Goal: Task Accomplishment & Management: Complete application form

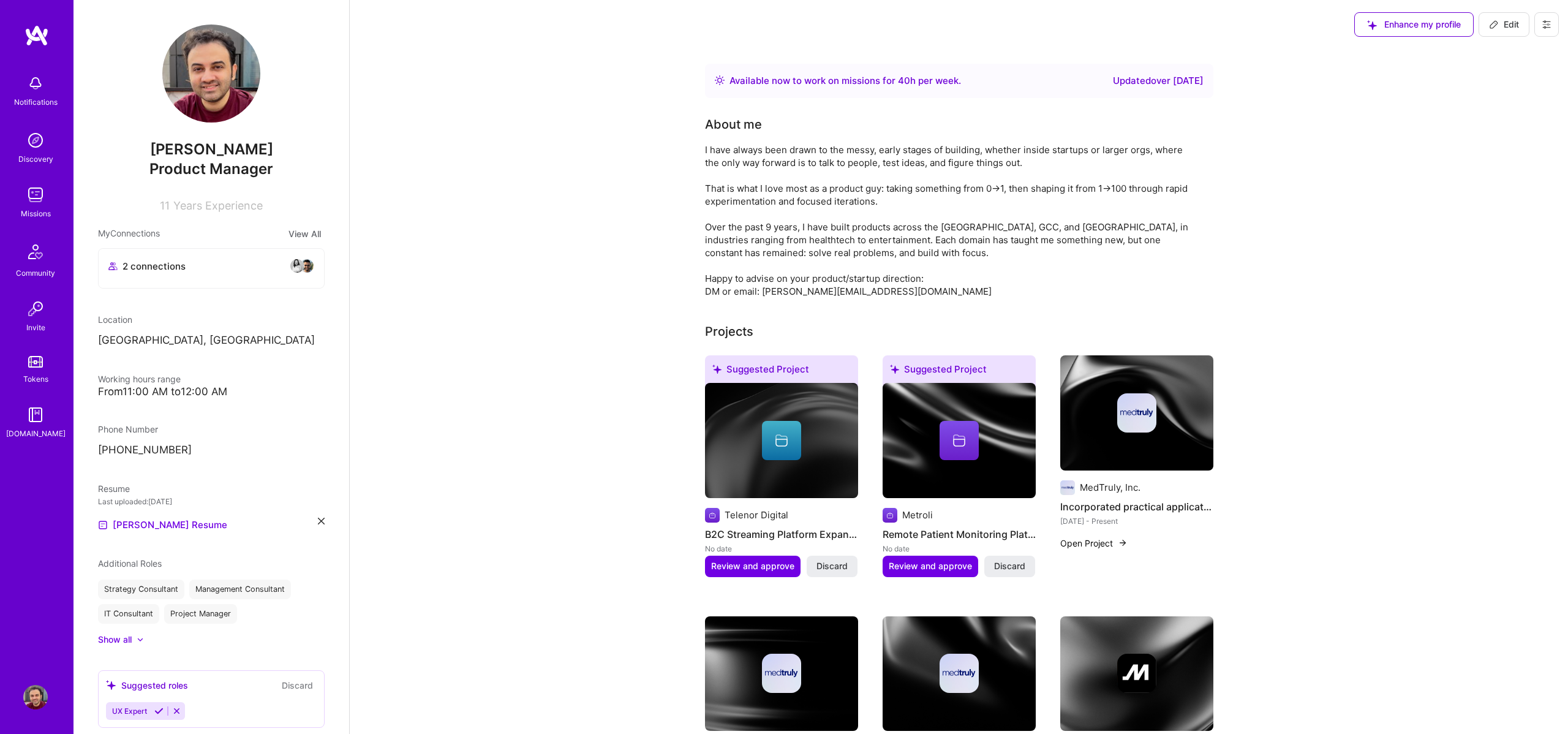
click at [37, 200] on img at bounding box center [35, 194] width 25 height 25
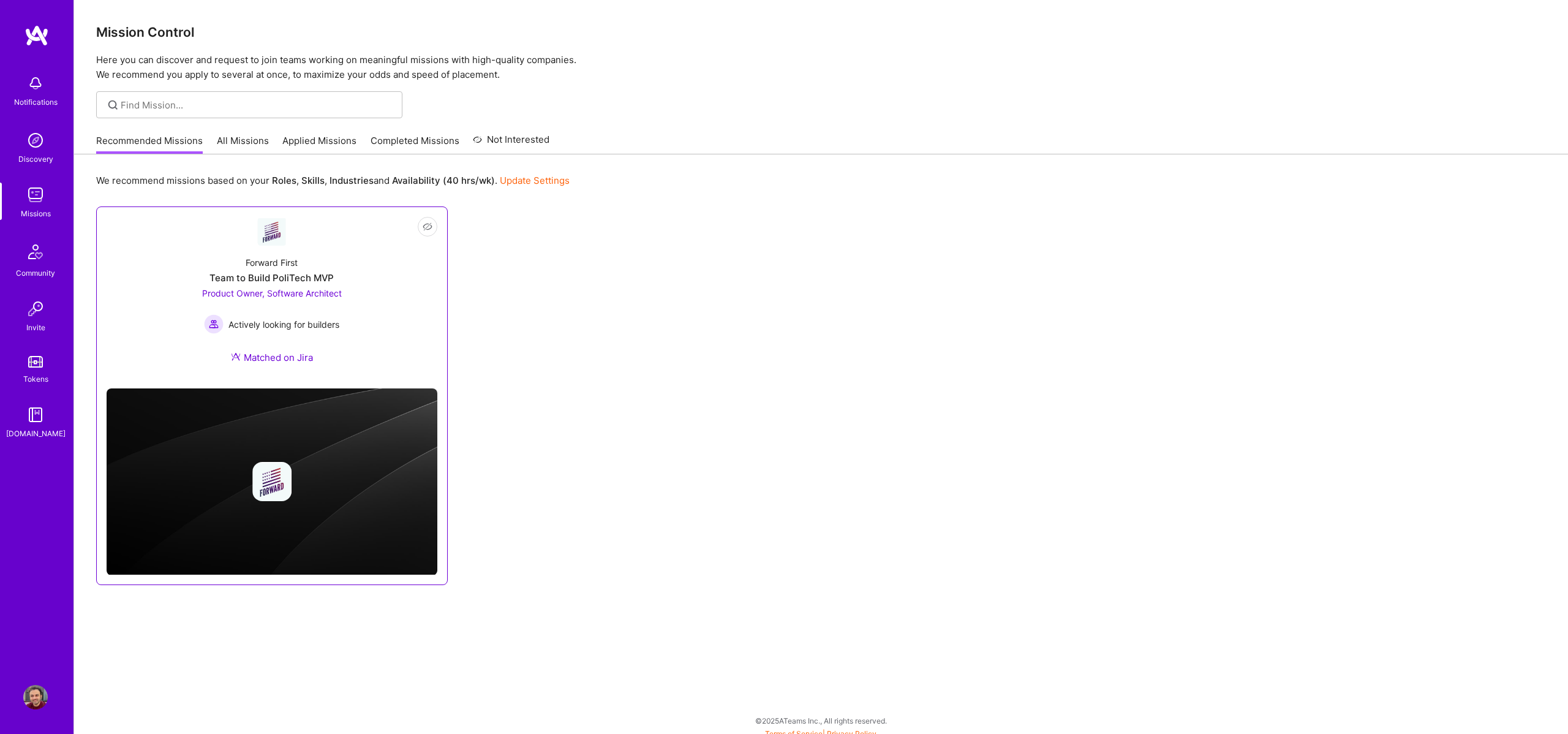
click at [393, 261] on div "Forward First Team to Build PoliTech MVP Product Owner, Software Architect Acti…" at bounding box center [272, 312] width 331 height 132
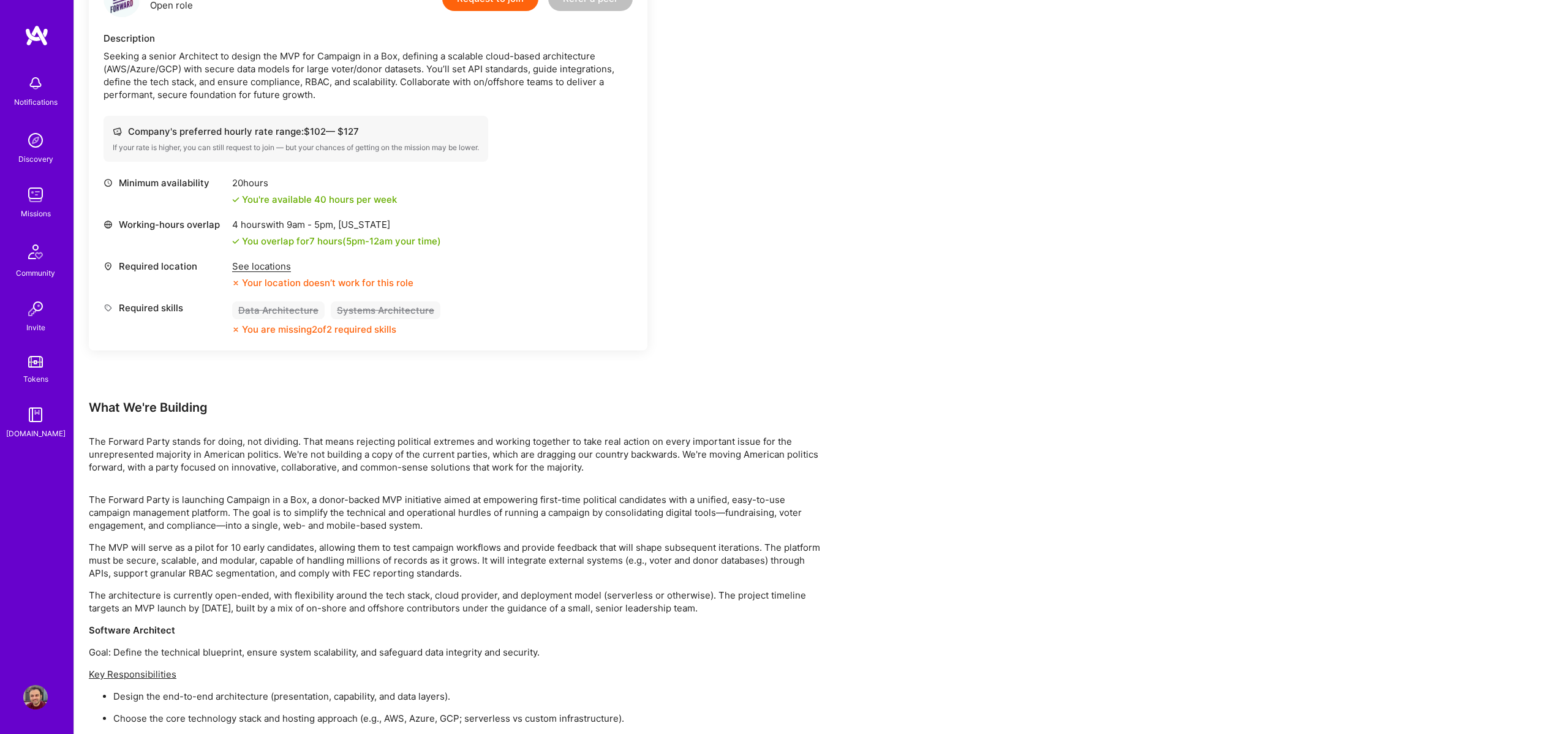
scroll to position [1099, 0]
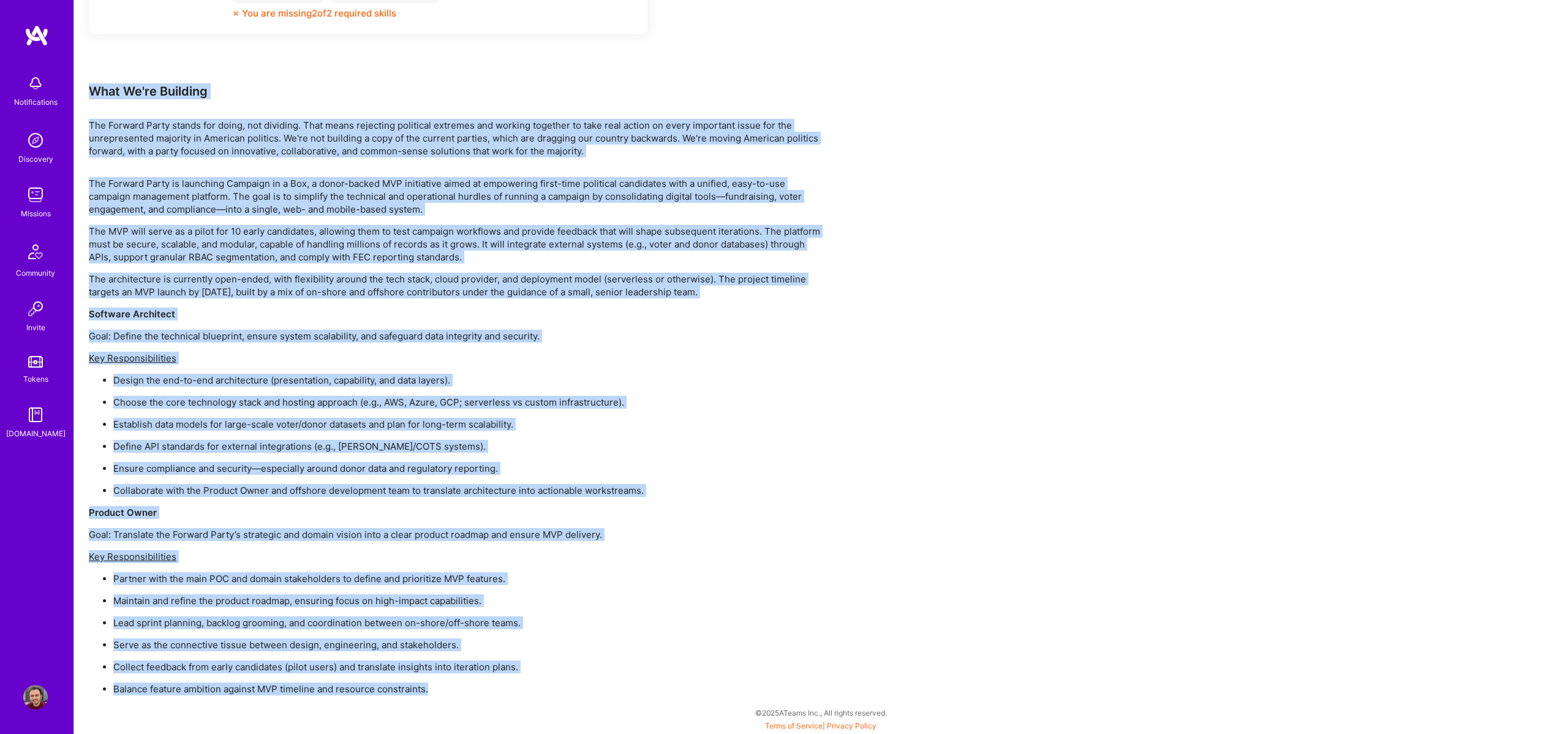
drag, startPoint x: 90, startPoint y: 92, endPoint x: 544, endPoint y: 694, distance: 754.0
copy div "Lore Ip'do Sitametc Adi Elitsed Doeiu tempor inc utlab, etd magnaali. Enim admi…"
click at [639, 478] on ul "Design the end-to-end architecture (presentation, capability, and data layers).…" at bounding box center [456, 435] width 735 height 123
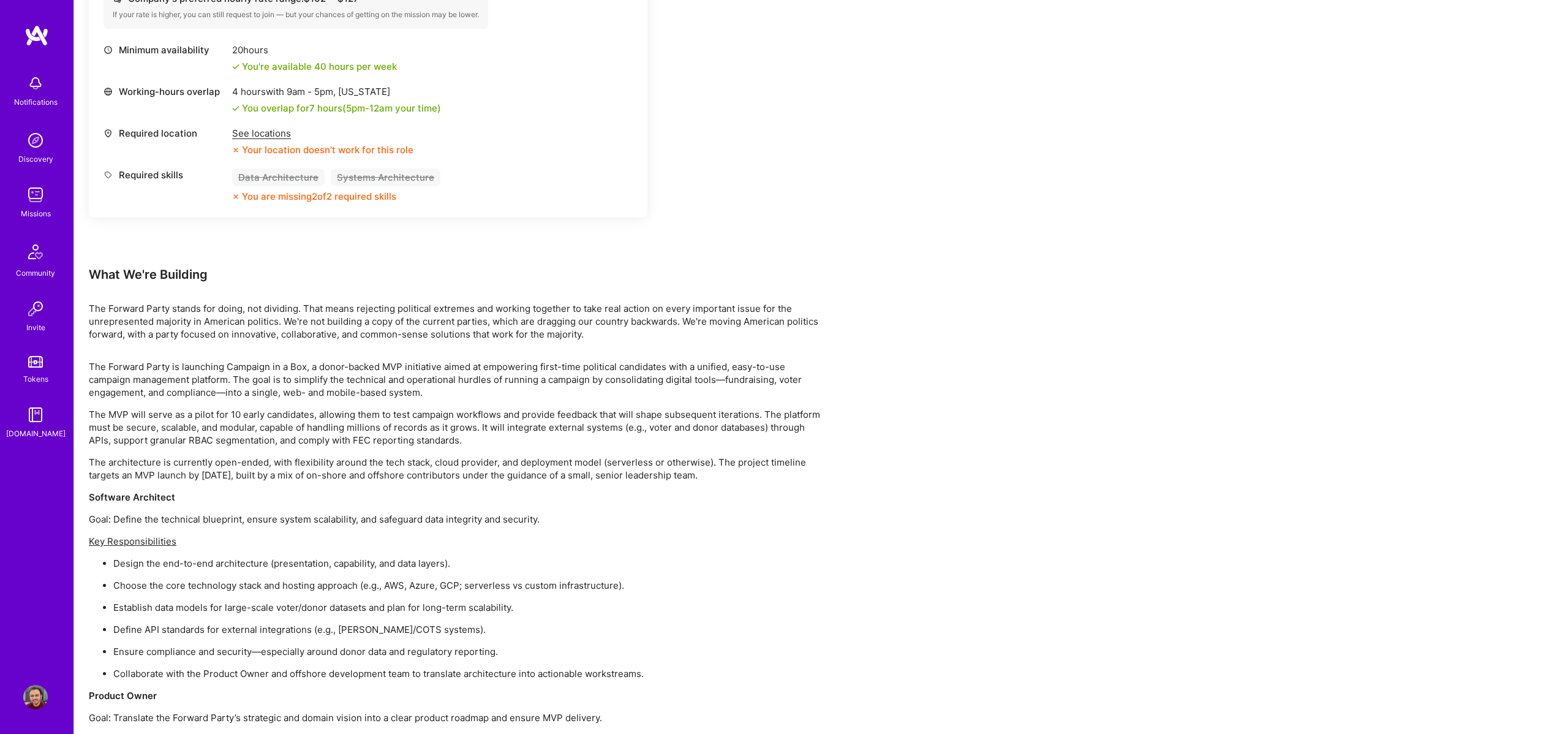
scroll to position [36, 0]
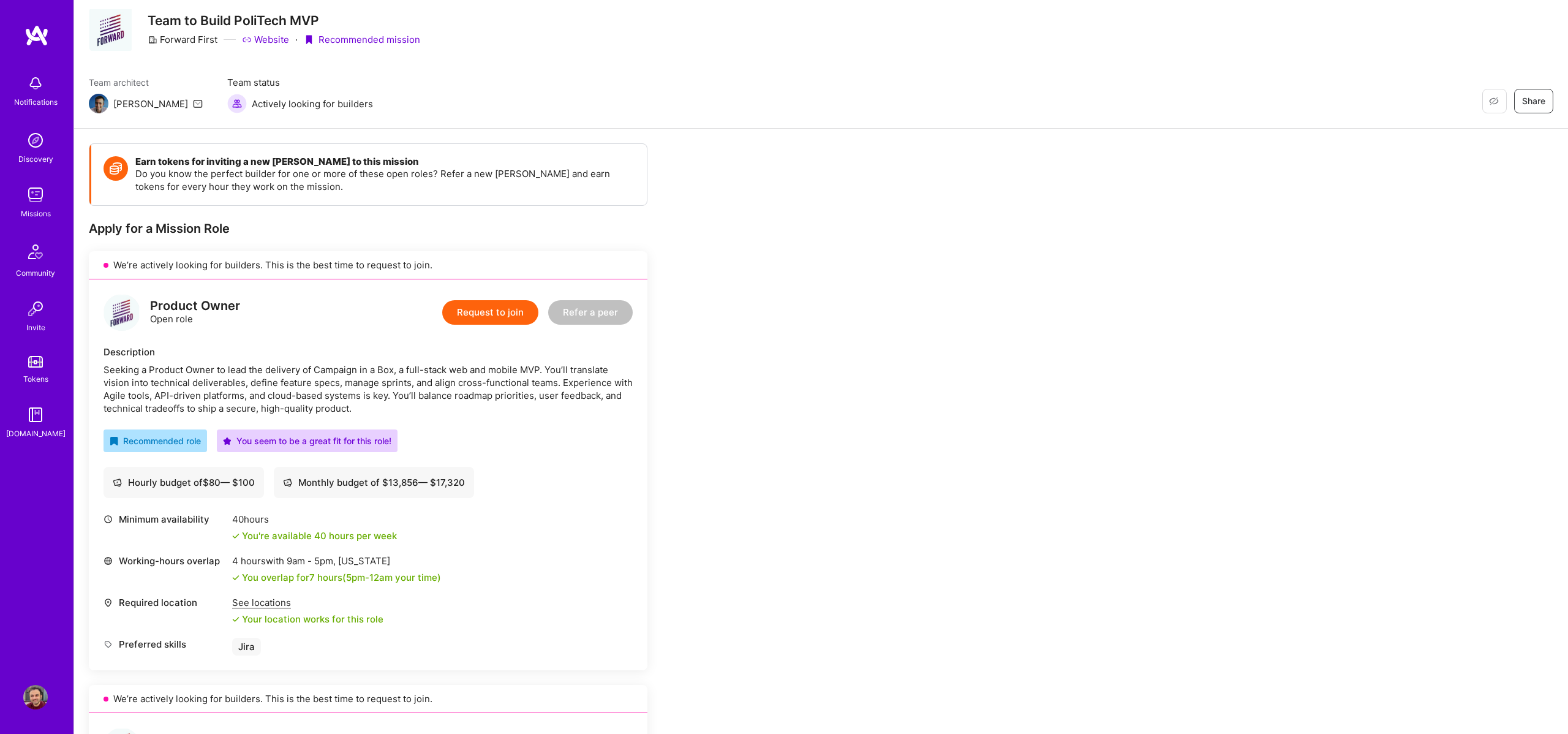
click at [488, 315] on button "Request to join" at bounding box center [490, 312] width 97 height 25
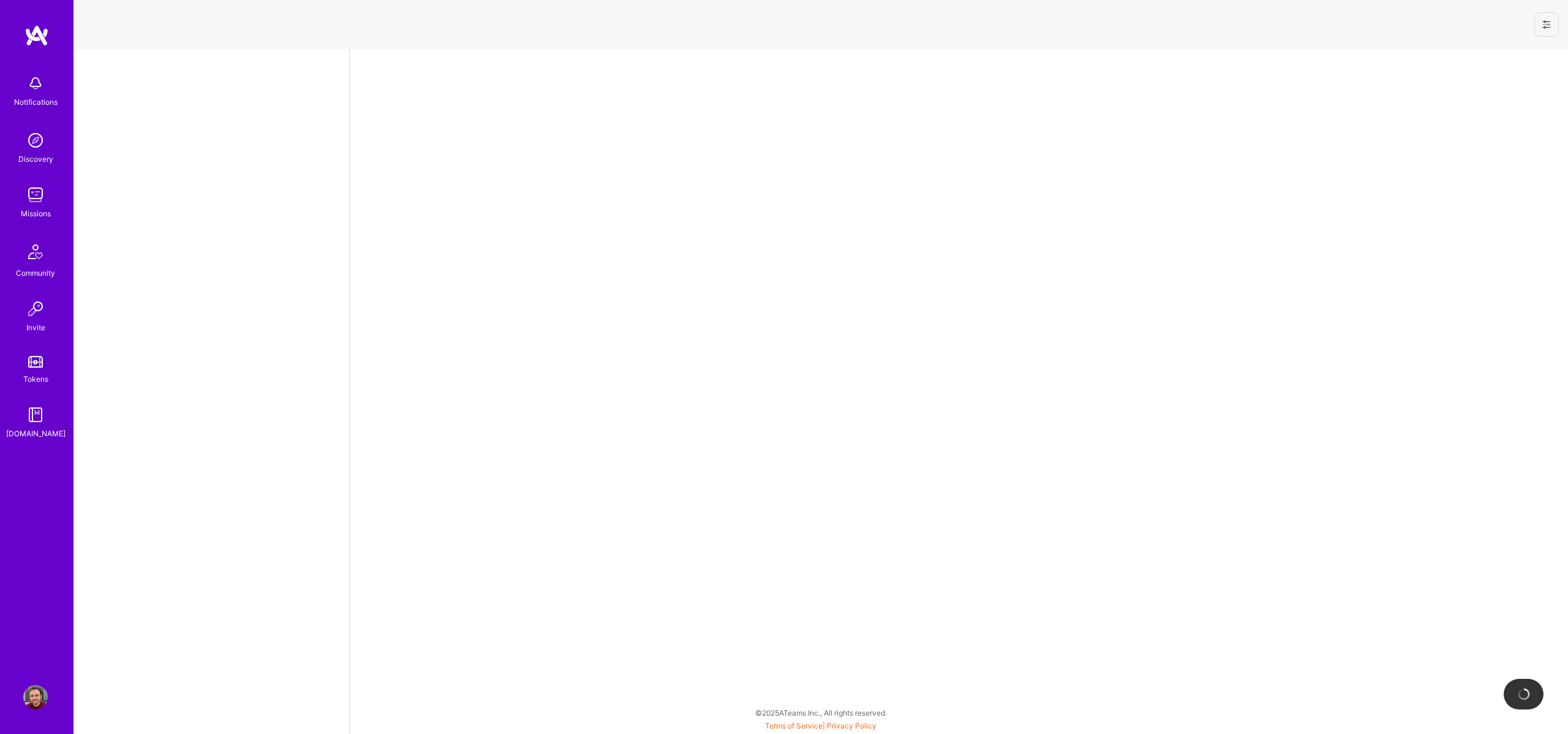
select select "AE"
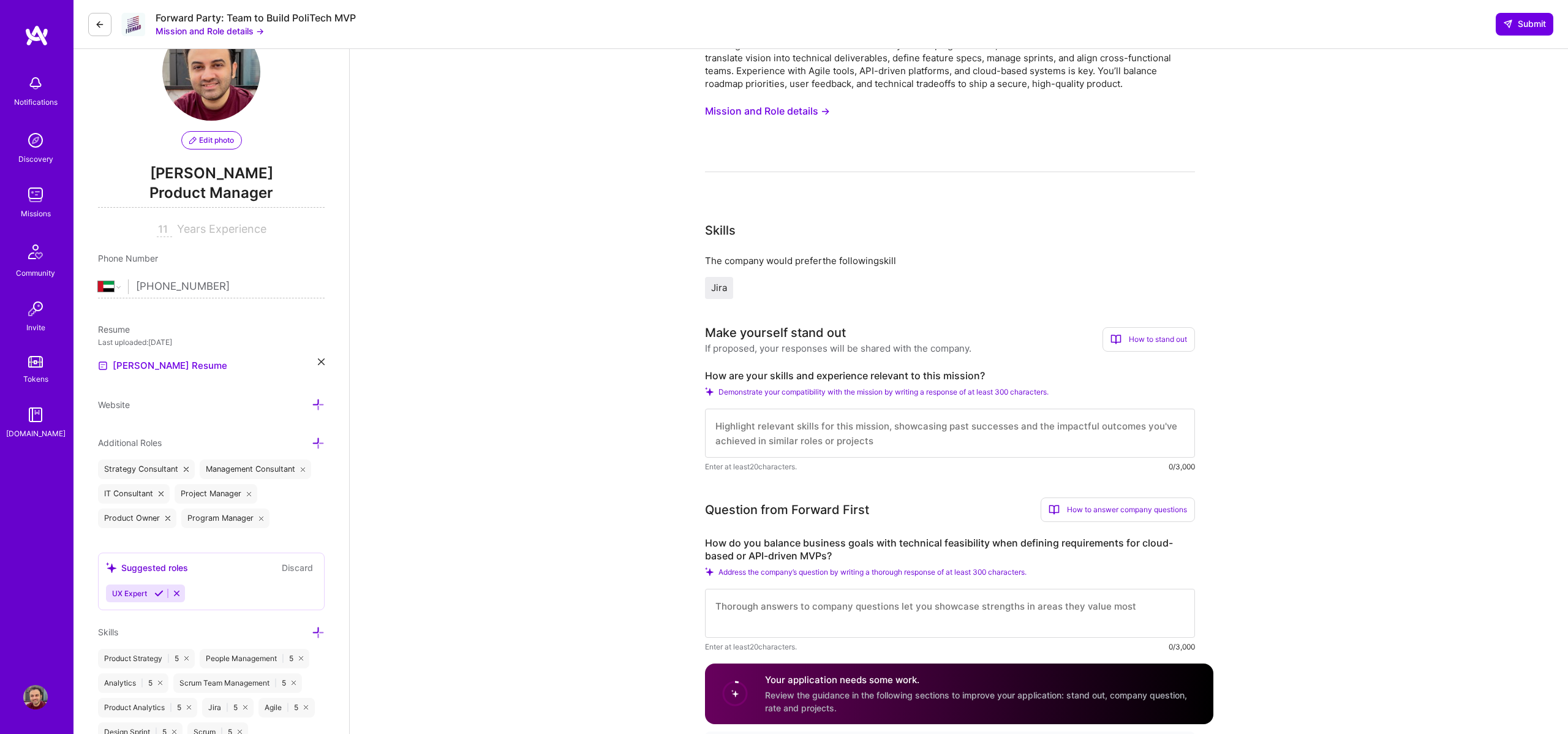
scroll to position [131, 0]
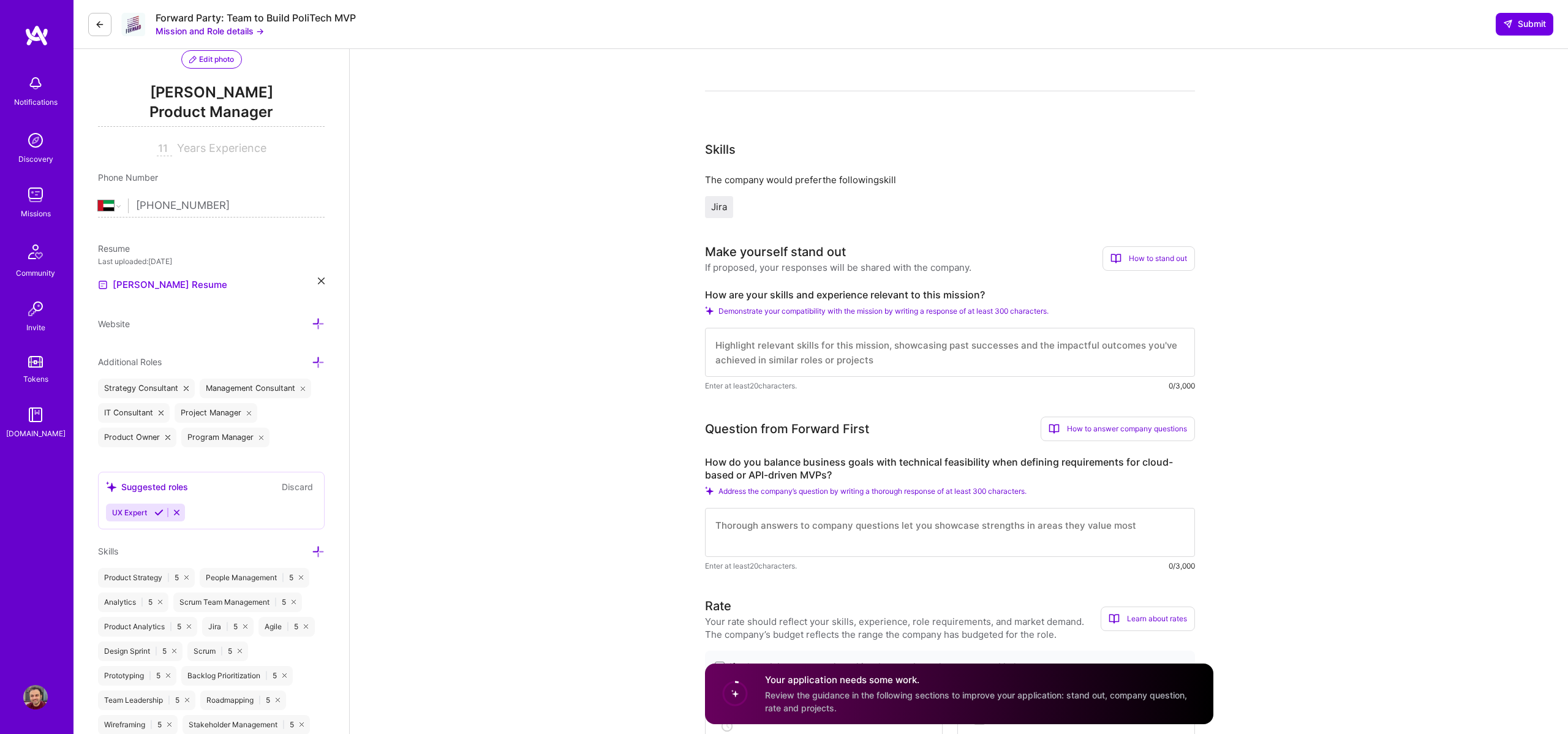
click at [831, 298] on label "How are your skills and experience relevant to this mission?" at bounding box center [950, 295] width 490 height 13
click at [894, 350] on textarea at bounding box center [950, 352] width 490 height 49
paste textarea "L’ip dolor sit amet 3+ conse adipisci eli seddoei tempori utlabore etdo magnaa …"
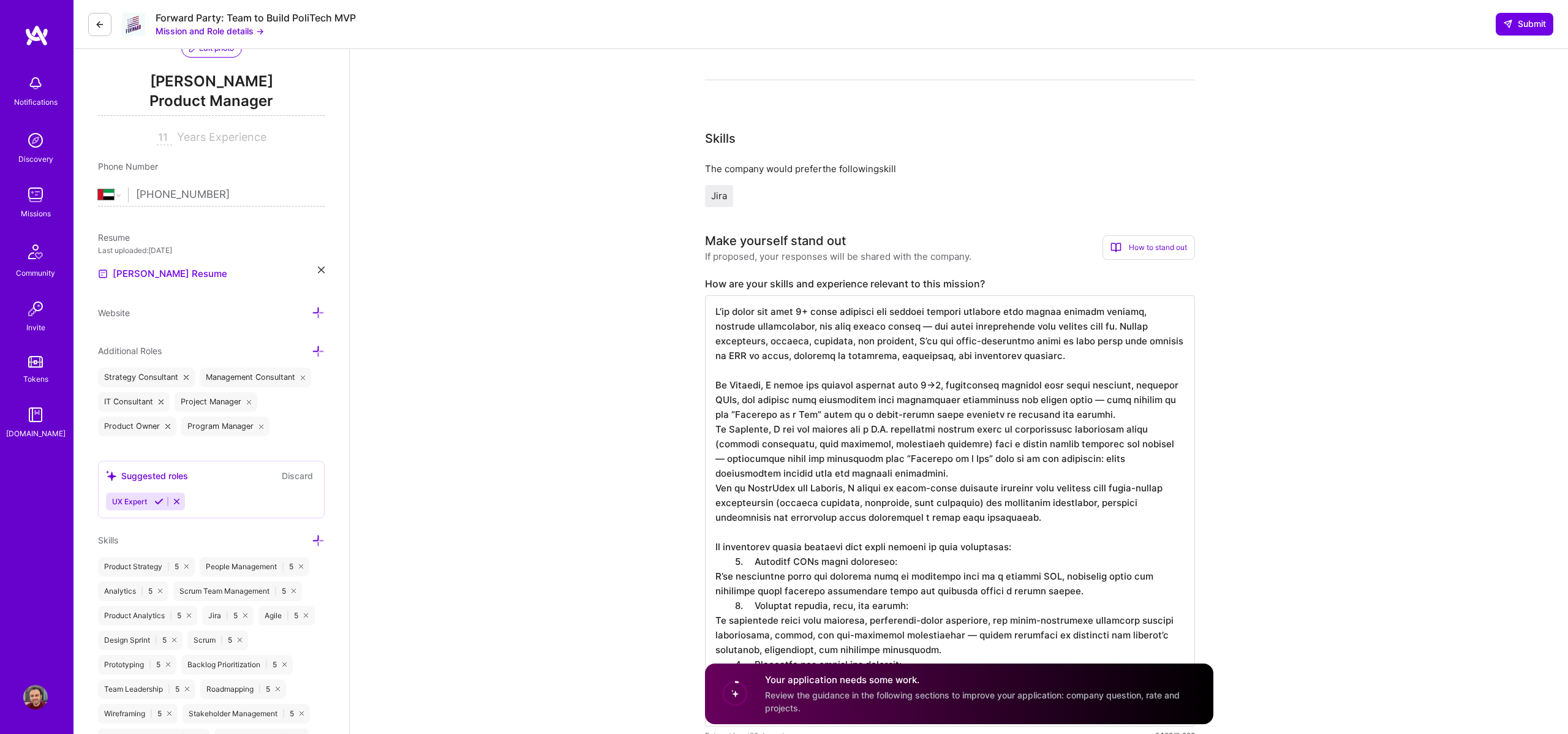
scroll to position [285, 0]
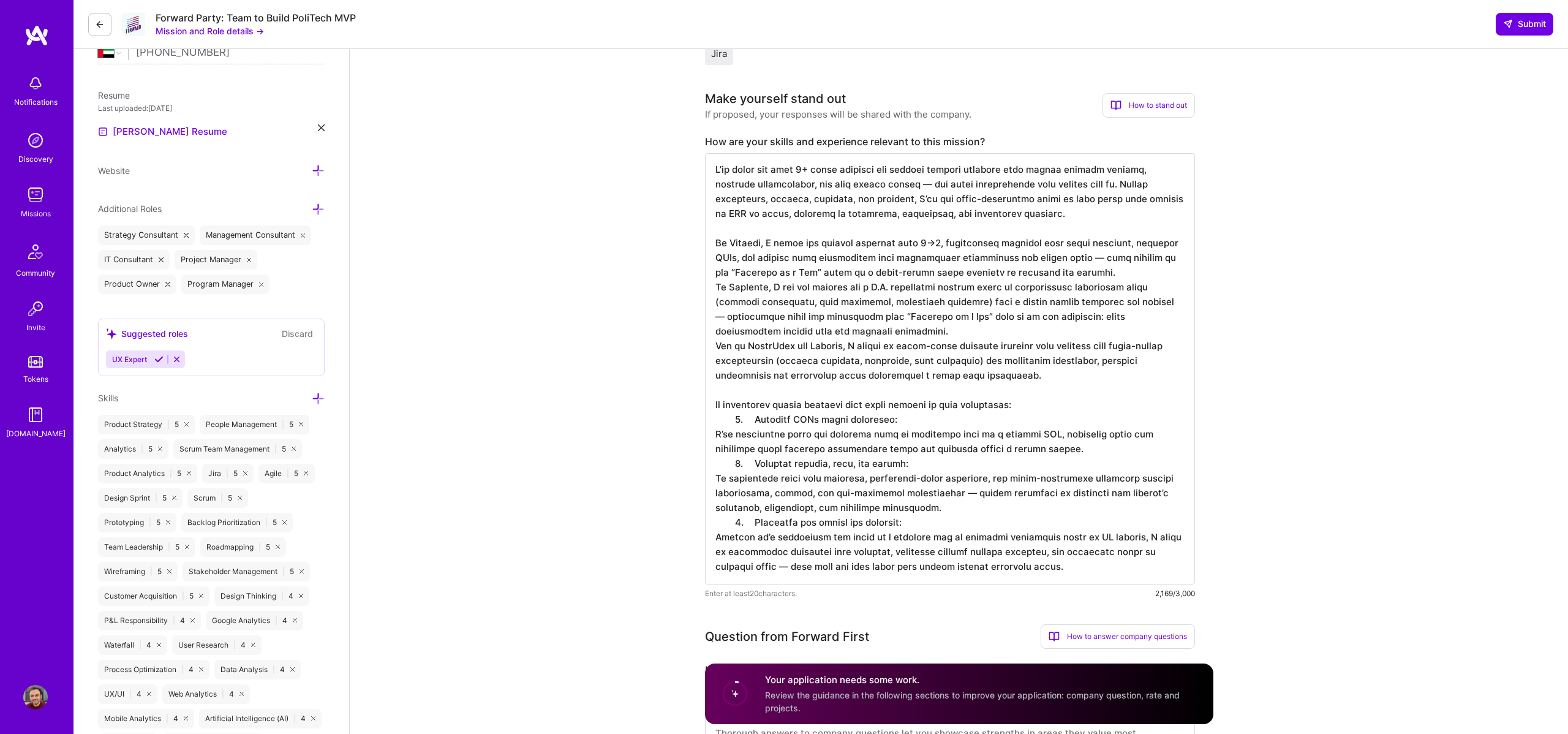
click at [722, 174] on textarea at bounding box center [950, 368] width 490 height 431
click at [890, 180] on textarea at bounding box center [950, 368] width 490 height 431
click at [852, 275] on textarea at bounding box center [950, 368] width 490 height 431
drag, startPoint x: 812, startPoint y: 271, endPoint x: 938, endPoint y: 276, distance: 126.1
click at [938, 276] on textarea at bounding box center [950, 368] width 490 height 431
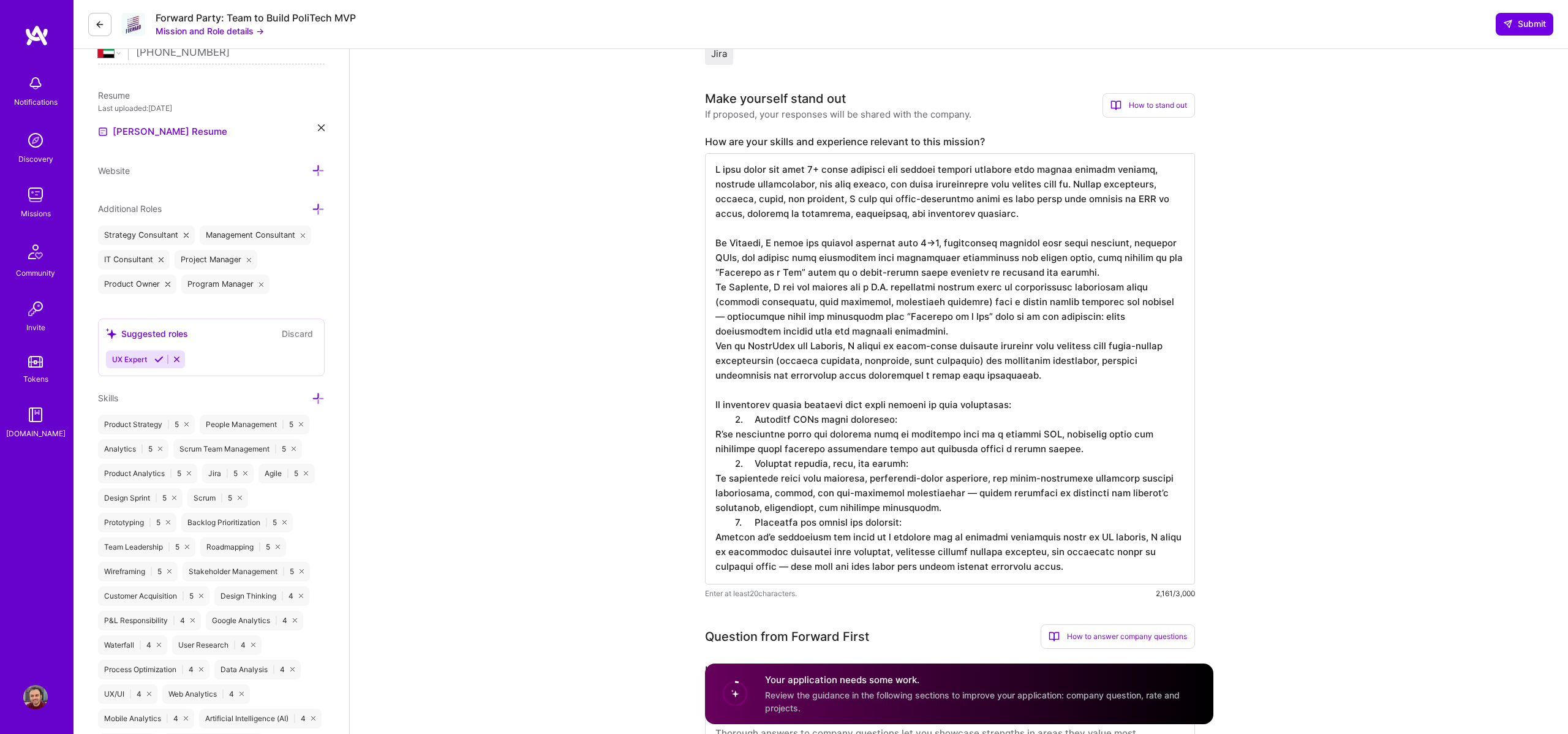
drag, startPoint x: 1096, startPoint y: 271, endPoint x: 1051, endPoint y: 260, distance: 46.3
click at [1051, 260] on textarea at bounding box center [950, 368] width 490 height 431
click at [1054, 373] on textarea at bounding box center [950, 368] width 490 height 431
drag, startPoint x: 1058, startPoint y: 374, endPoint x: 714, endPoint y: 231, distance: 372.5
click at [714, 231] on textarea at bounding box center [950, 368] width 490 height 431
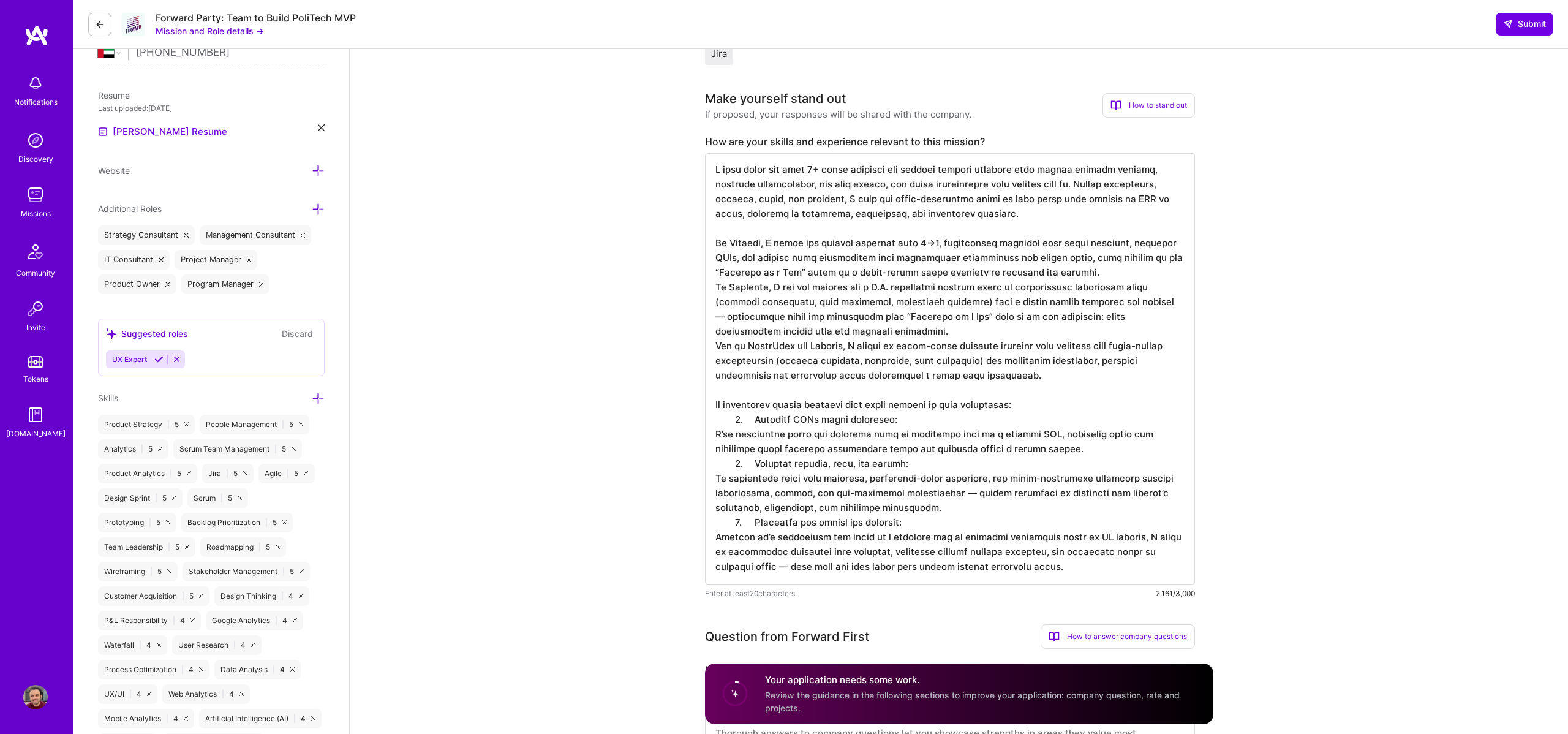
drag, startPoint x: 715, startPoint y: 242, endPoint x: 1051, endPoint y: 254, distance: 336.2
click at [1051, 254] on textarea at bounding box center [950, 368] width 490 height 431
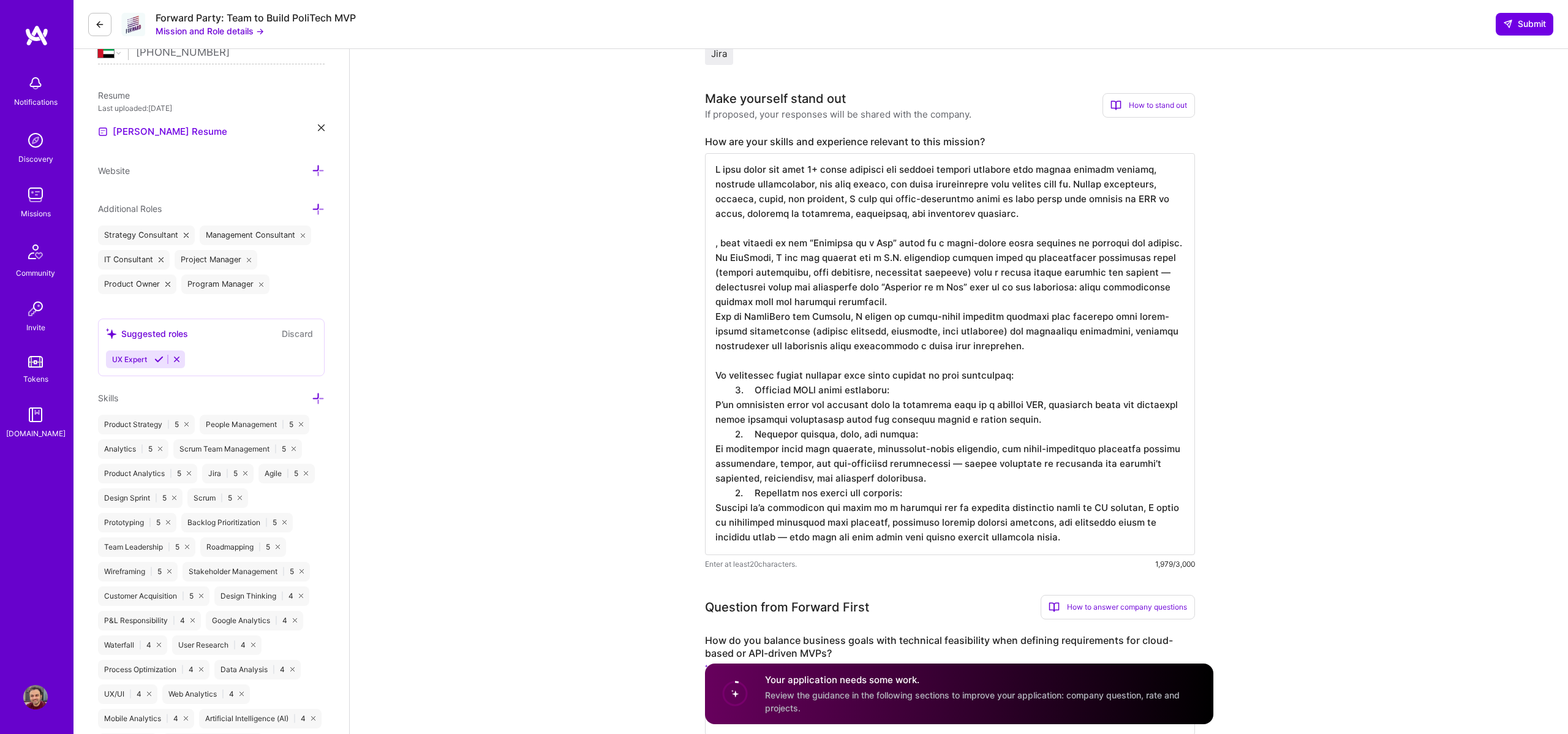
scroll to position [0, 0]
click at [1085, 418] on textarea at bounding box center [950, 354] width 490 height 401
paste textarea "At Stryber, I built new digital ventures from 0→1, translating strategy into cl…"
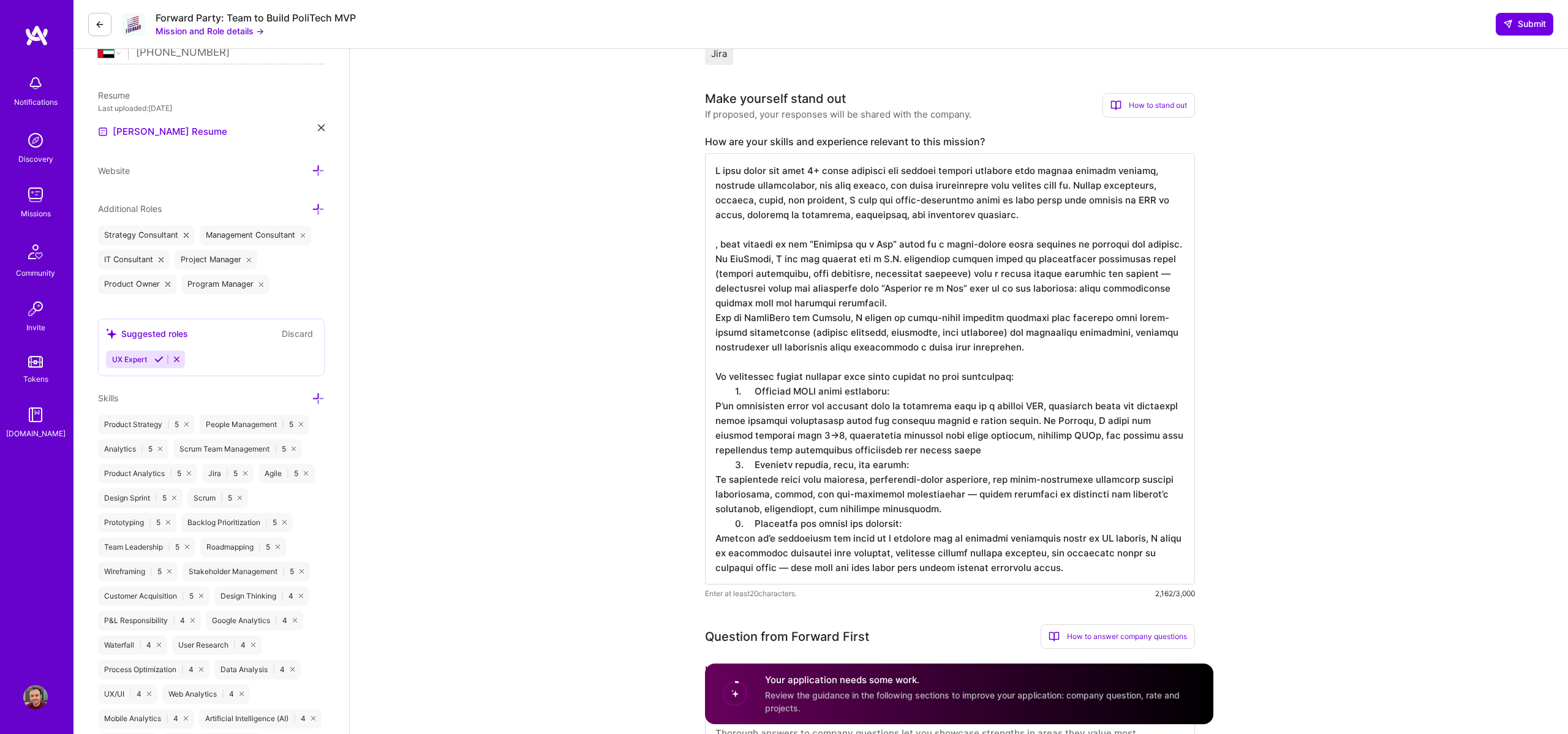
drag, startPoint x: 714, startPoint y: 257, endPoint x: 1141, endPoint y: 271, distance: 427.2
click at [1141, 271] on textarea at bounding box center [950, 368] width 490 height 431
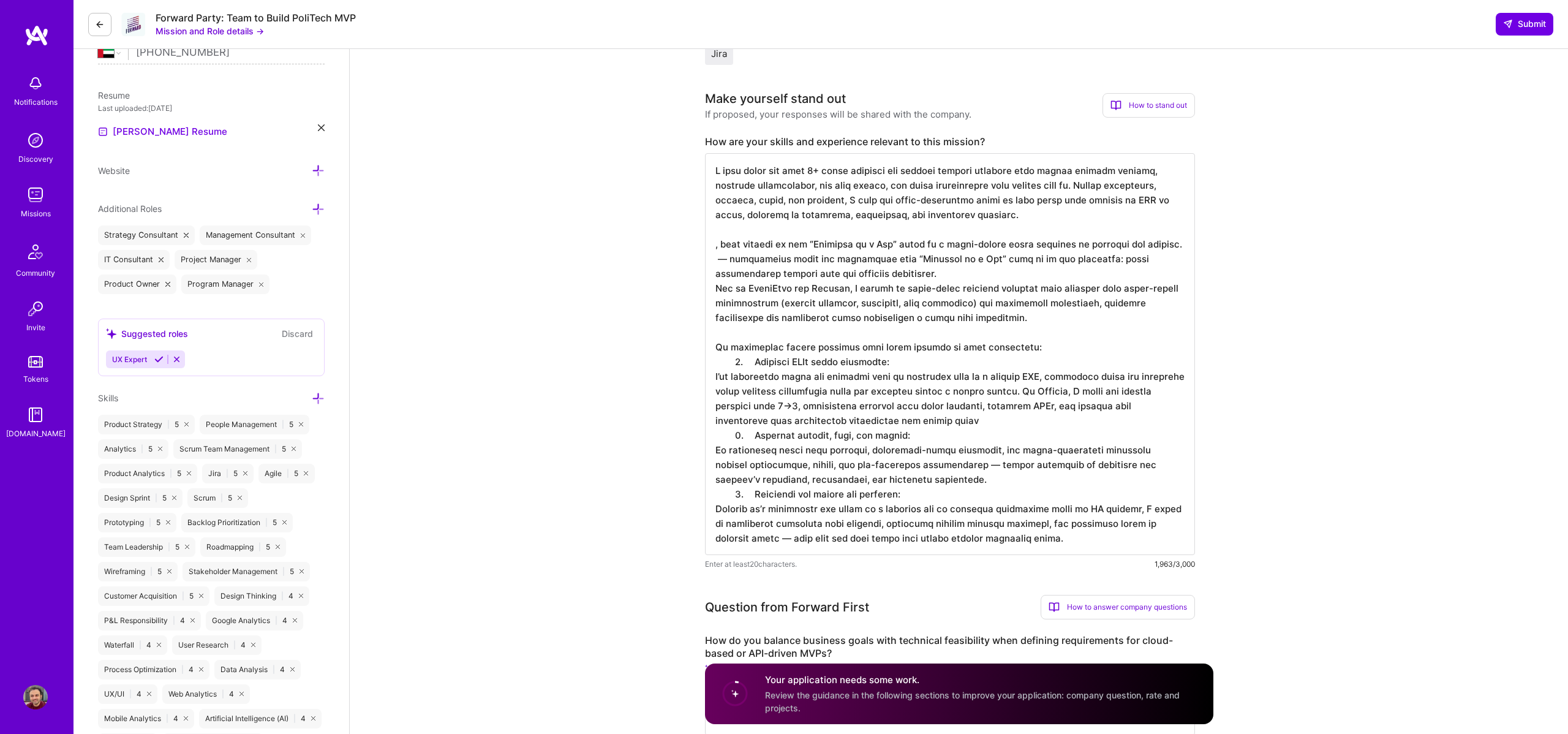
click at [980, 486] on textarea at bounding box center [950, 354] width 490 height 401
paste textarea "At [GEOGRAPHIC_DATA], I led the product for a U.S. healthtech startup where we …"
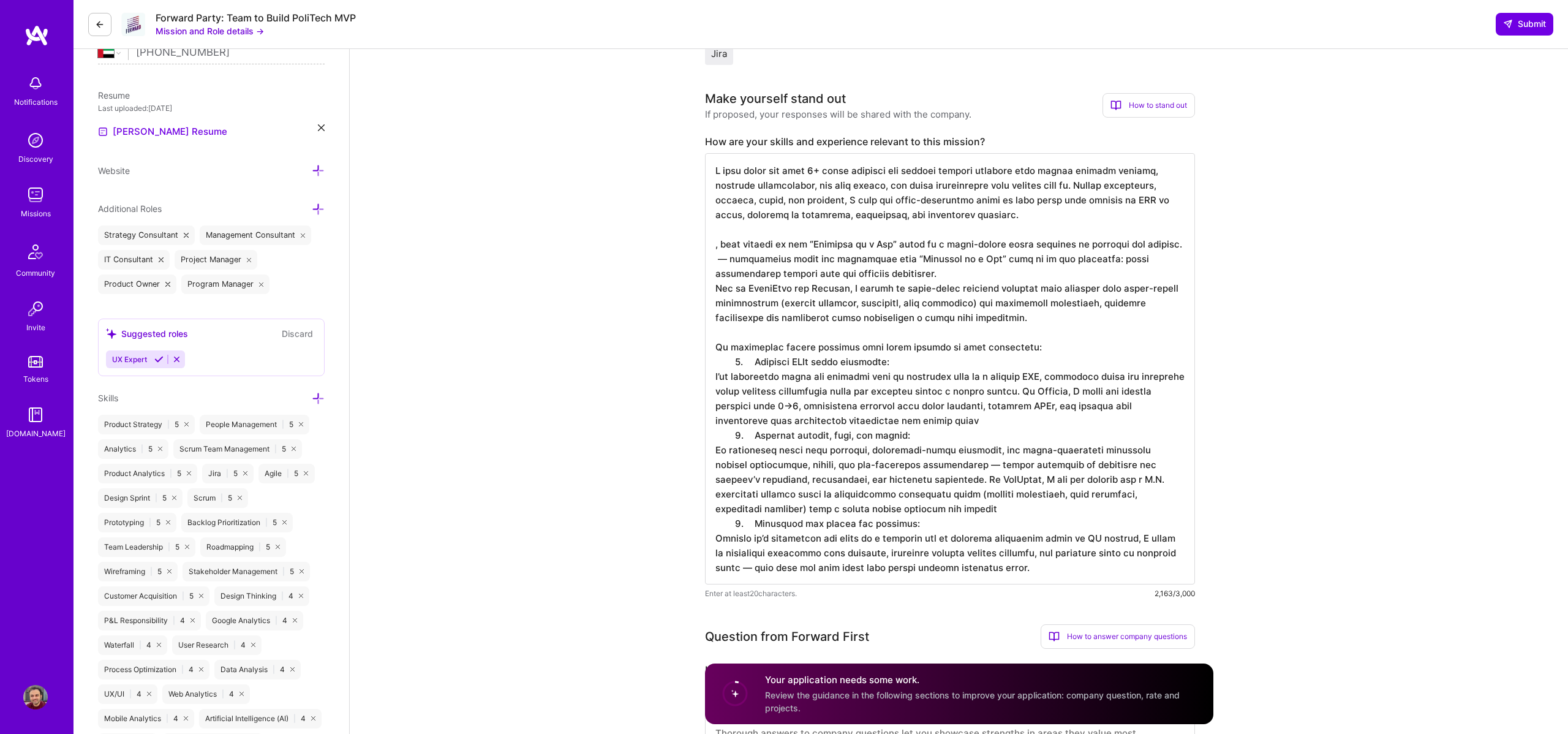
click at [1055, 482] on textarea at bounding box center [950, 368] width 490 height 431
click at [952, 511] on textarea at bounding box center [950, 368] width 490 height 431
drag, startPoint x: 736, startPoint y: 289, endPoint x: 1017, endPoint y: 316, distance: 282.3
click at [1017, 316] on textarea at bounding box center [950, 368] width 490 height 431
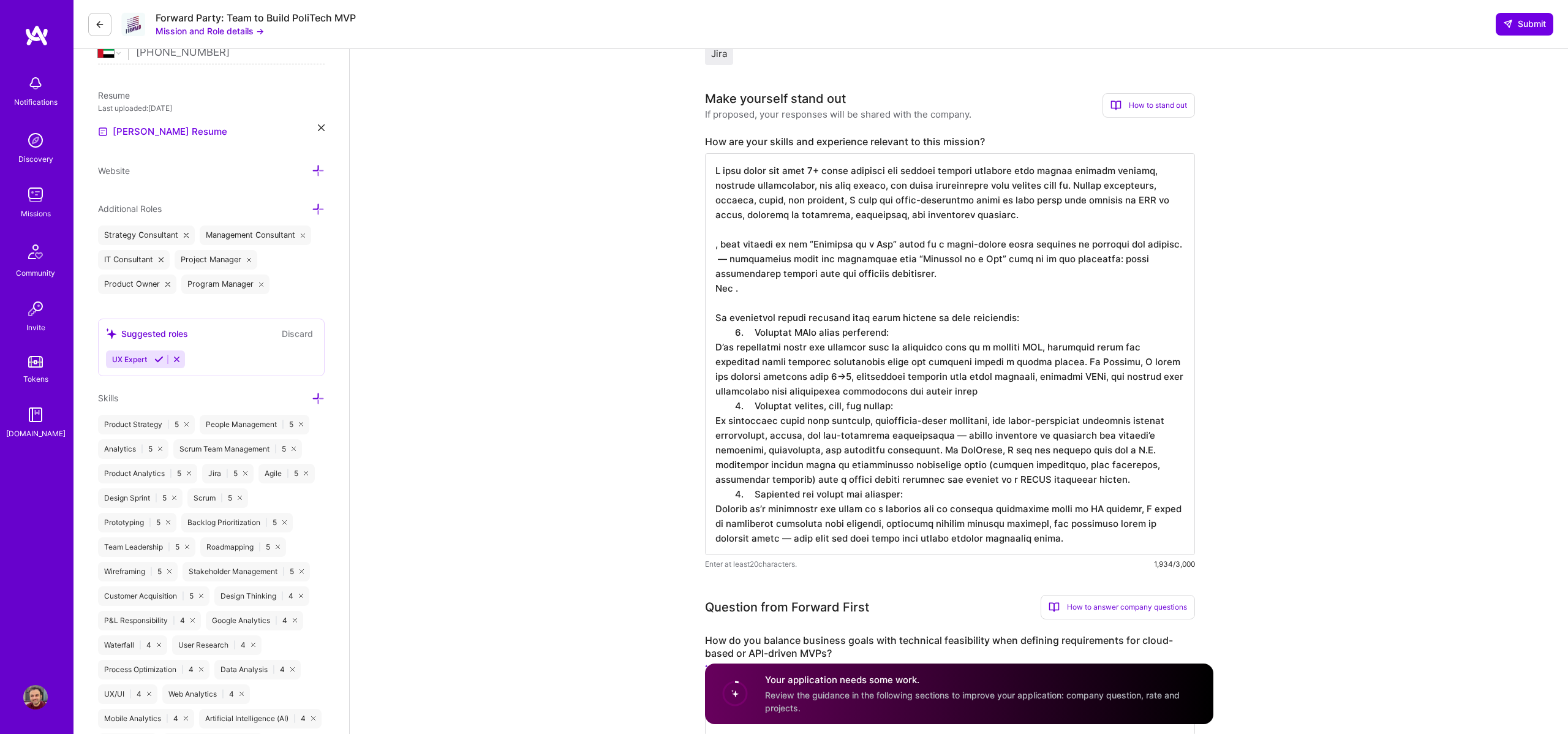
click at [1049, 544] on textarea at bounding box center [950, 354] width 490 height 401
paste textarea "at StarzPlay and Telenor, I worked on large-scale consumer products that requir…"
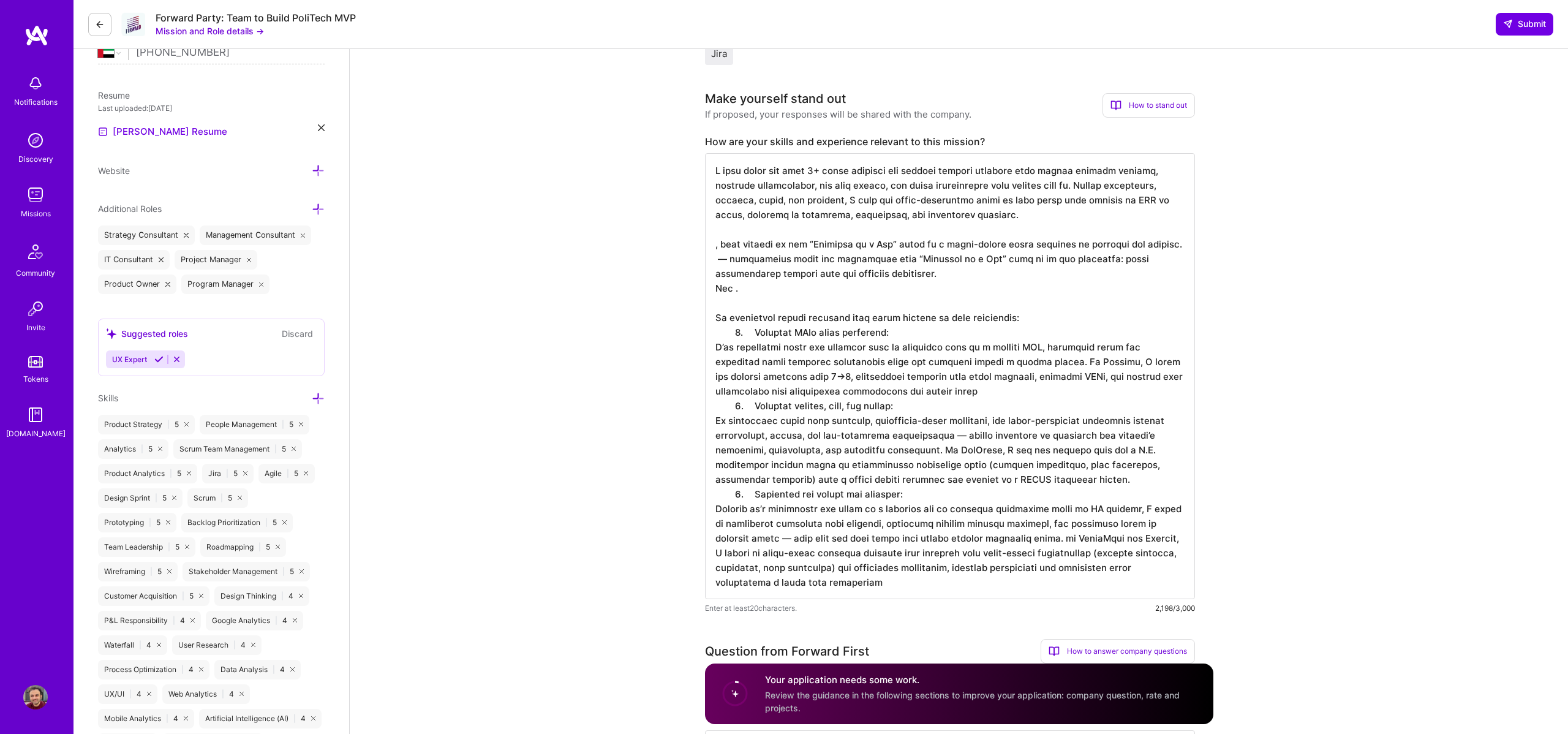
drag, startPoint x: 791, startPoint y: 292, endPoint x: 714, endPoint y: 235, distance: 95.8
click at [714, 235] on textarea at bounding box center [950, 376] width 490 height 446
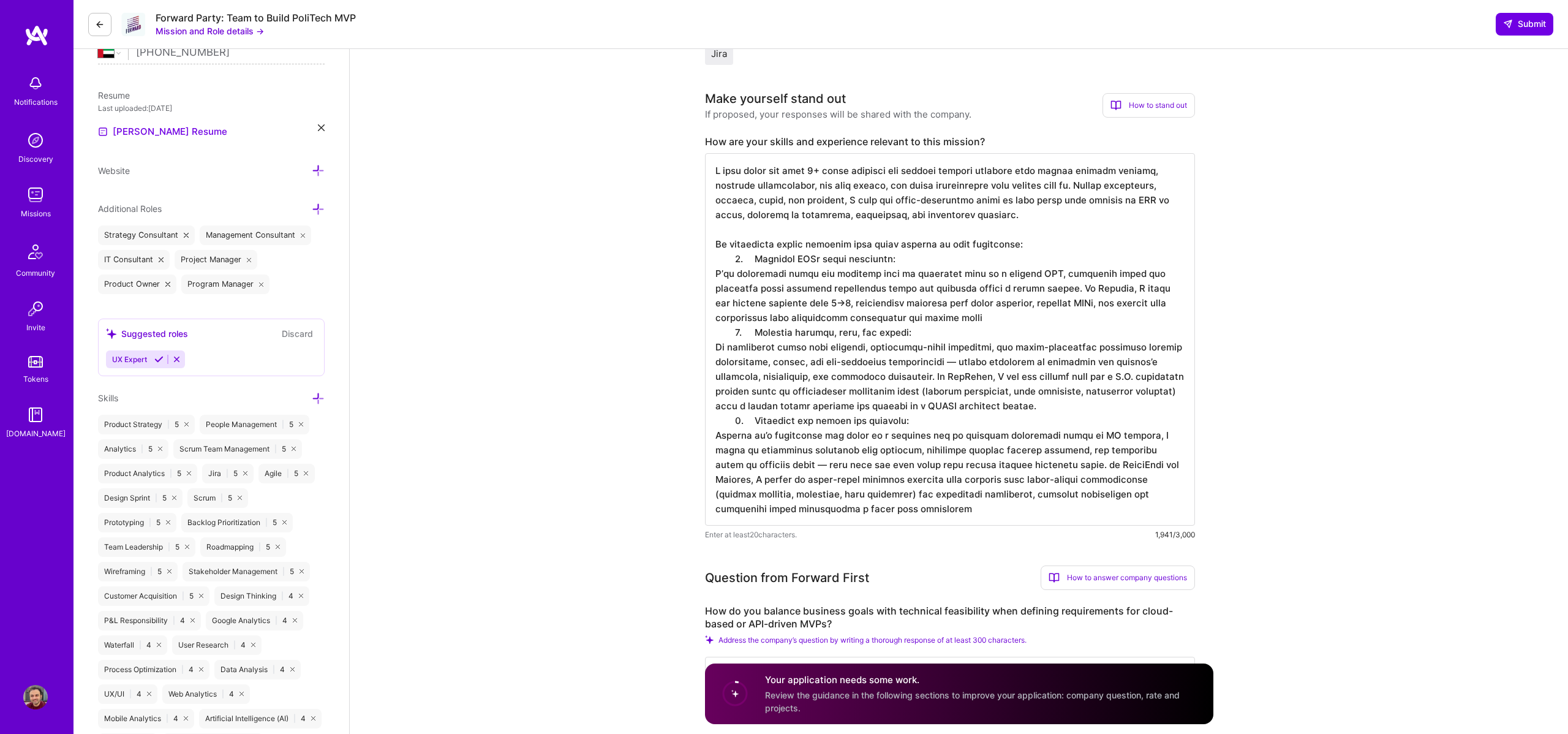
click at [712, 262] on textarea at bounding box center [950, 340] width 490 height 372
click at [723, 258] on textarea at bounding box center [950, 340] width 490 height 372
click at [723, 272] on textarea at bounding box center [950, 340] width 490 height 372
click at [712, 334] on textarea at bounding box center [950, 340] width 490 height 372
click at [1002, 364] on textarea at bounding box center [950, 340] width 490 height 372
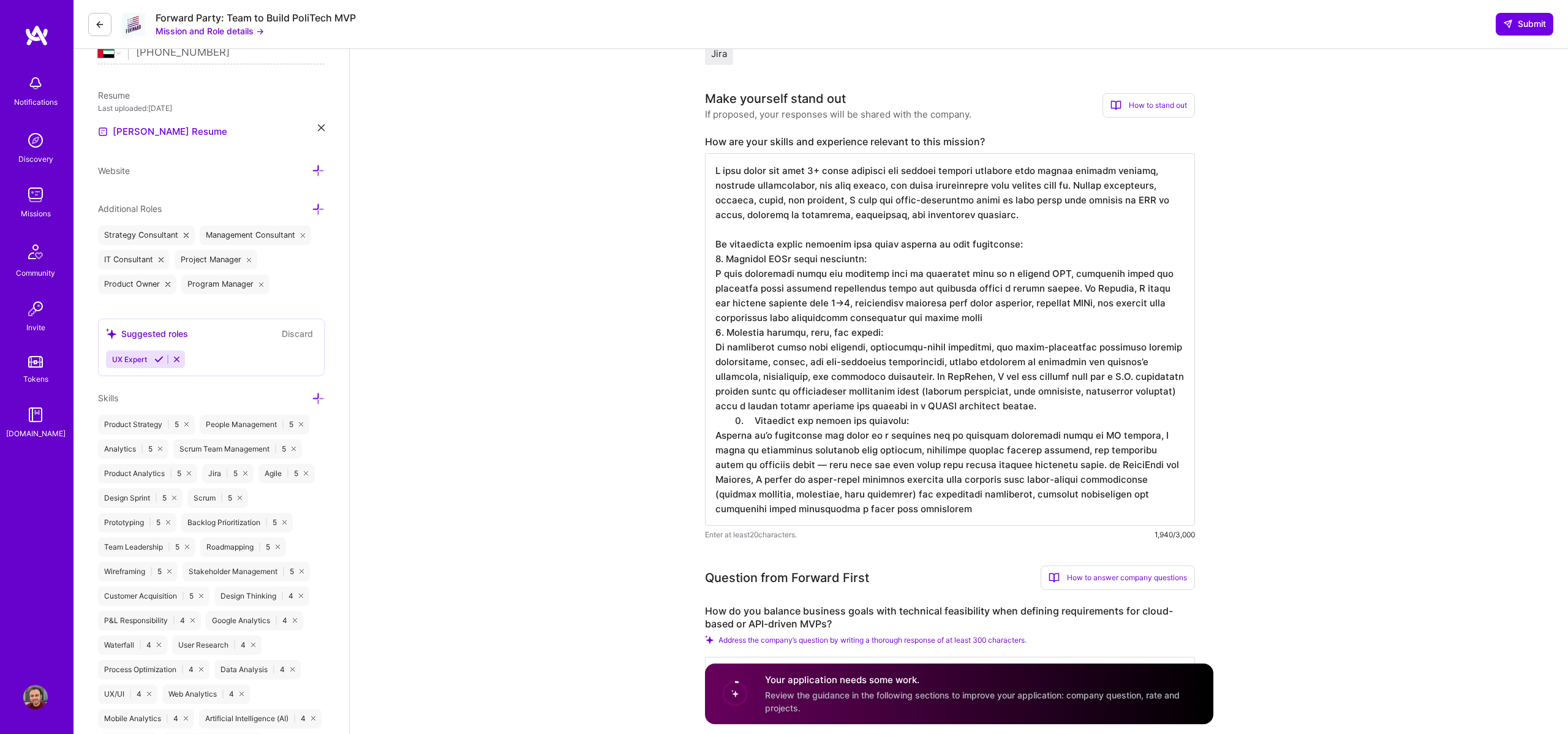
drag, startPoint x: 1058, startPoint y: 409, endPoint x: 927, endPoint y: 409, distance: 131.0
click at [927, 409] on textarea at bounding box center [950, 340] width 490 height 372
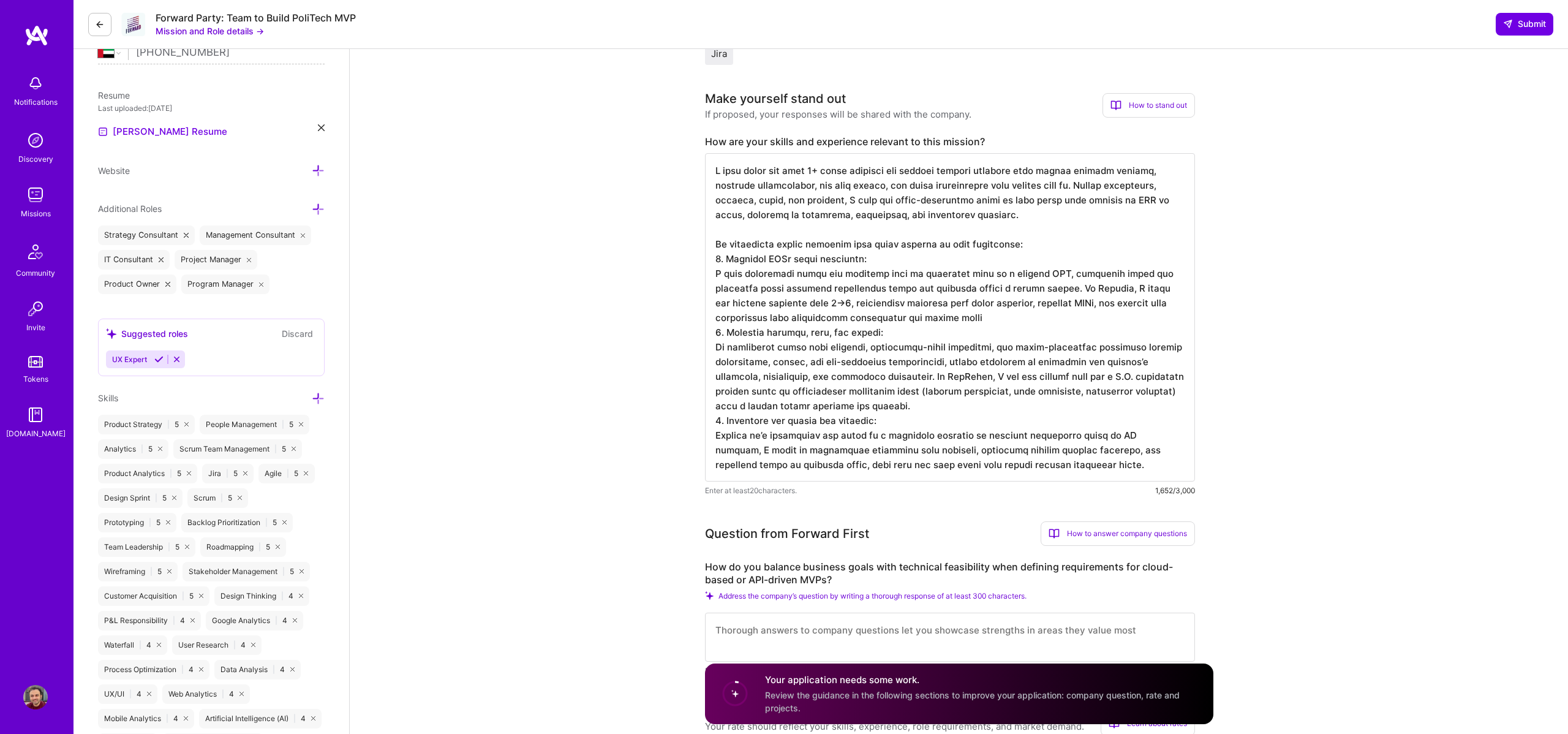
drag, startPoint x: 1058, startPoint y: 466, endPoint x: 690, endPoint y: 425, distance: 370.3
click at [1063, 422] on textarea at bounding box center [950, 318] width 490 height 329
drag, startPoint x: 1063, startPoint y: 467, endPoint x: 680, endPoint y: 155, distance: 494.0
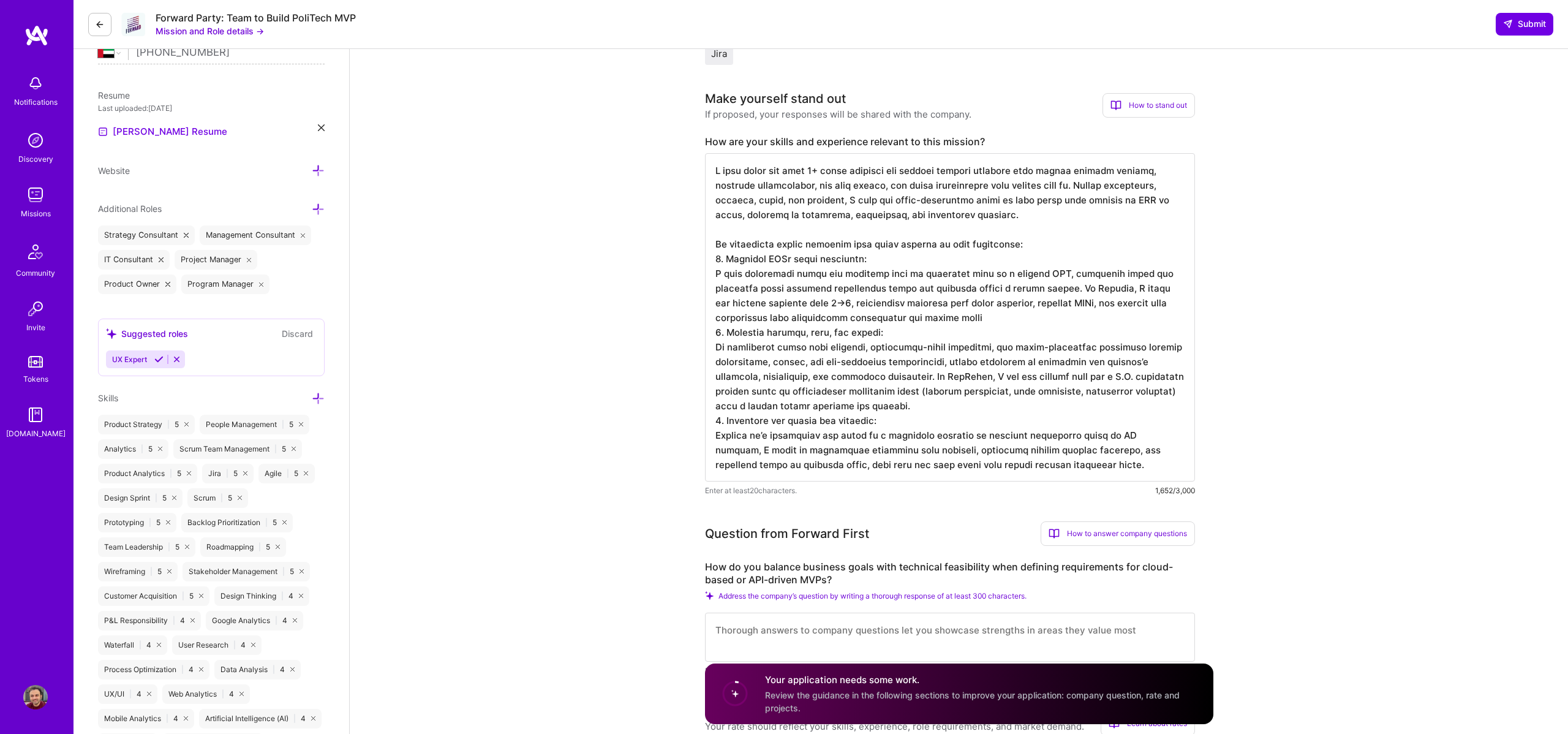
click at [1098, 467] on textarea at bounding box center [950, 318] width 490 height 329
paste textarea "From improving conversion funnels at StarzPlay to increasing tool adoption amon…"
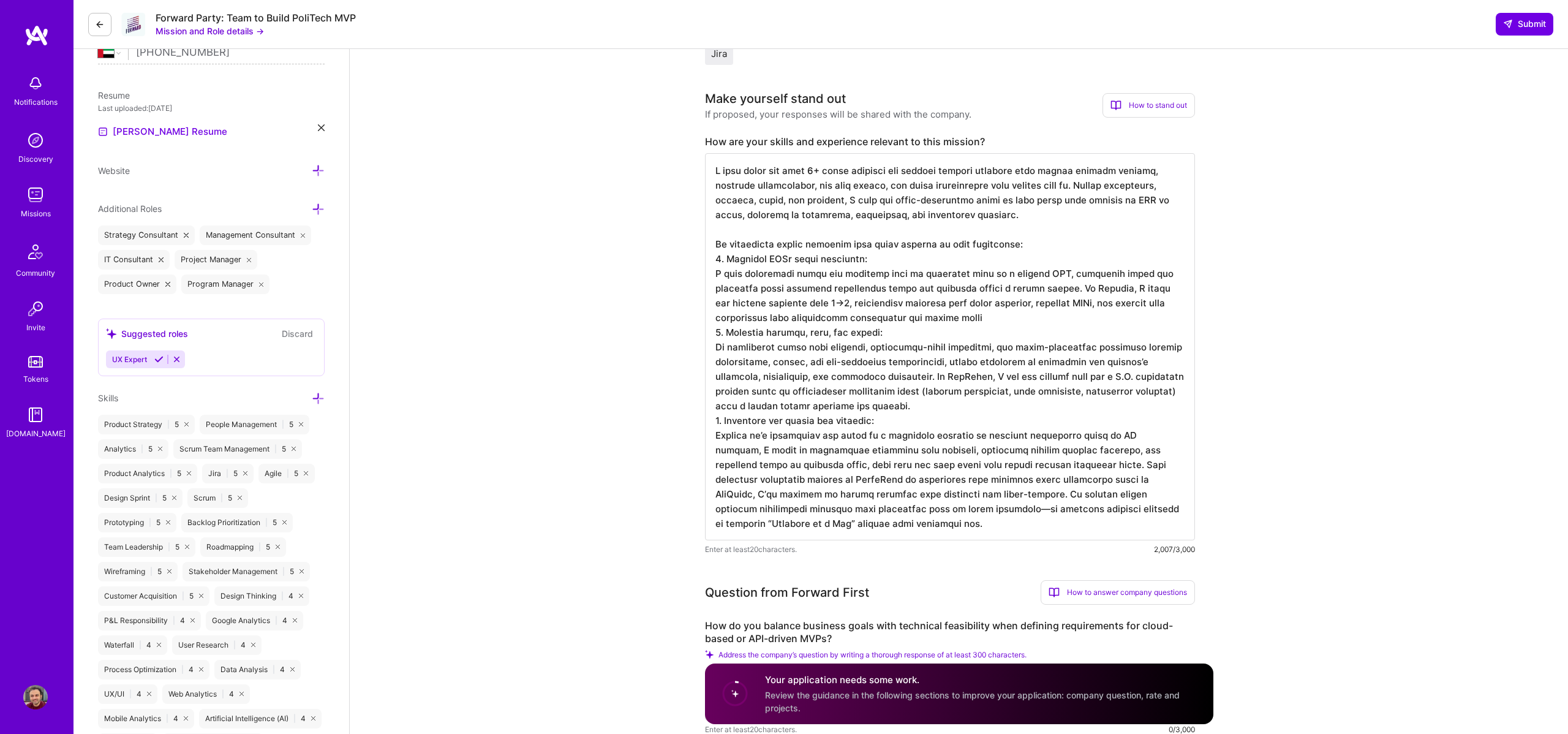
click at [1100, 481] on textarea at bounding box center [950, 347] width 490 height 387
drag, startPoint x: 885, startPoint y: 527, endPoint x: 934, endPoint y: 494, distance: 59.1
click at [934, 494] on textarea at bounding box center [950, 347] width 490 height 387
paste textarea "My combination of strategic product management, hands-on MVP execution, and sys…"
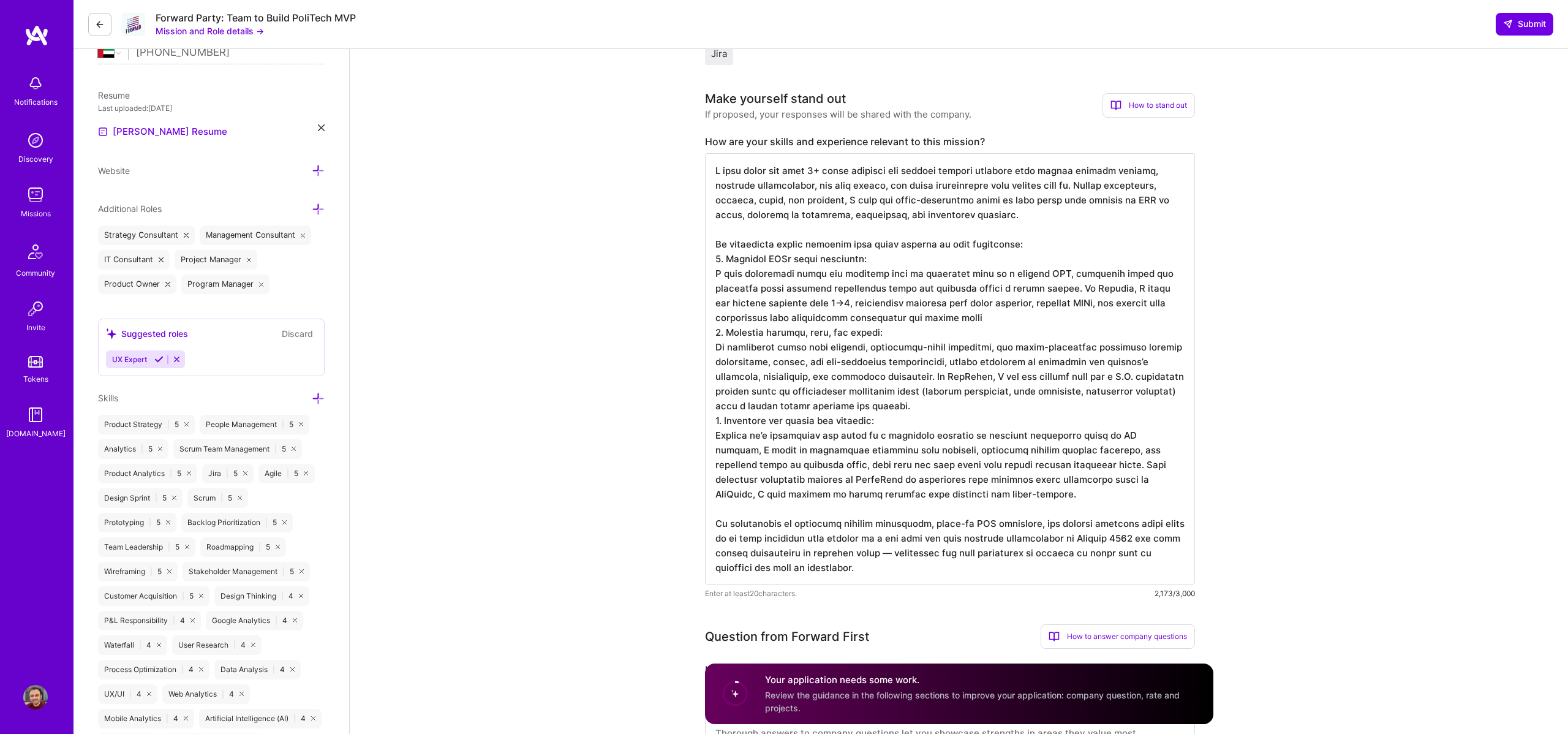
click at [964, 526] on textarea at bounding box center [950, 368] width 490 height 431
drag, startPoint x: 1157, startPoint y: 537, endPoint x: 1086, endPoint y: 538, distance: 71.0
click at [1086, 538] on textarea at bounding box center [950, 368] width 490 height 431
click at [968, 552] on textarea at bounding box center [950, 368] width 490 height 431
click at [953, 568] on textarea at bounding box center [950, 368] width 490 height 431
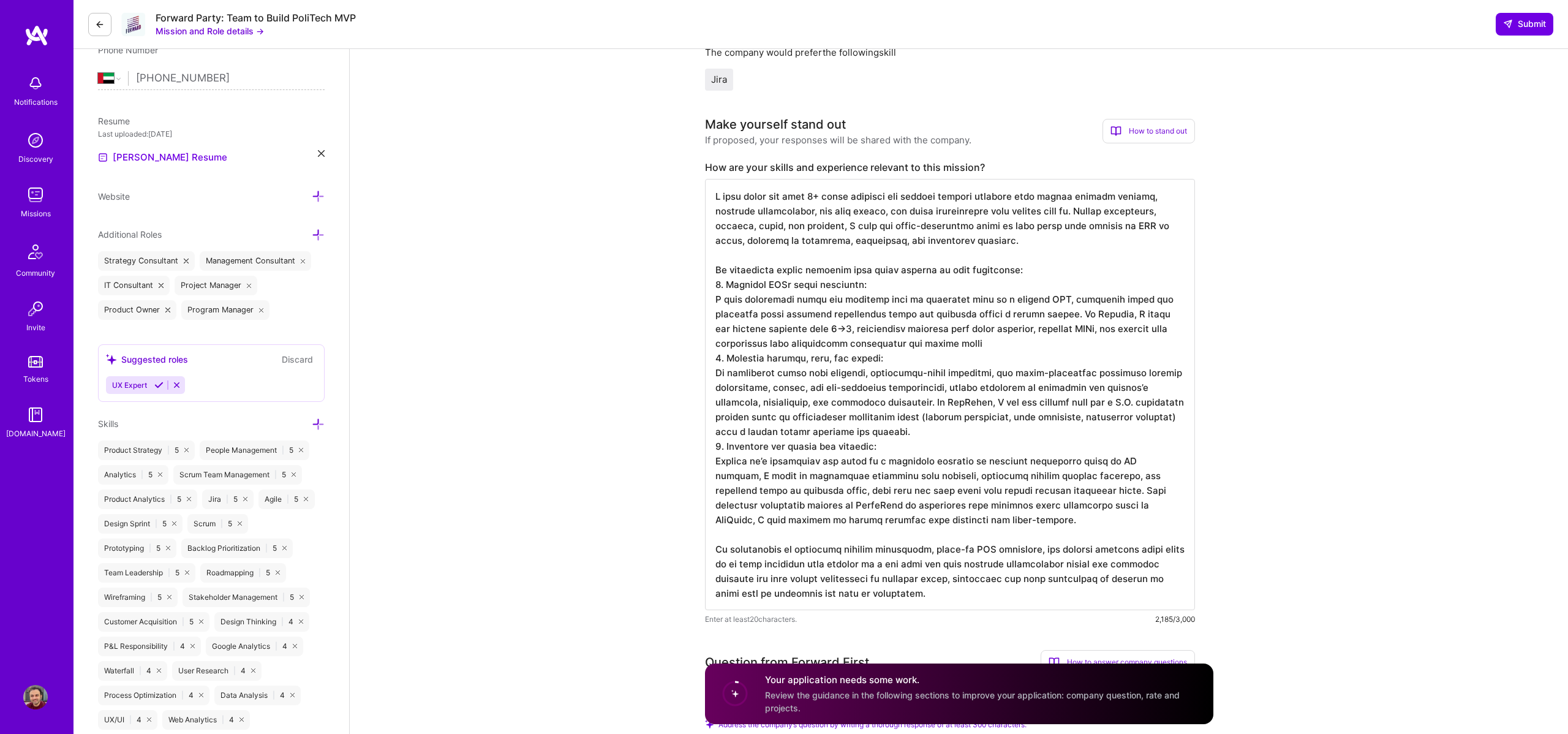
scroll to position [576, 0]
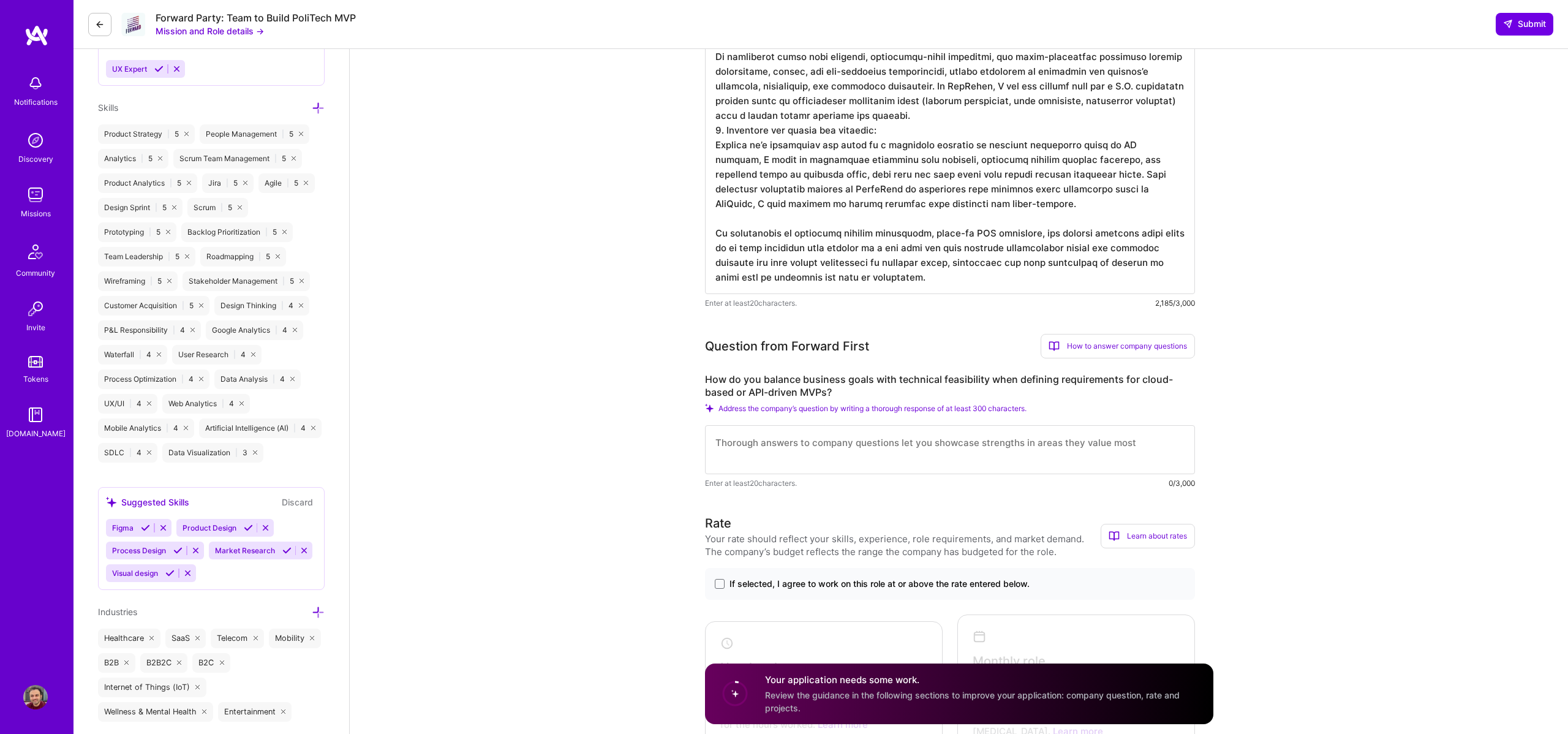
type textarea "L ipsu dolor sit amet 9+ conse adipisci eli seddoei tempori utlabore etdo magna…"
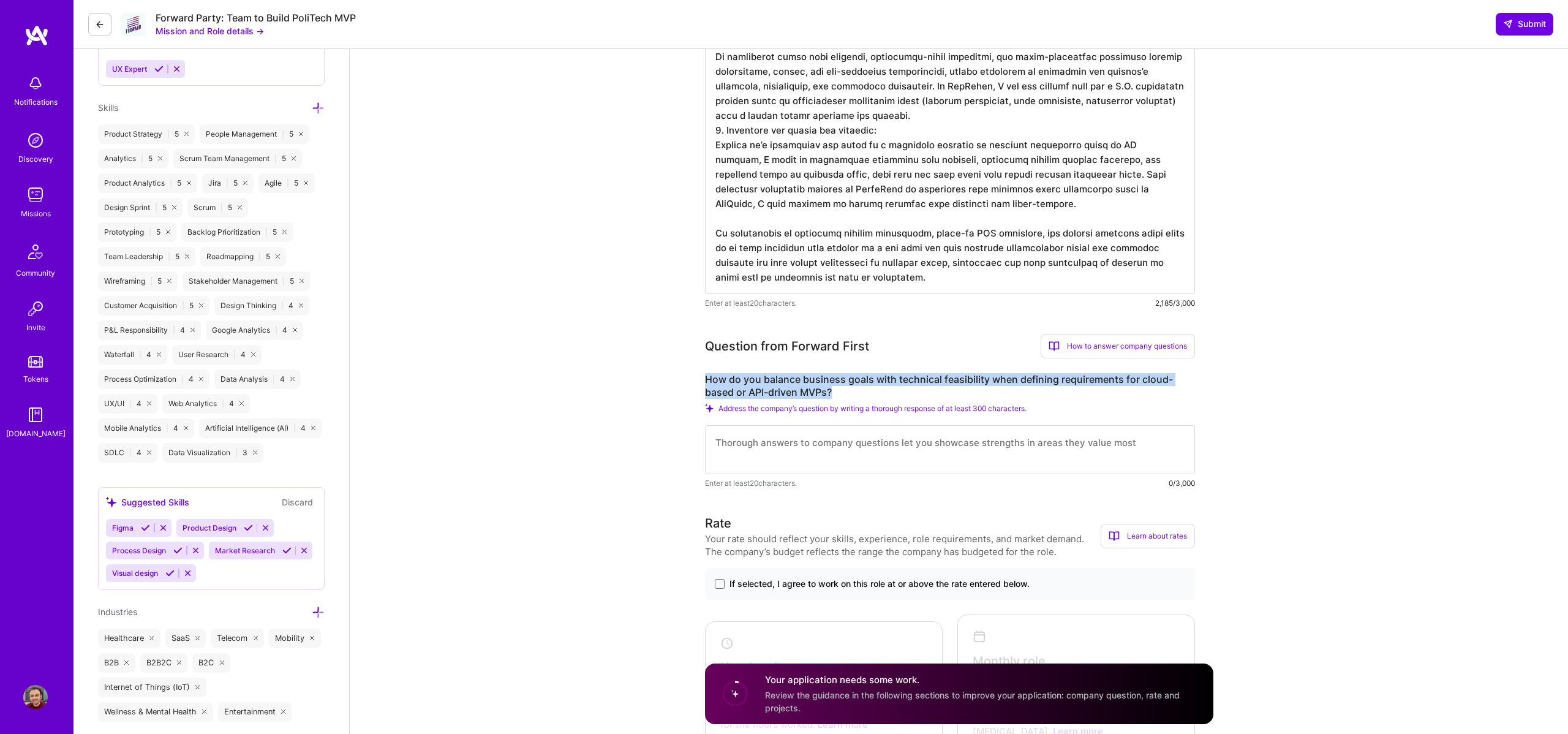
drag, startPoint x: 845, startPoint y: 392, endPoint x: 678, endPoint y: 381, distance: 167.4
copy label "How do you balance business goals with technical feasibility when defining requ…"
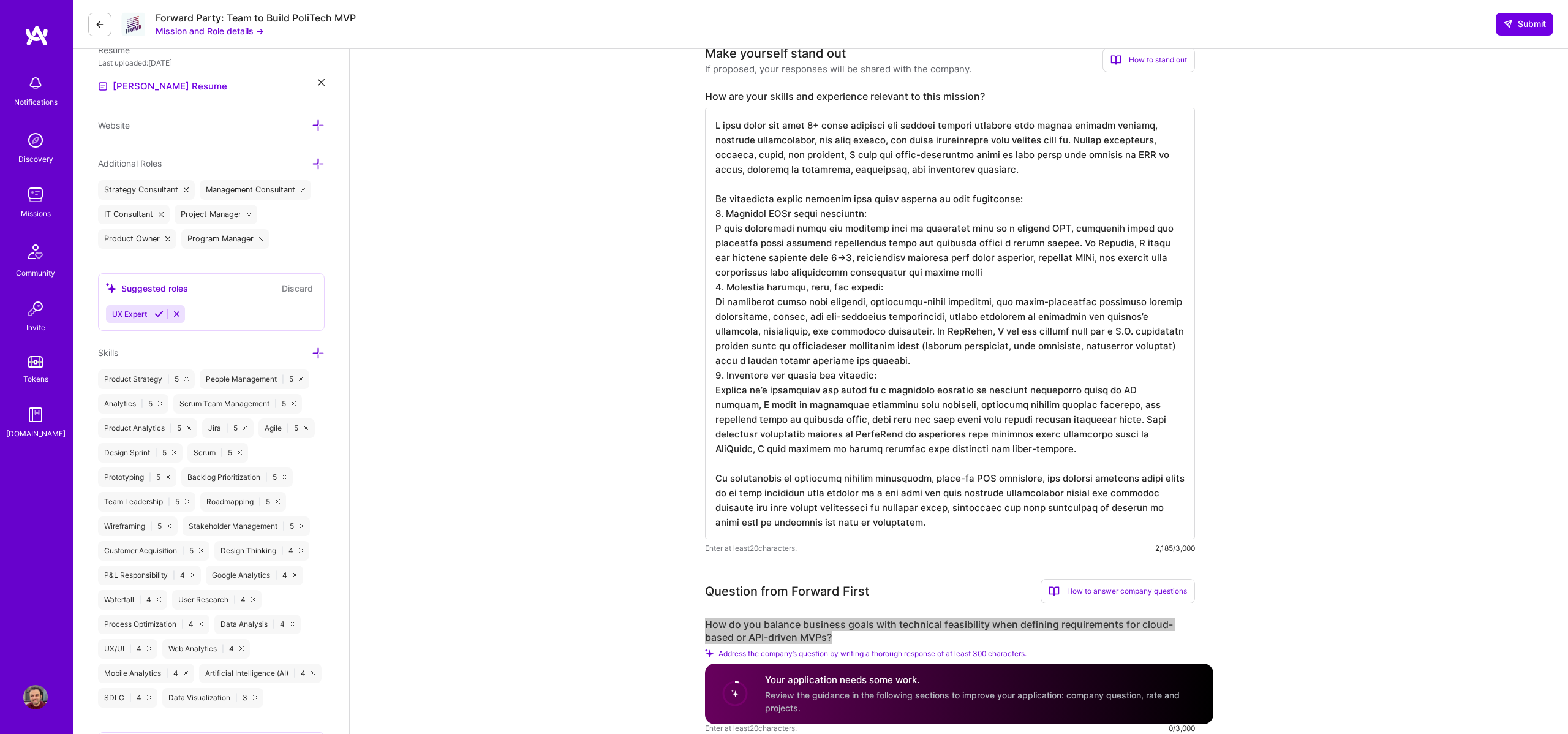
scroll to position [669, 0]
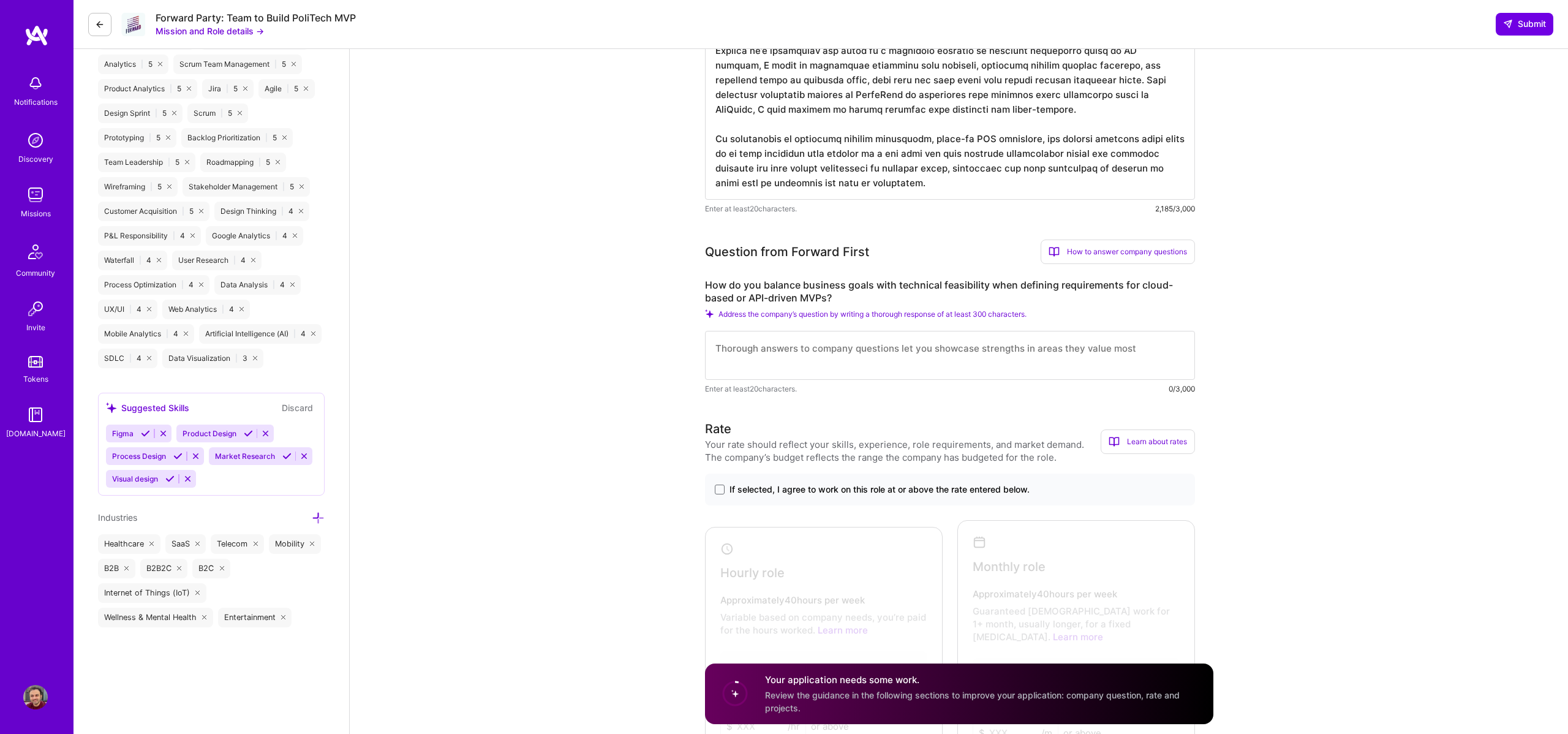
click at [1146, 356] on textarea at bounding box center [950, 355] width 490 height 49
click at [860, 358] on textarea at bounding box center [950, 355] width 490 height 49
paste textarea "Loremipsu dolorsit ametc adip elitseddo eiusmodtemp incidi utla etdolor ma aliq…"
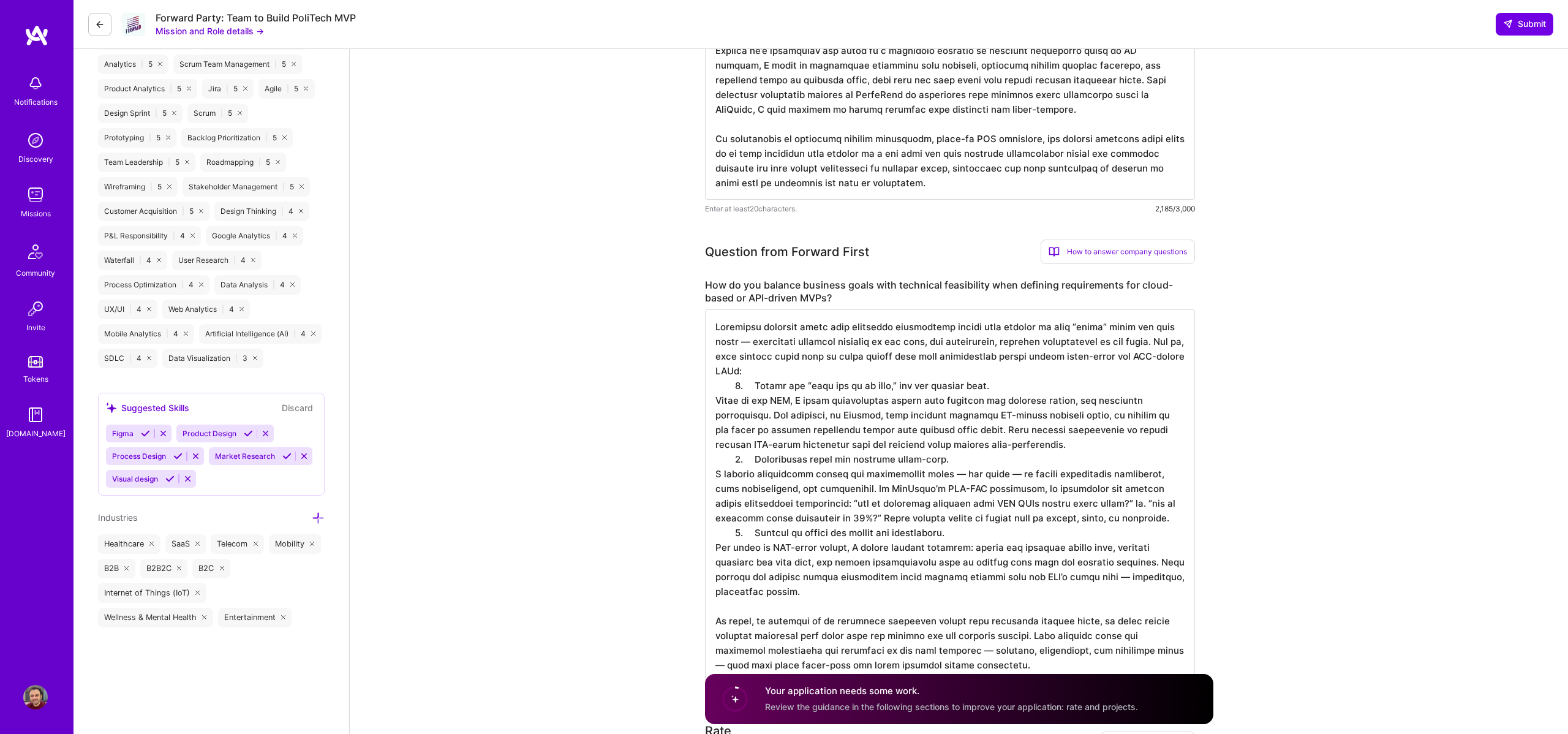
click at [730, 344] on textarea at bounding box center [950, 496] width 490 height 372
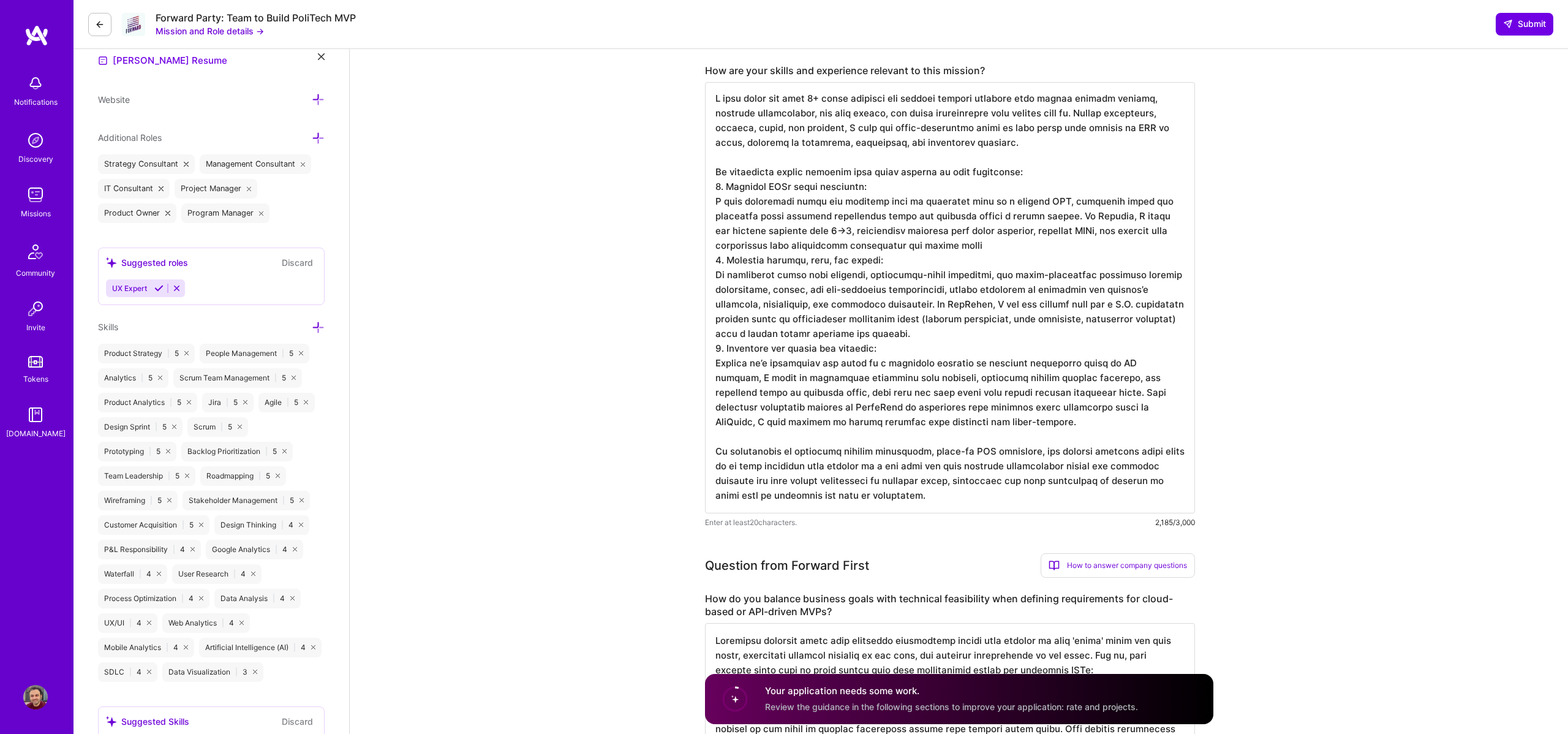
scroll to position [597, 0]
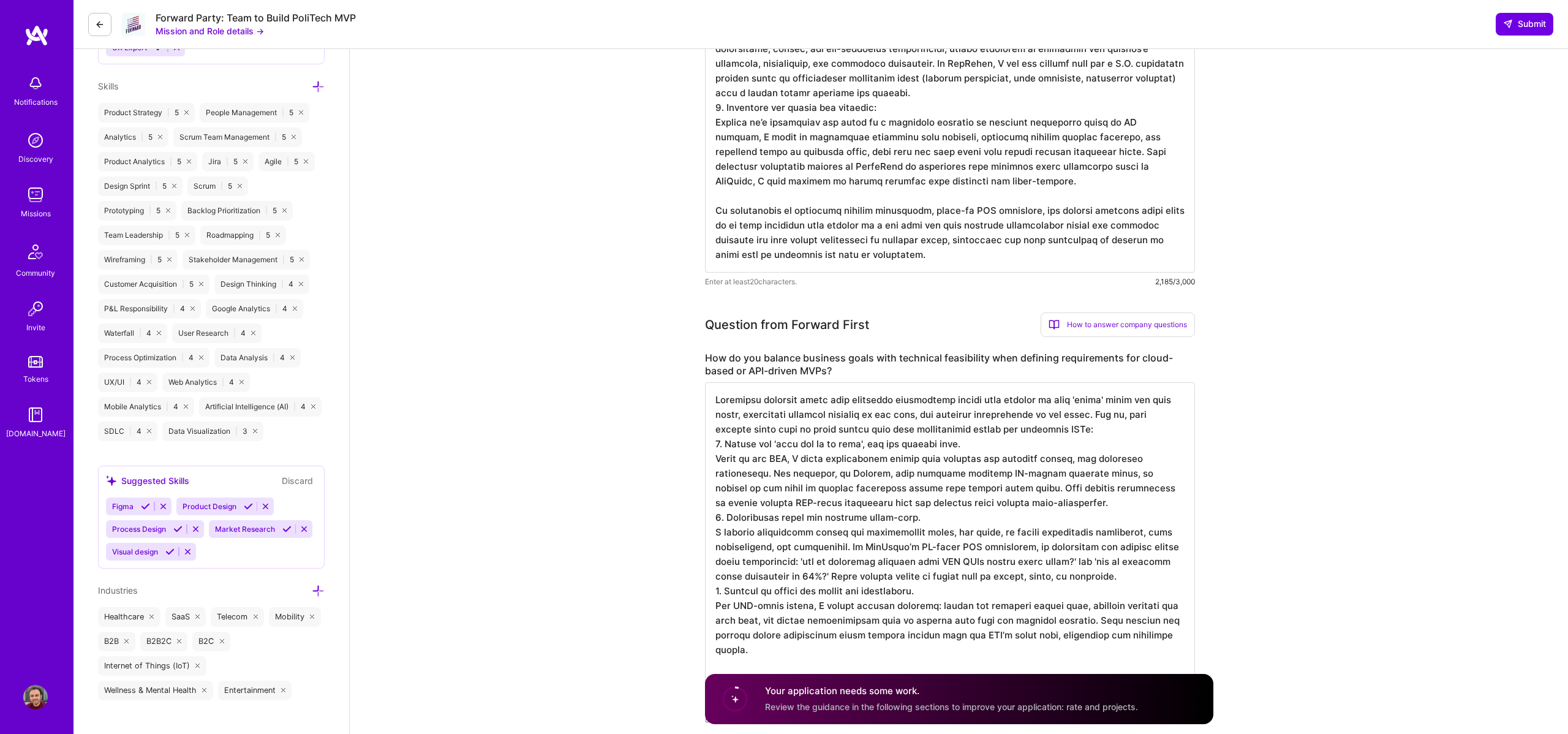
click at [1076, 427] on textarea at bounding box center [950, 547] width 490 height 329
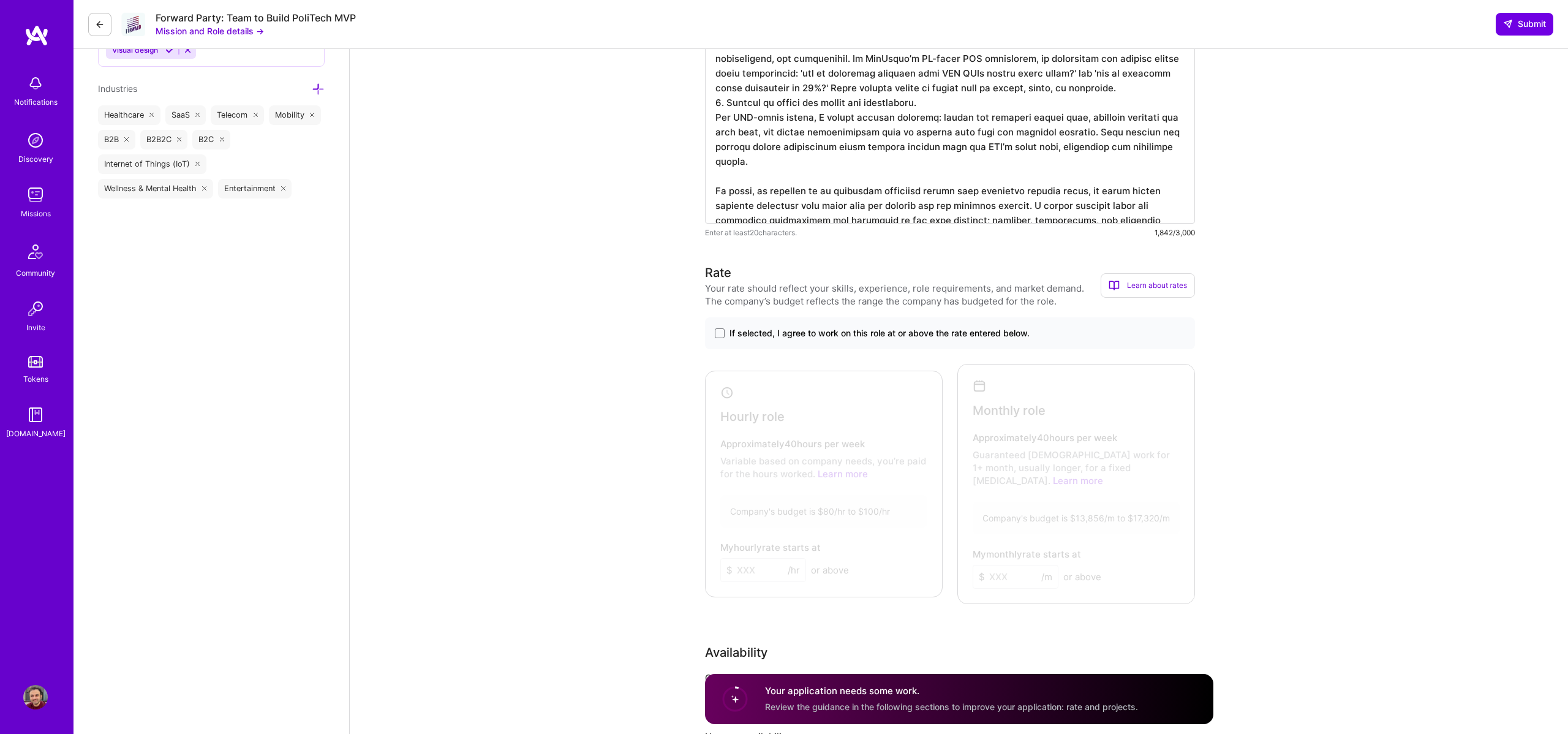
scroll to position [1164, 0]
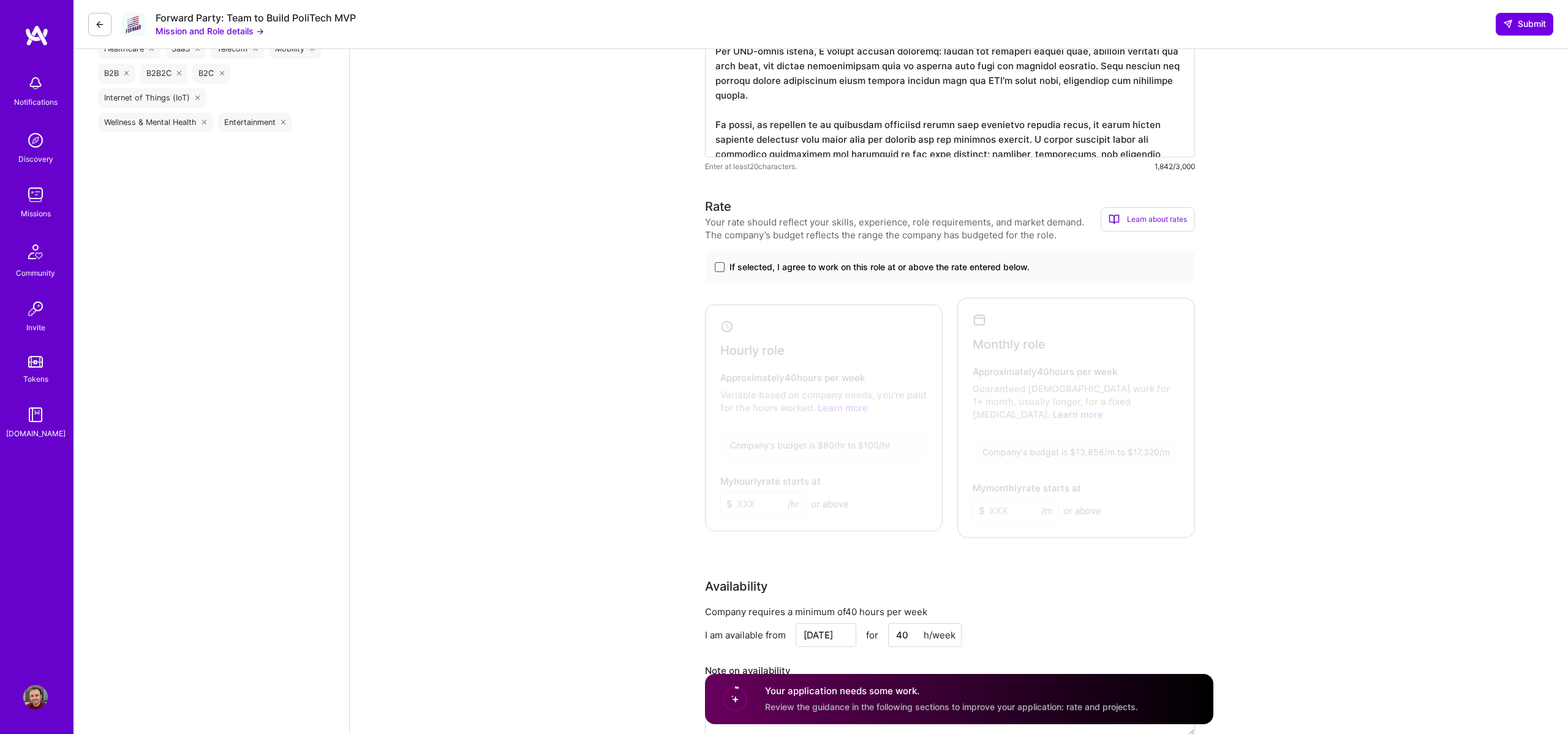
type textarea "Loremipsu dolorsit ametc adip elitseddo eiusmodtemp incidi utla etdolor ma aliq…"
click at [716, 267] on span at bounding box center [720, 267] width 10 height 10
click at [0, 0] on input "If selected, I agree to work on this role at or above the rate entered below." at bounding box center [0, 0] width 0 height 0
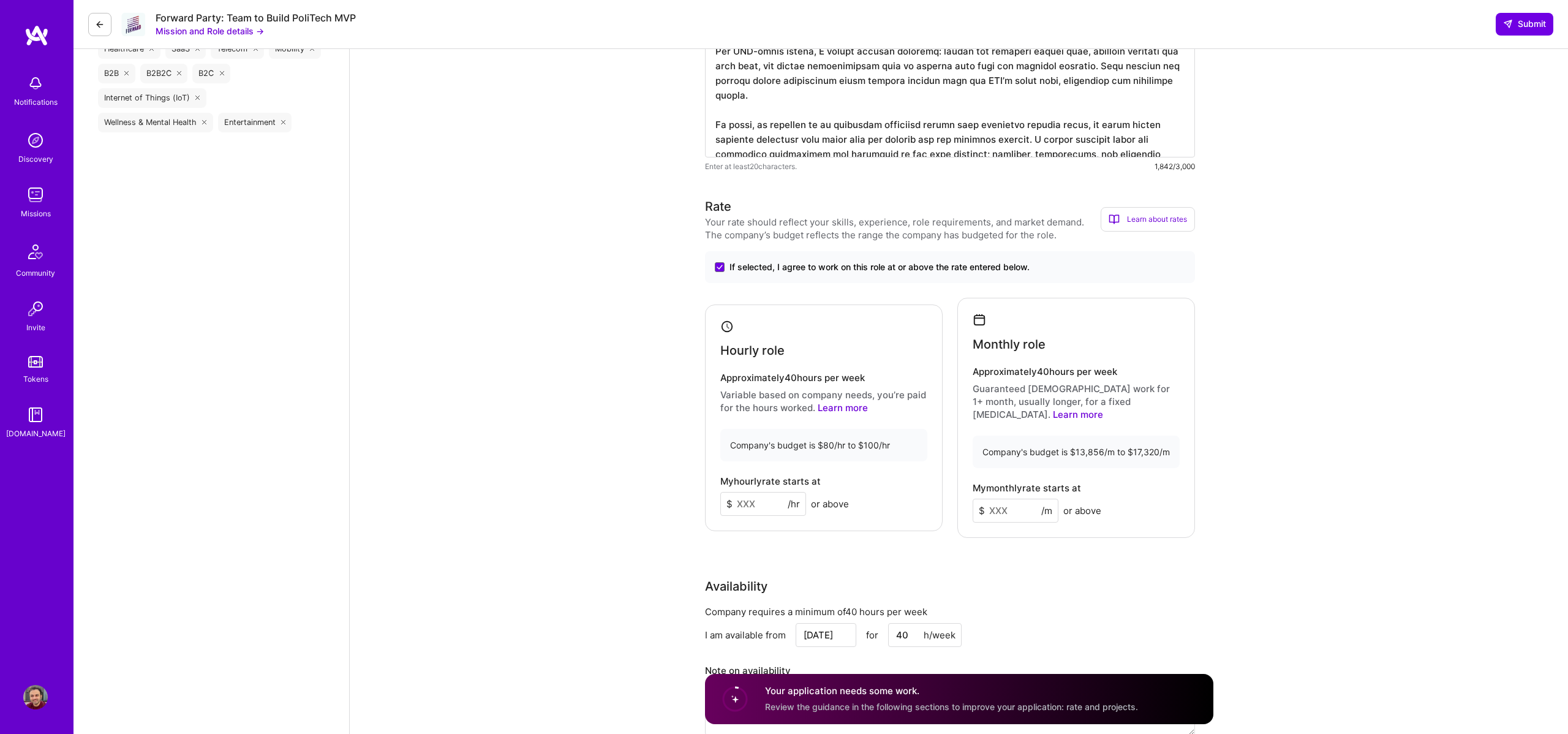
click at [1008, 499] on input at bounding box center [1015, 511] width 86 height 24
click at [762, 497] on input at bounding box center [763, 504] width 86 height 24
type input "85"
click at [1008, 499] on input at bounding box center [1015, 511] width 86 height 24
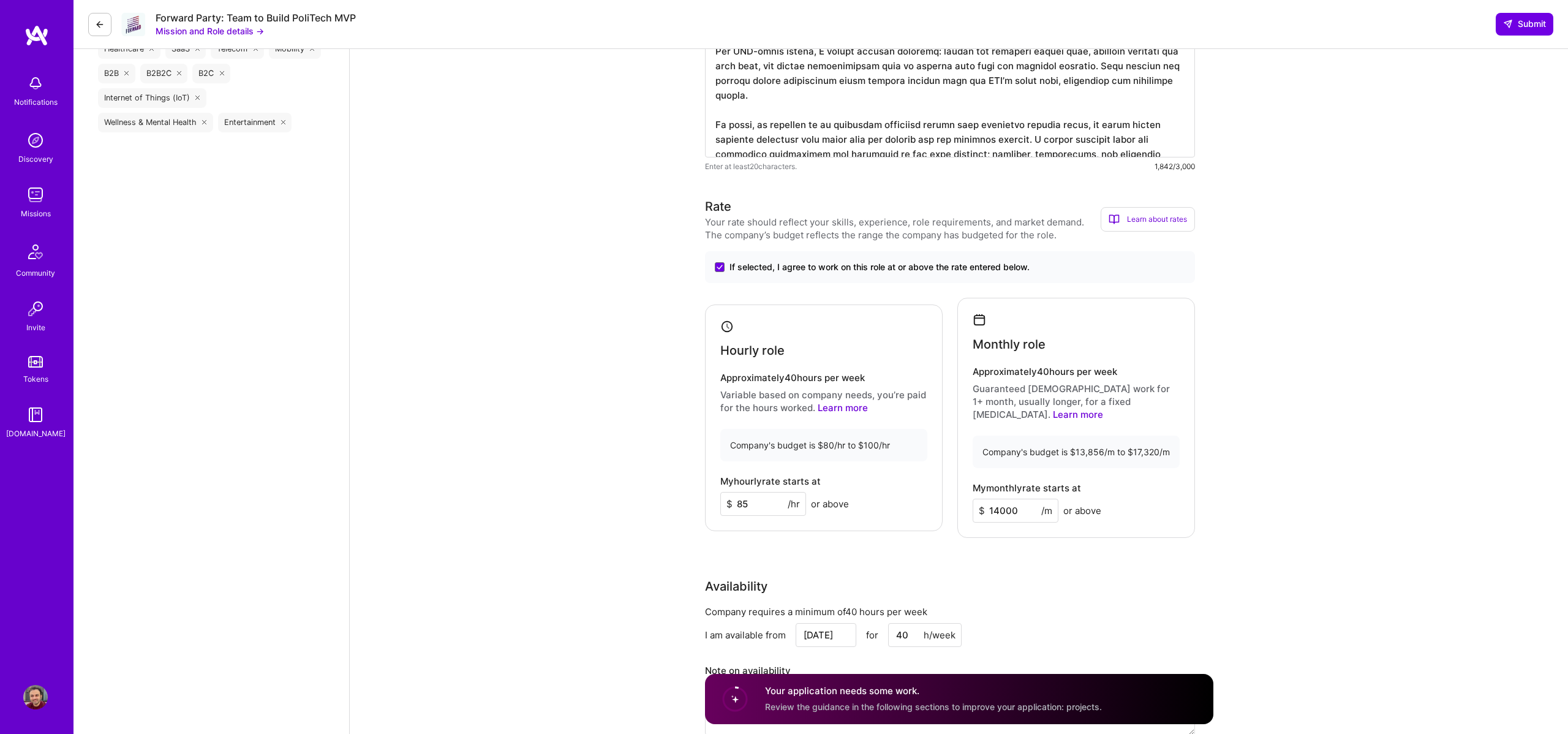
type input "14000"
click at [1259, 480] on div "Product Owner role description Seeking a Product Owner to lead the delivery of …" at bounding box center [958, 575] width 1218 height 3381
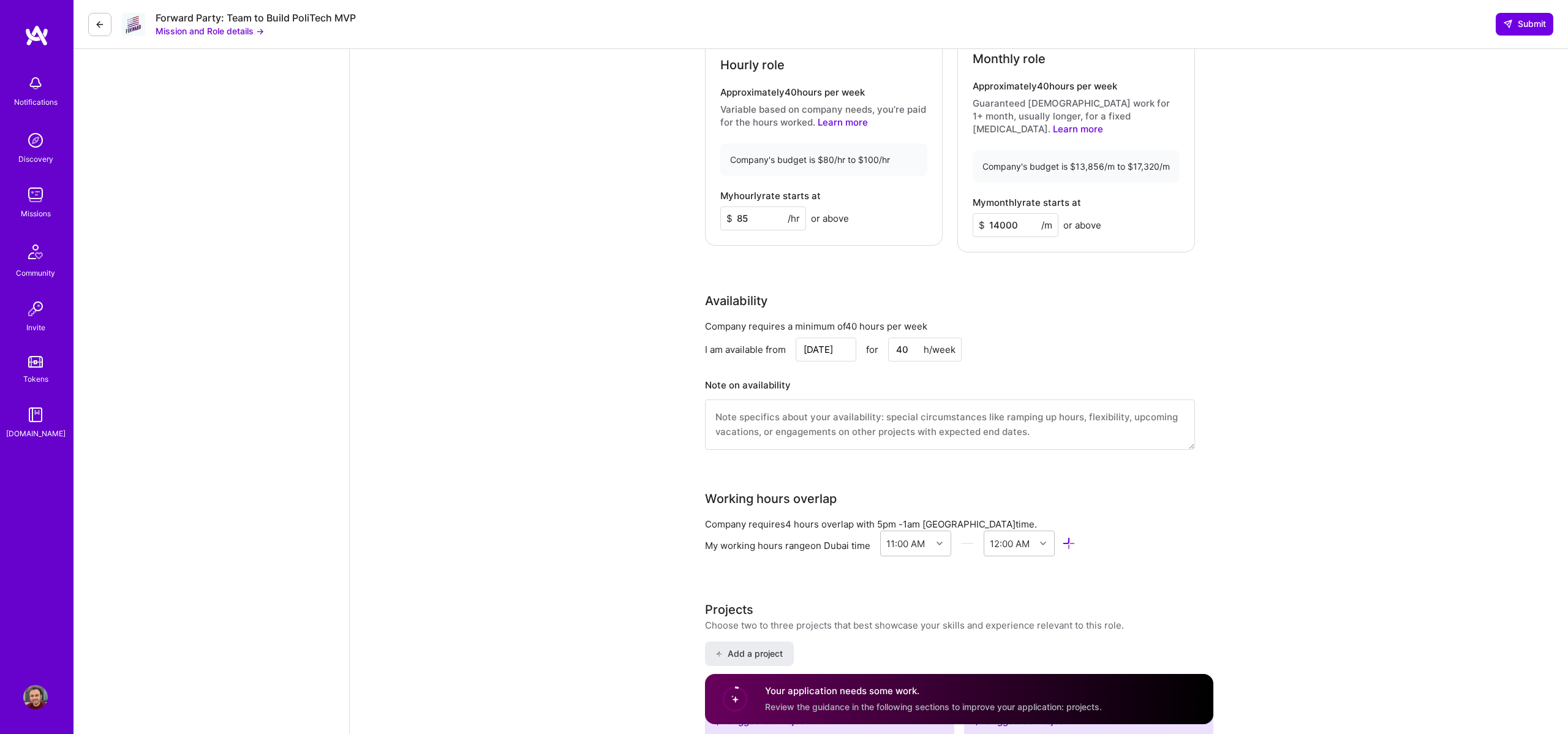
scroll to position [1454, 0]
drag, startPoint x: 1024, startPoint y: 206, endPoint x: 987, endPoint y: 212, distance: 37.5
click at [987, 212] on input "14000" at bounding box center [1015, 221] width 86 height 24
click at [1049, 287] on div "Availability" at bounding box center [950, 296] width 490 height 18
click at [660, 400] on div "Product Owner role description Seeking a Product Owner to lead the delivery of …" at bounding box center [958, 285] width 1218 height 3381
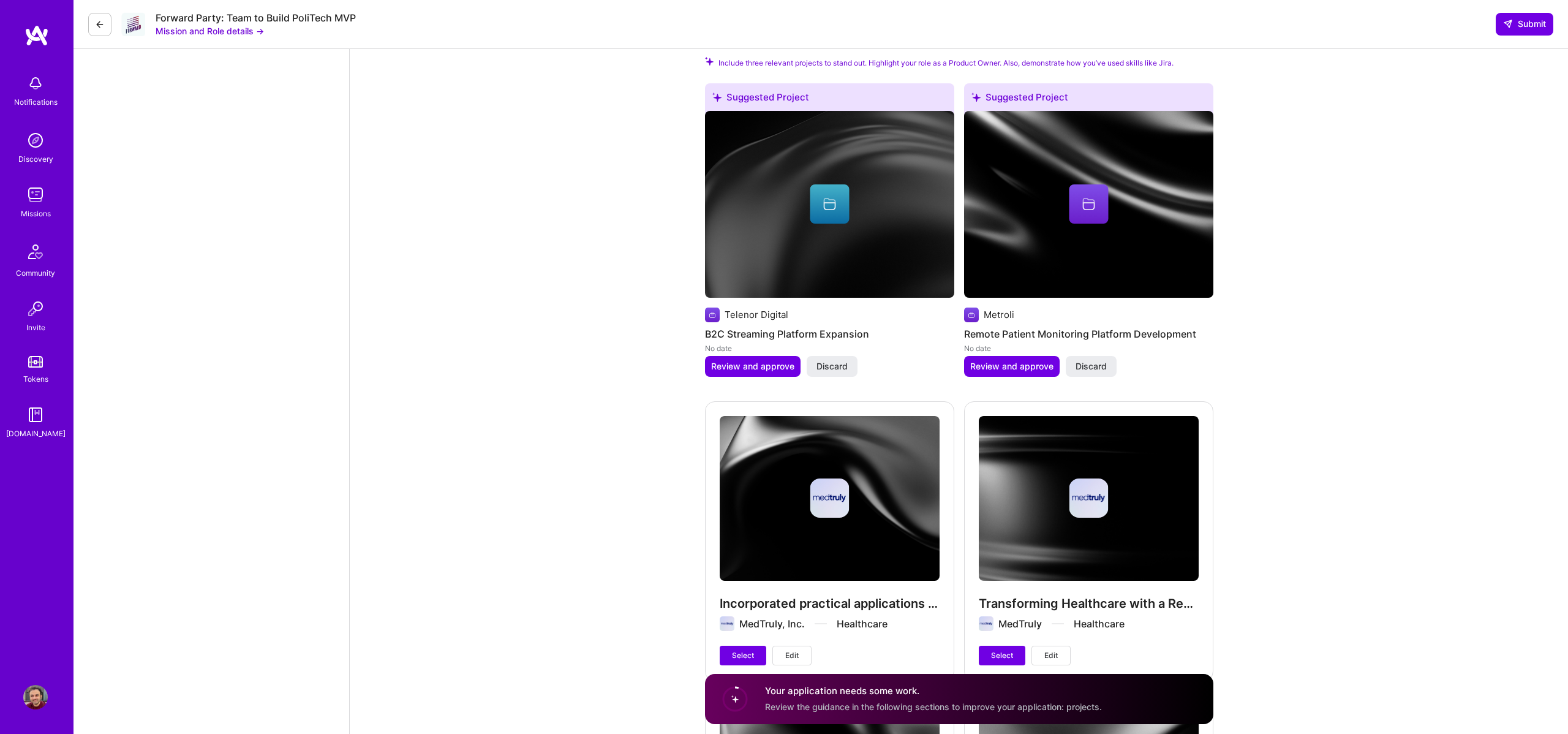
scroll to position [2062, 0]
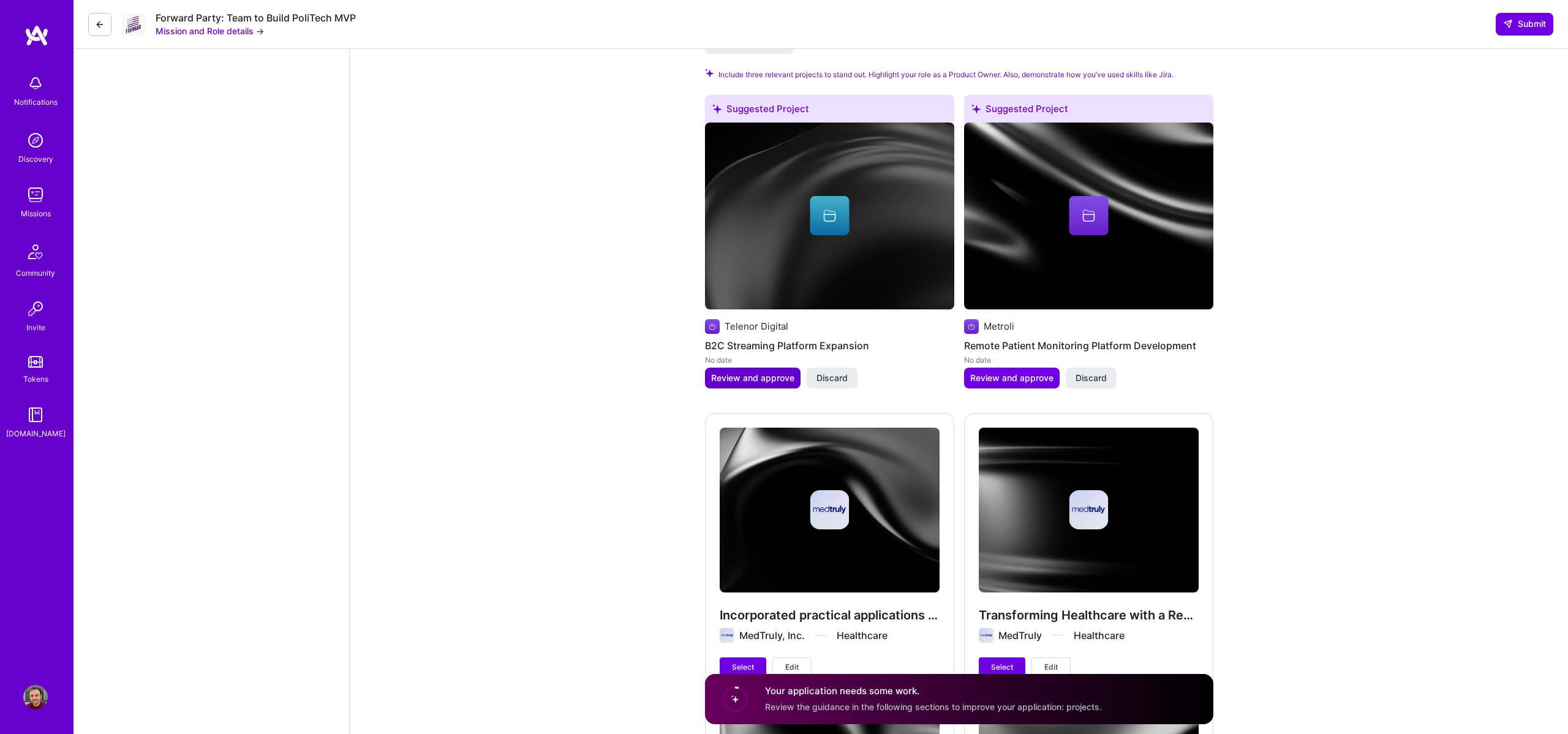
click at [758, 371] on span "Review and approve" at bounding box center [753, 377] width 84 height 12
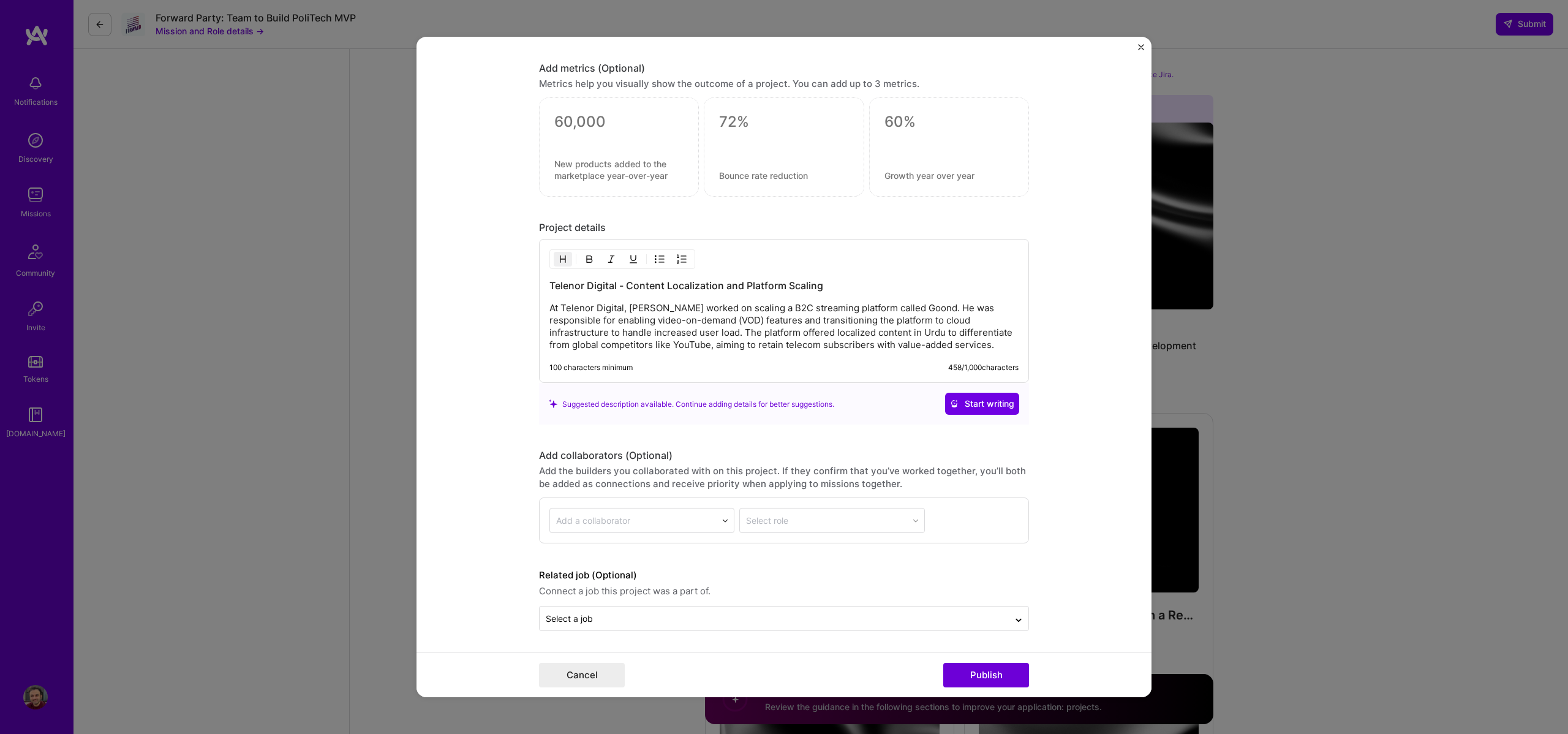
scroll to position [846, 0]
click at [1143, 48] on img "Close" at bounding box center [1141, 47] width 6 height 6
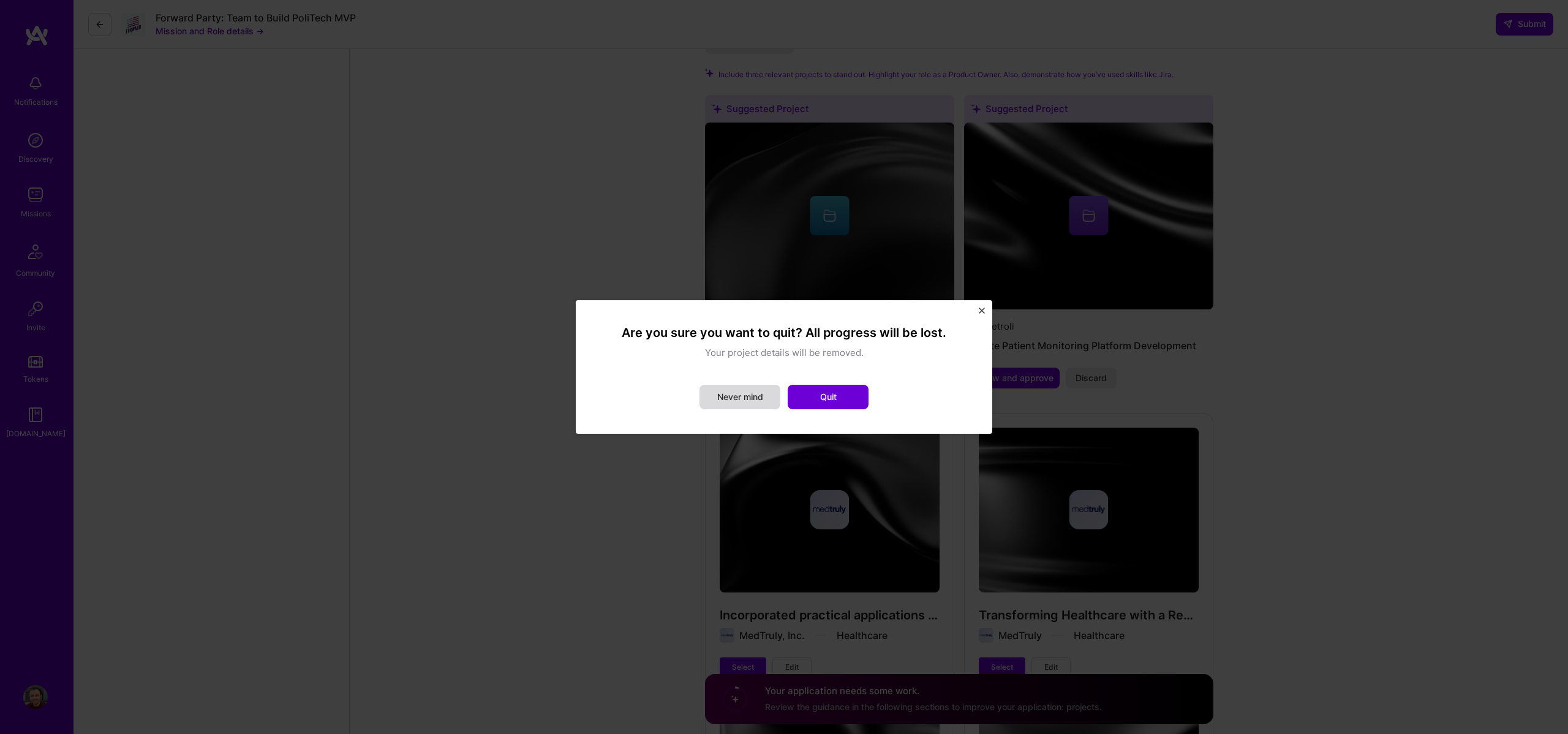
click at [757, 405] on button "Never mind" at bounding box center [739, 396] width 81 height 25
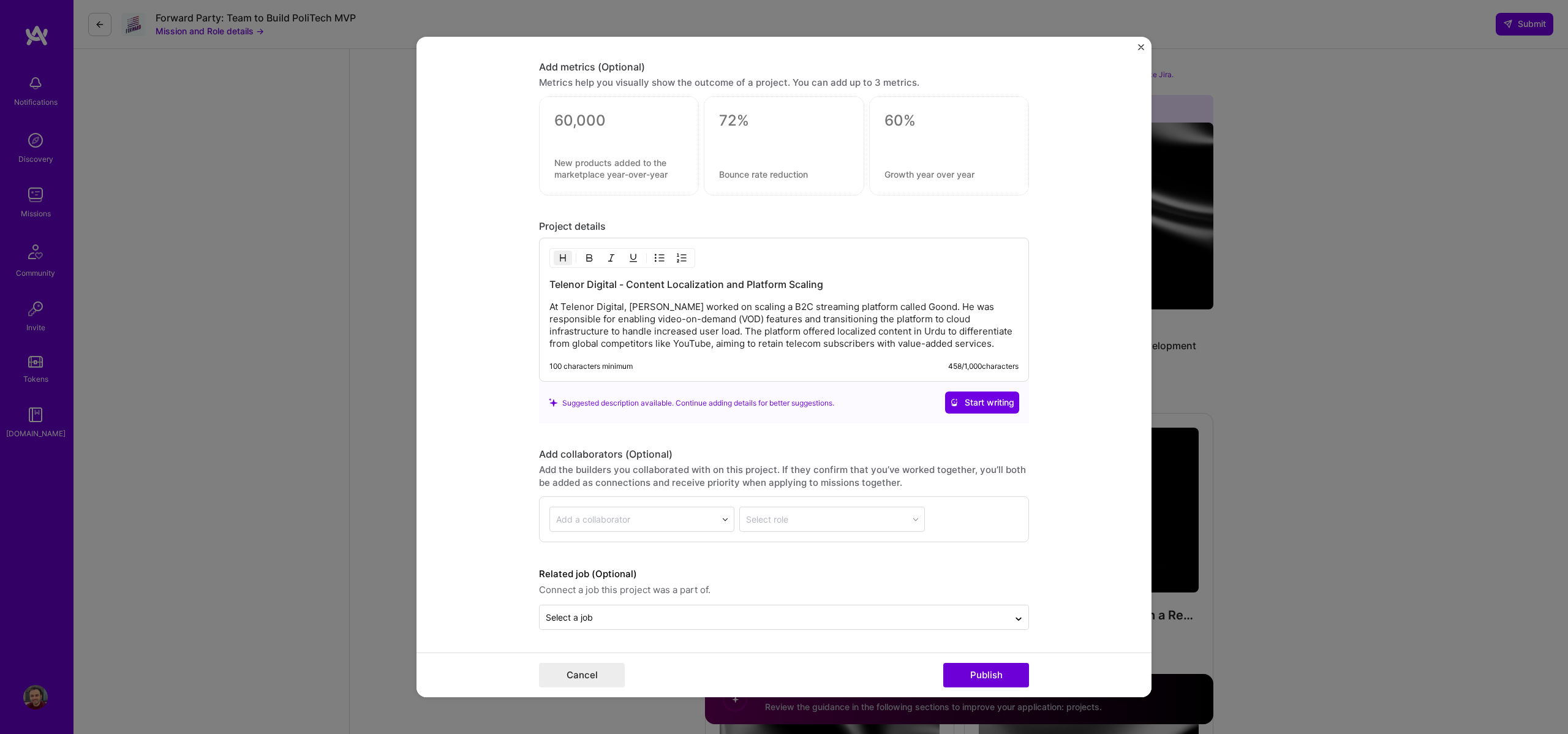
click at [1142, 47] on img "Close" at bounding box center [1141, 47] width 6 height 6
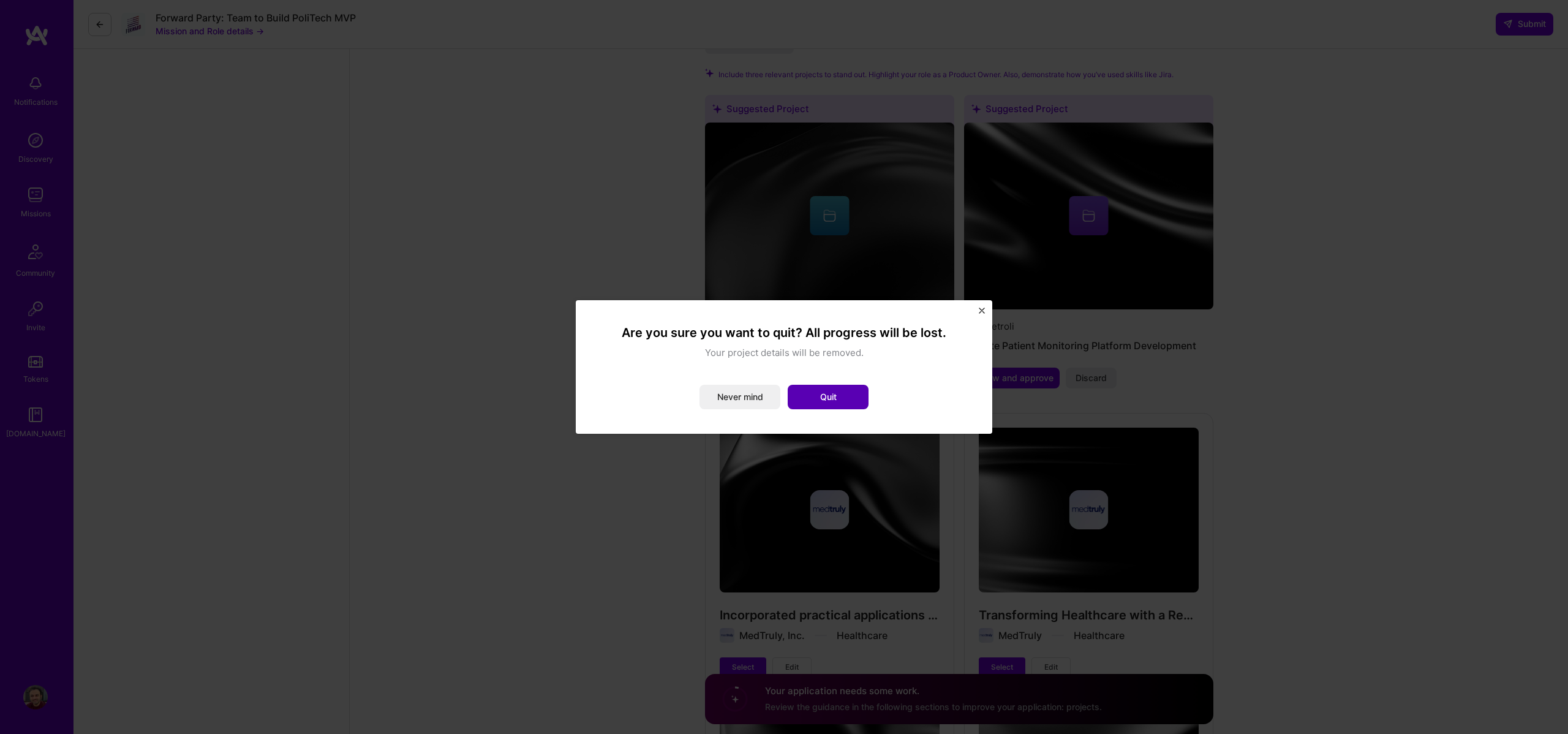
click at [831, 389] on button "Quit" at bounding box center [827, 396] width 81 height 25
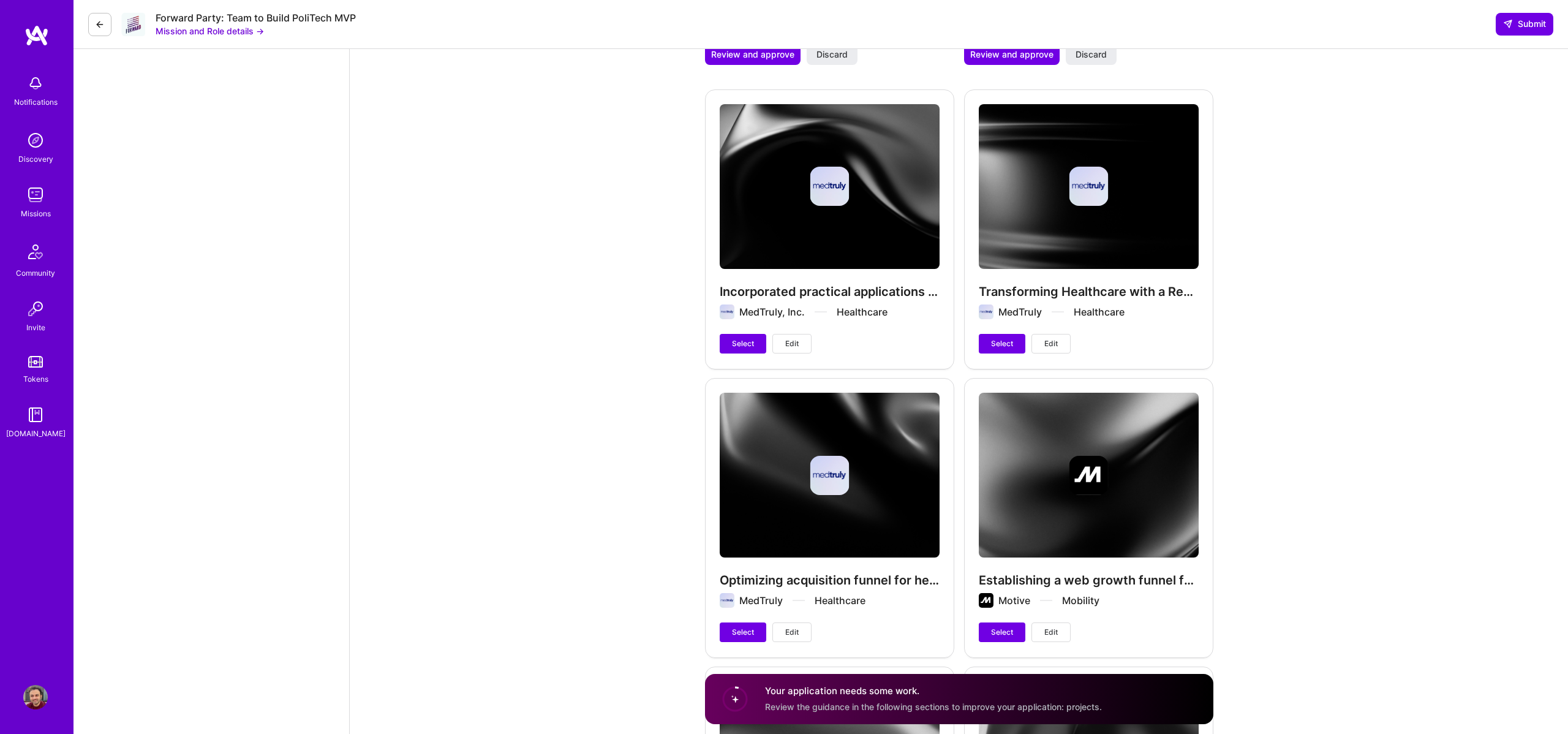
scroll to position [2378, 0]
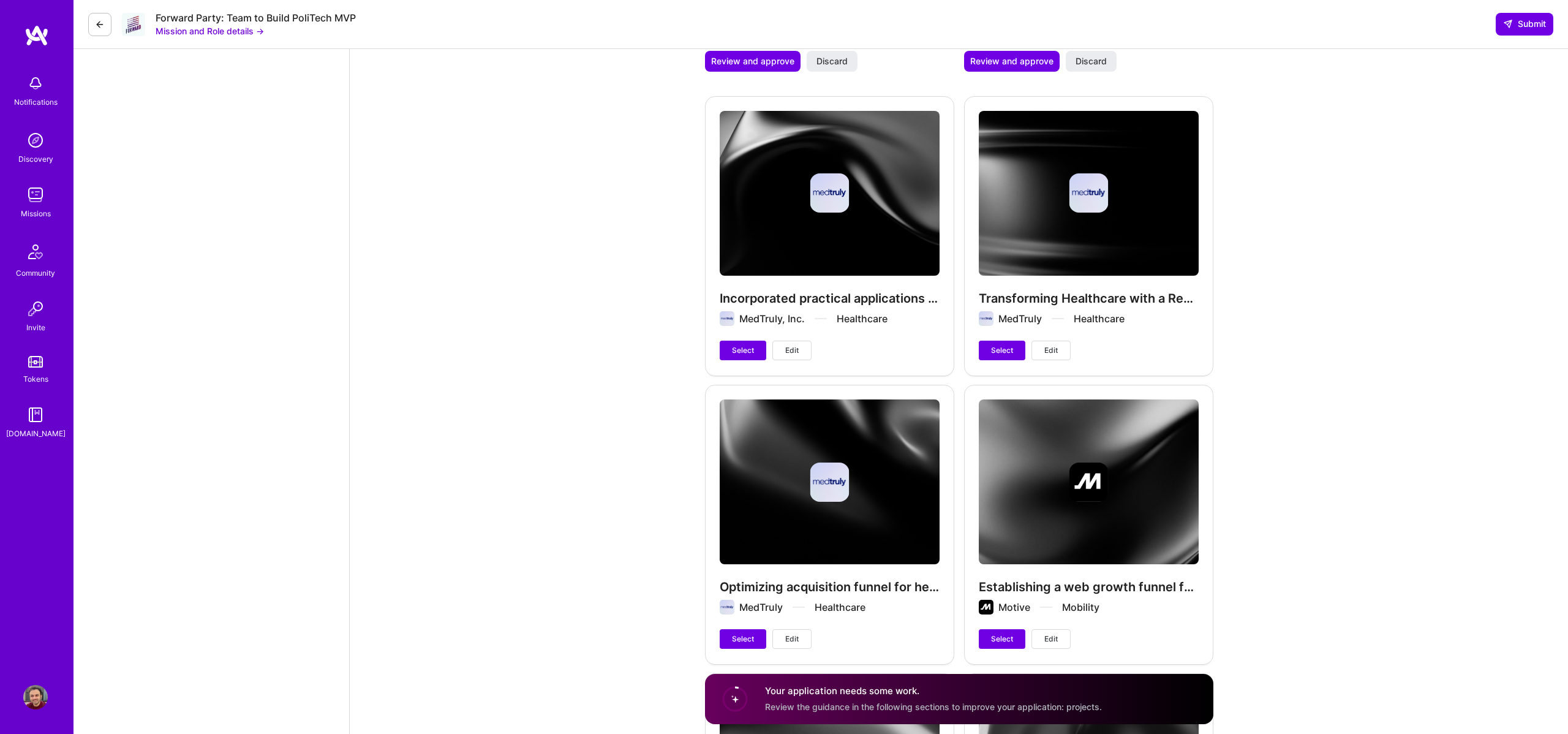
click at [1074, 212] on div "Transforming Healthcare with a Remote Care Focused EHR System MedTruly Healthca…" at bounding box center [1088, 236] width 249 height 279
click at [1054, 345] on span "Edit" at bounding box center [1051, 350] width 14 height 11
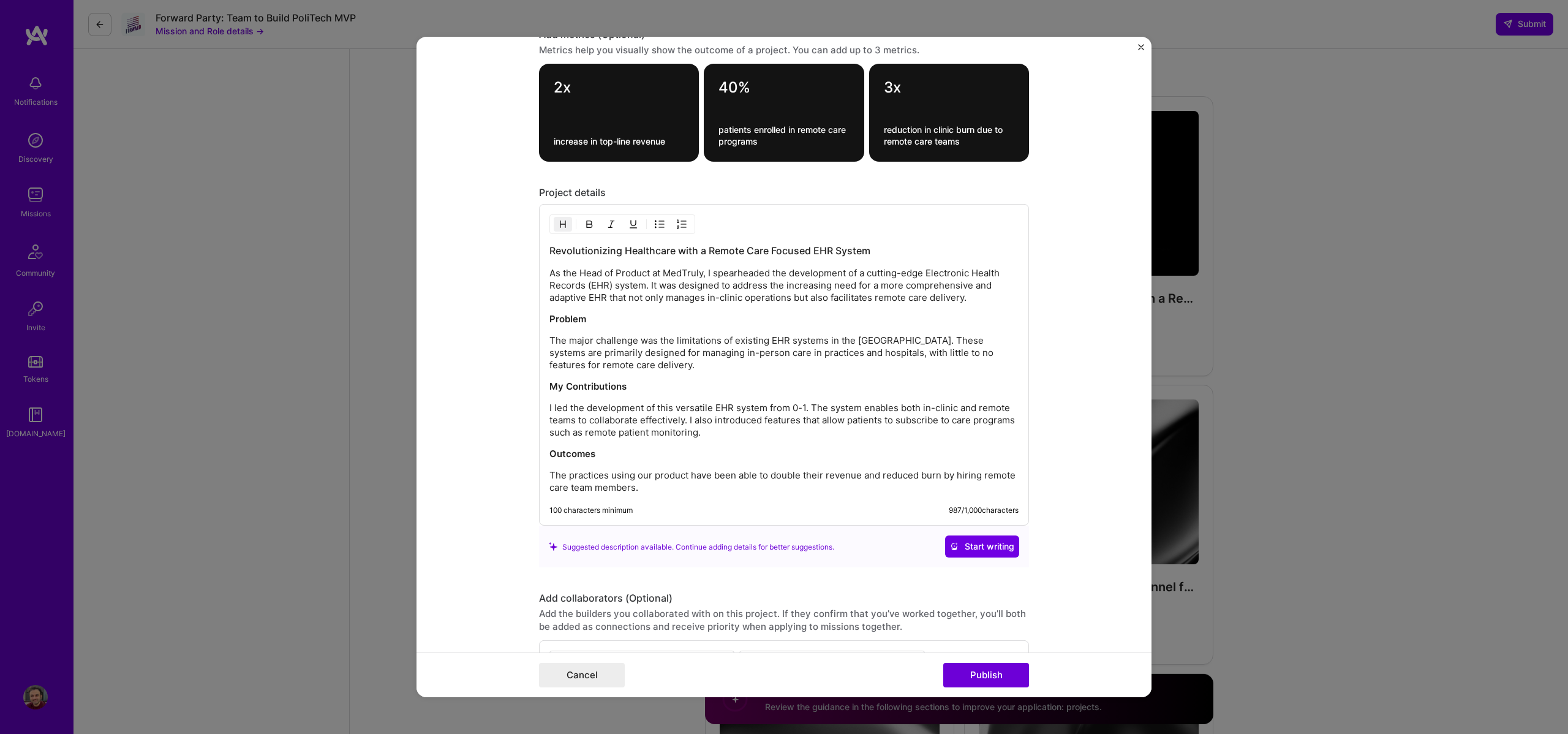
scroll to position [1167, 0]
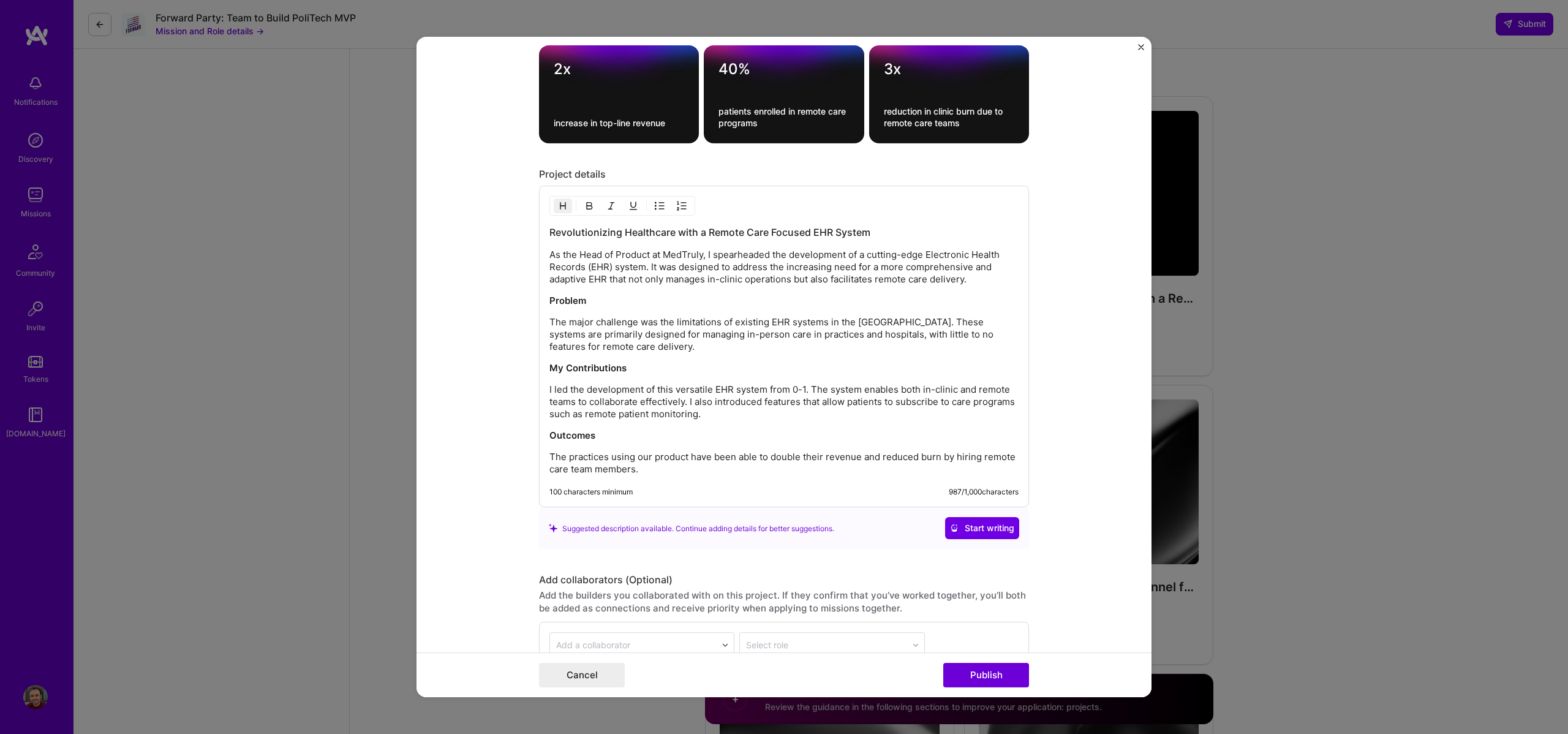
click at [1141, 44] on img "Close" at bounding box center [1141, 47] width 6 height 6
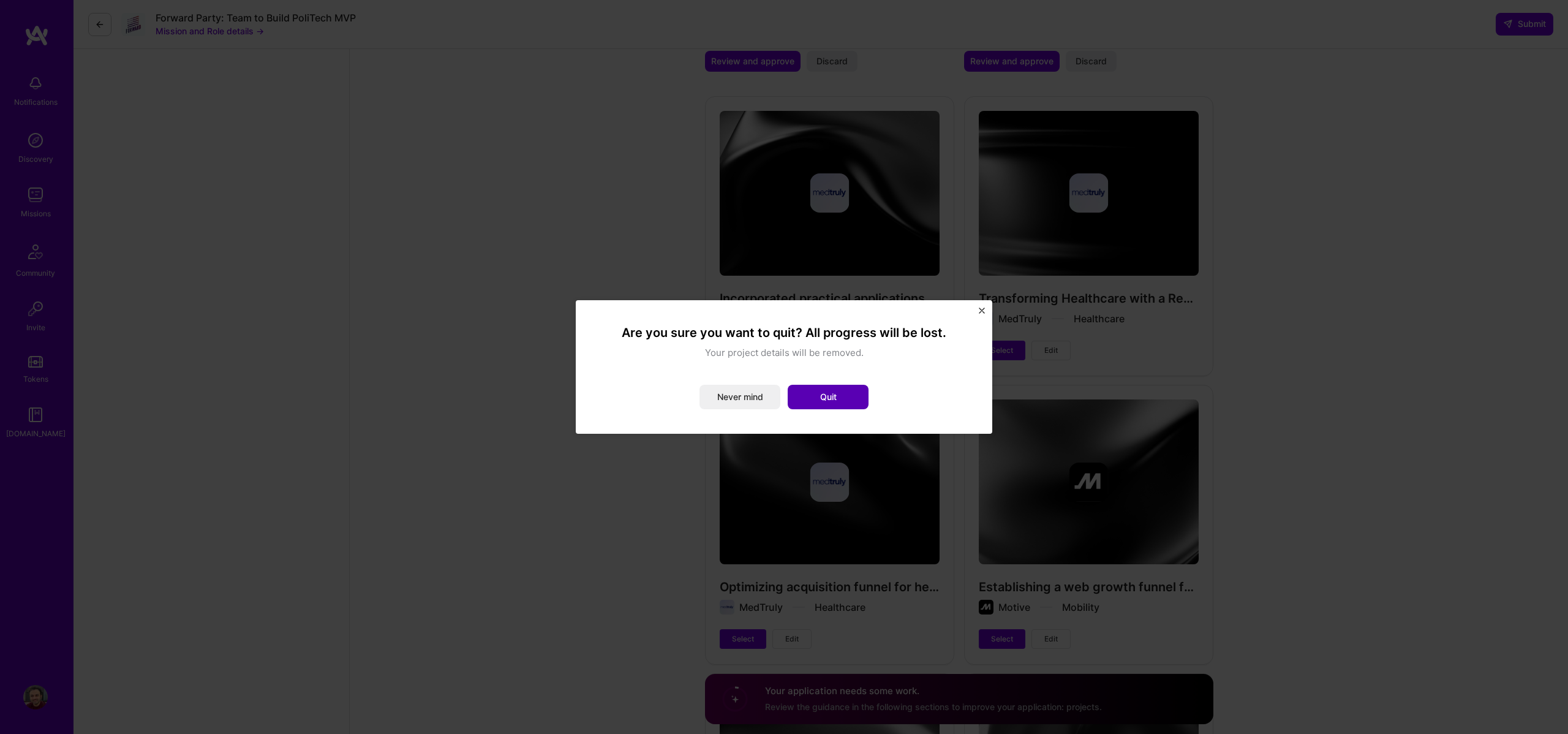
click at [835, 394] on button "Quit" at bounding box center [827, 396] width 81 height 25
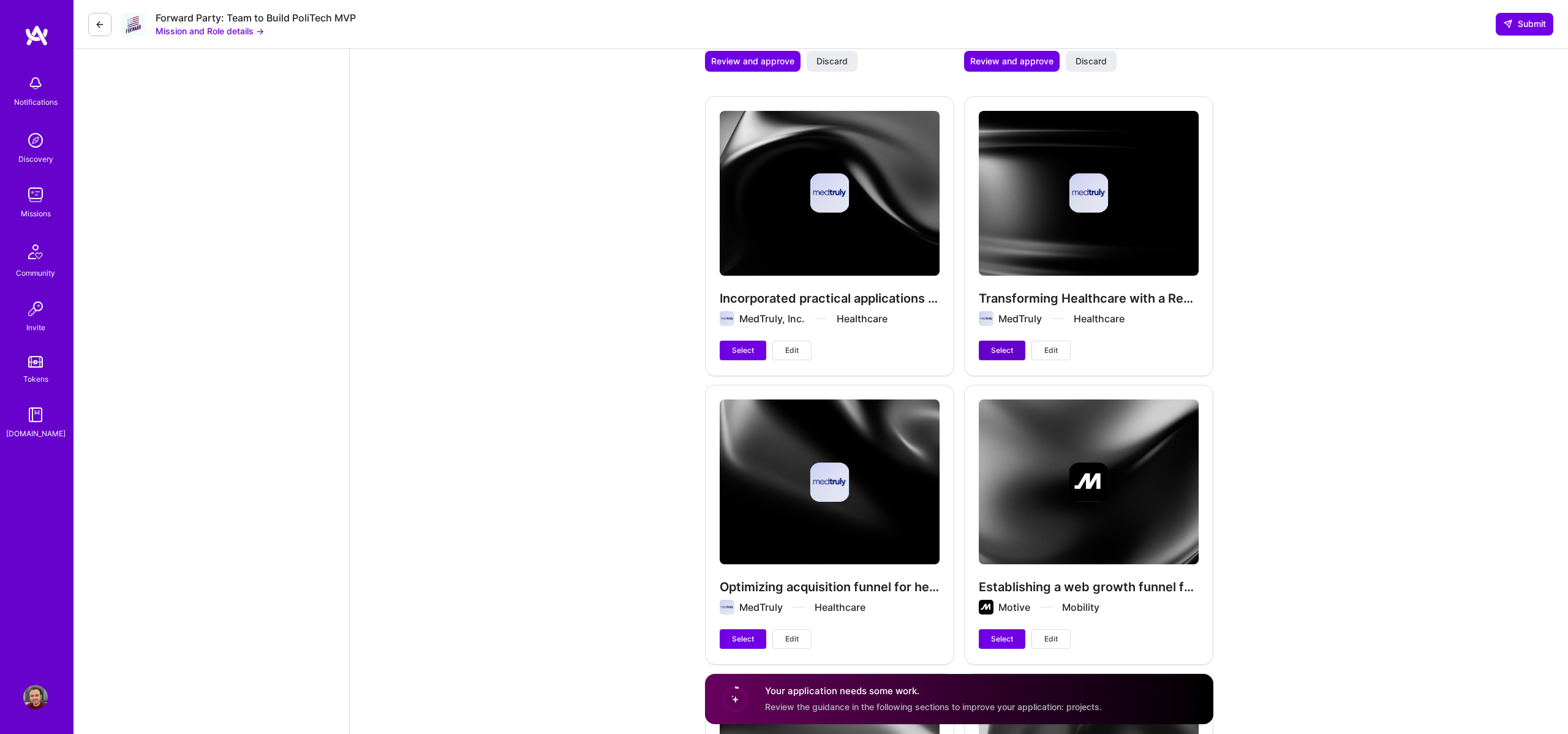
click at [1007, 345] on span "Select" at bounding box center [1002, 350] width 22 height 11
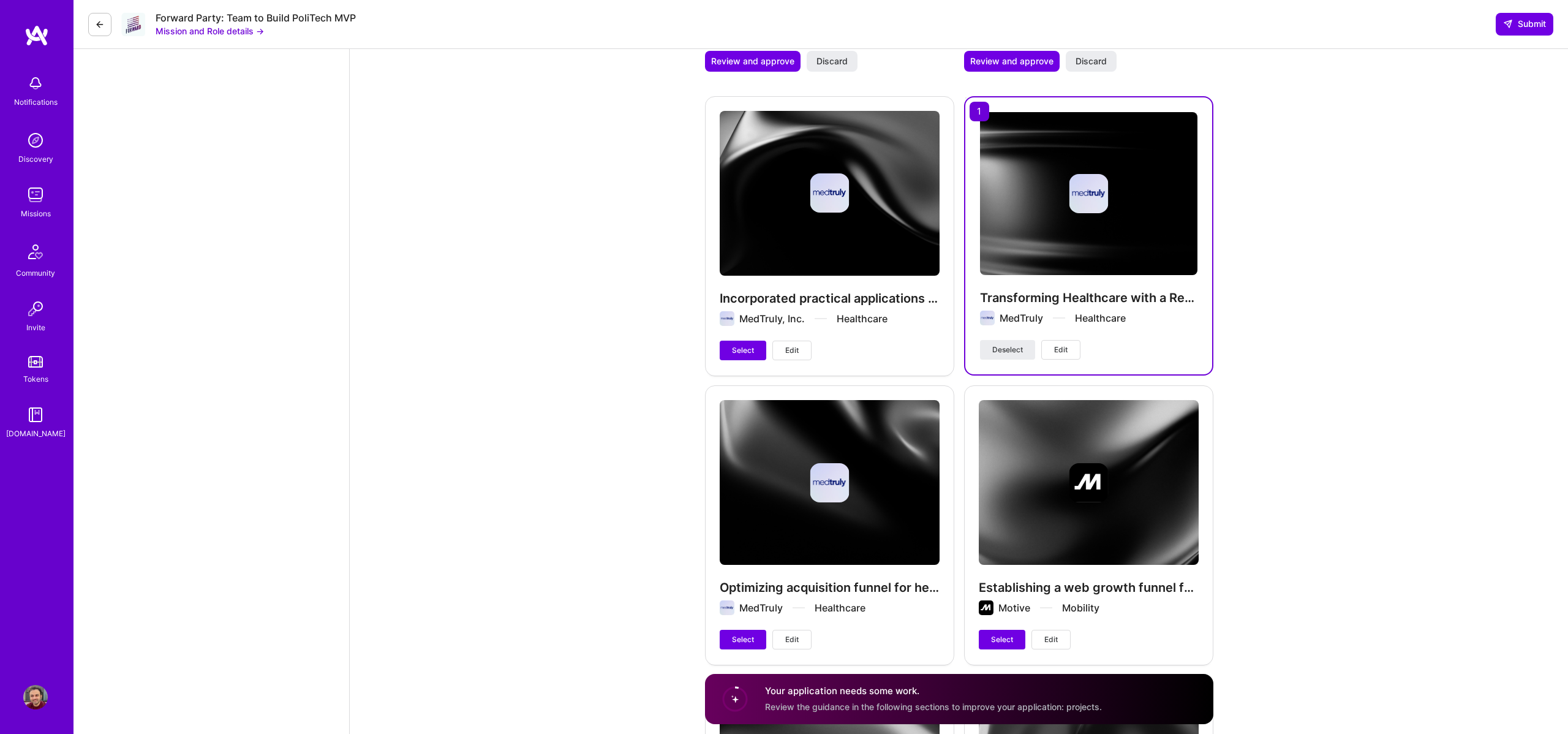
click at [877, 287] on div "Incorporated practical applications of AI and ML in various settings MedTruly, …" at bounding box center [829, 236] width 249 height 279
click at [794, 345] on span "Edit" at bounding box center [792, 350] width 14 height 11
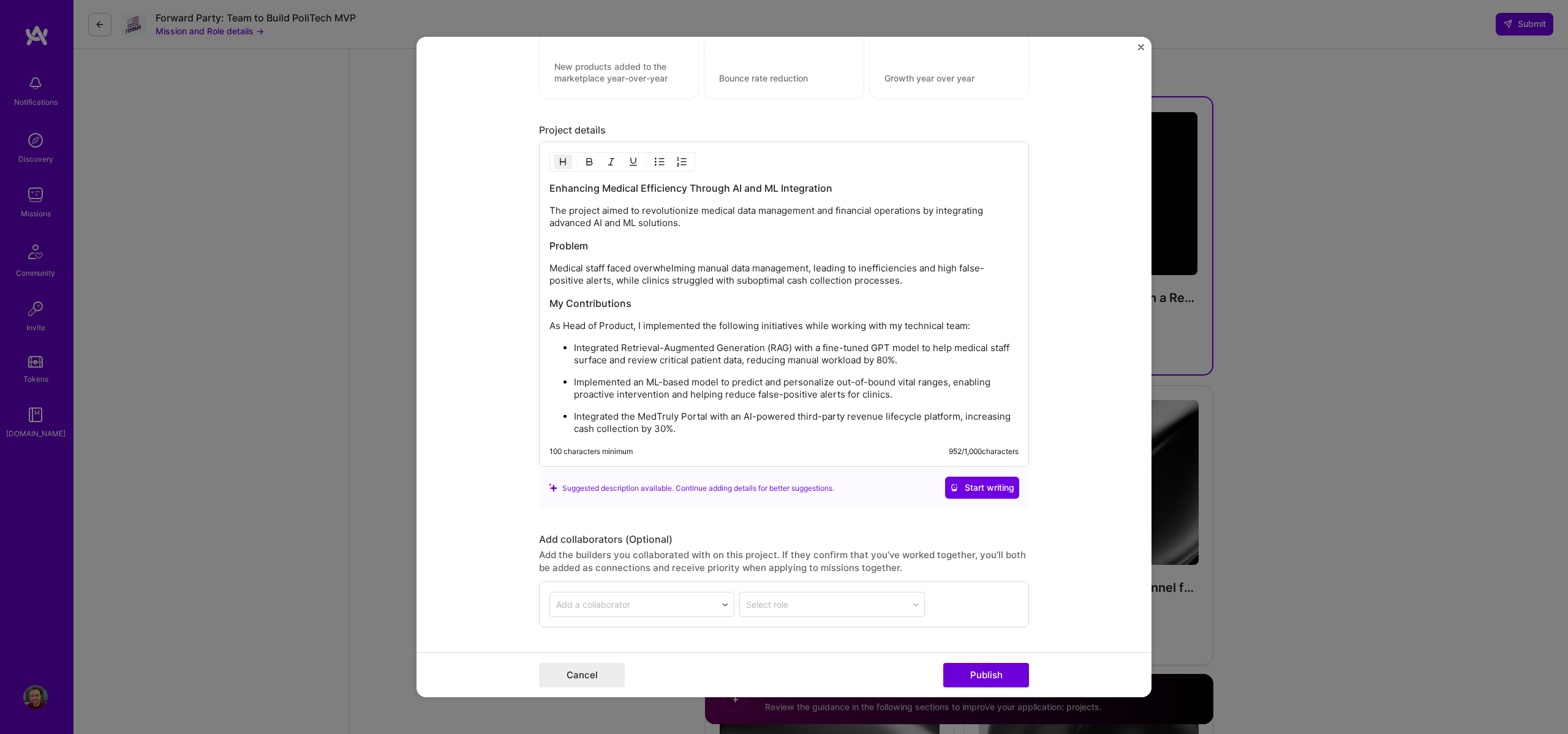
scroll to position [1233, 0]
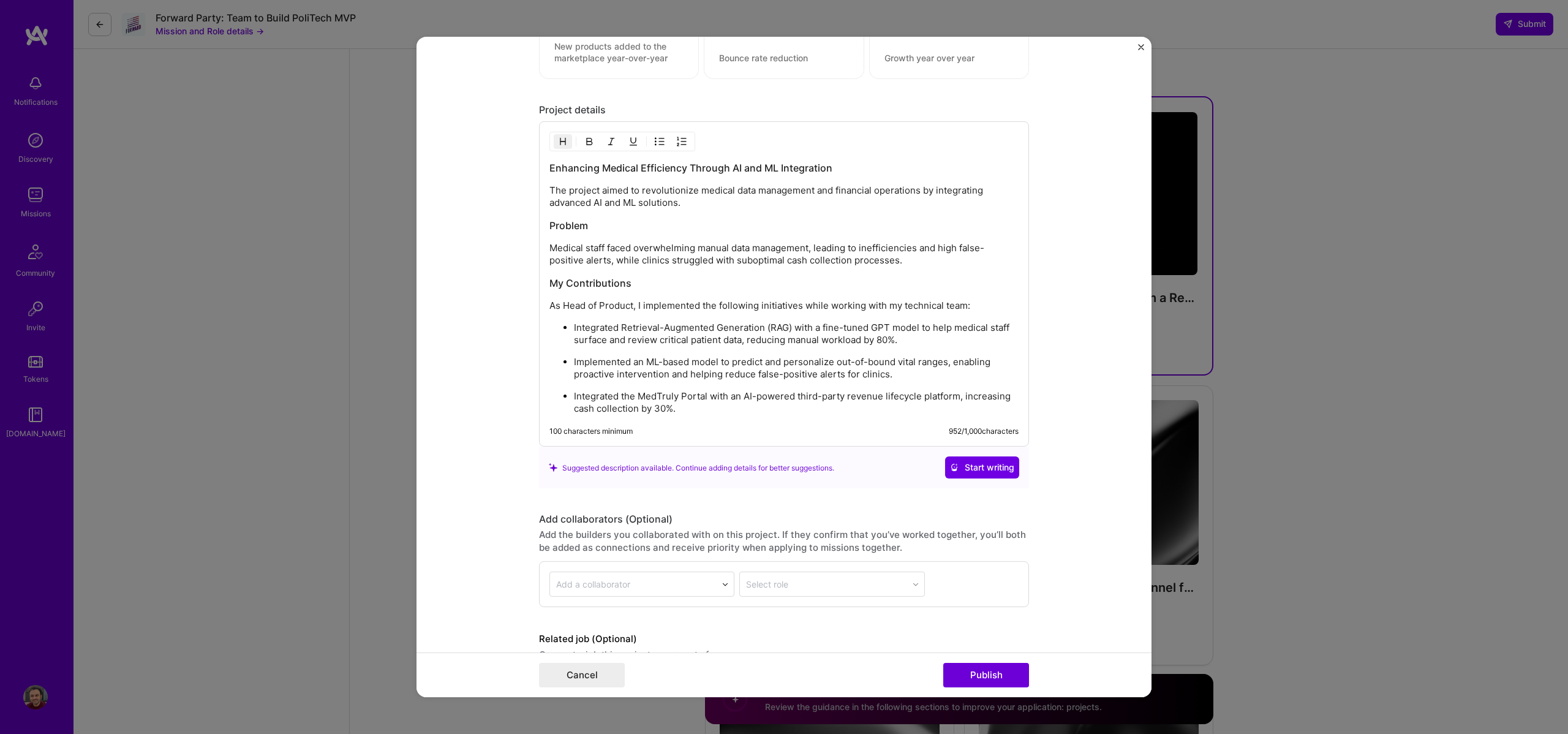
click at [1138, 48] on img "Close" at bounding box center [1141, 47] width 6 height 6
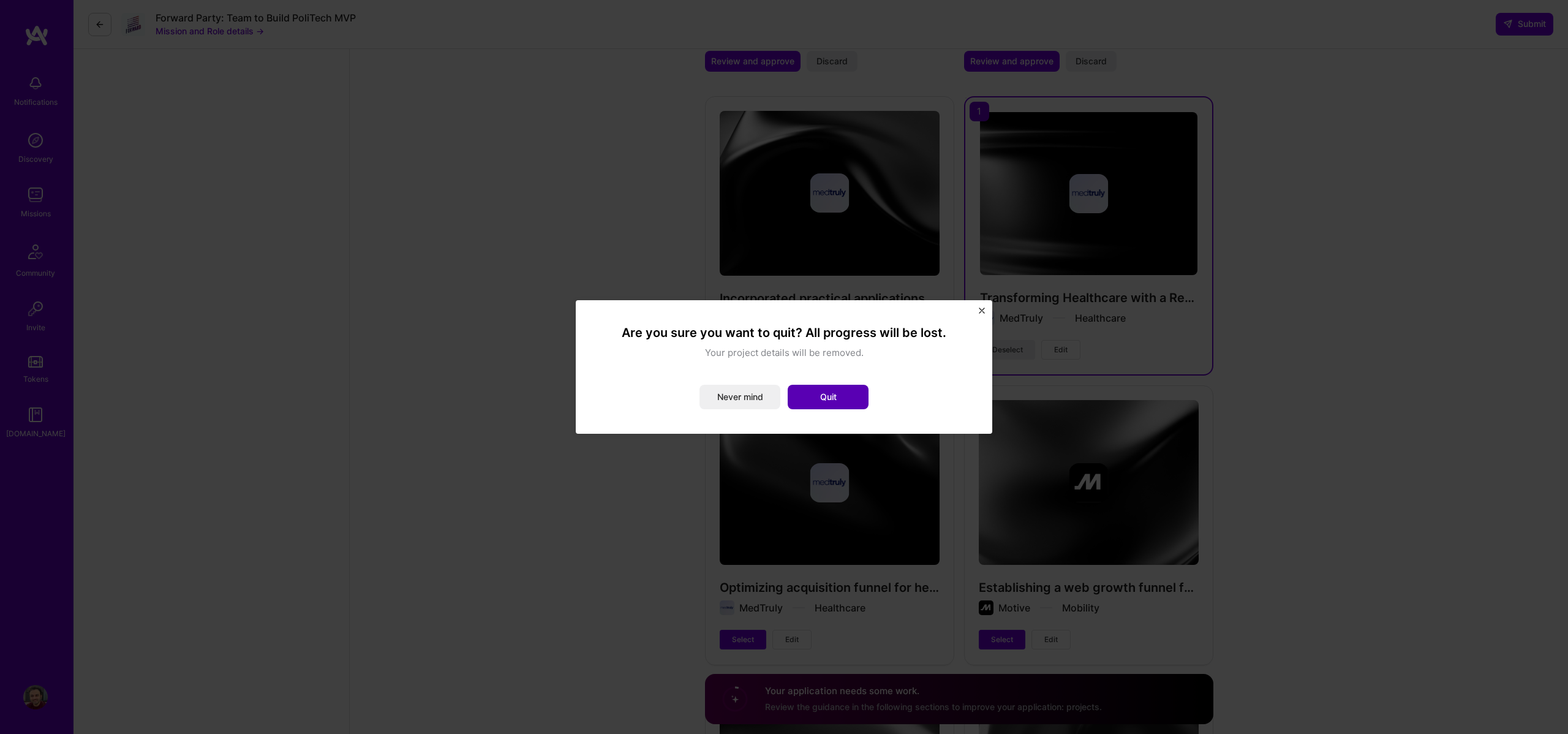
click at [835, 393] on button "Quit" at bounding box center [827, 396] width 81 height 25
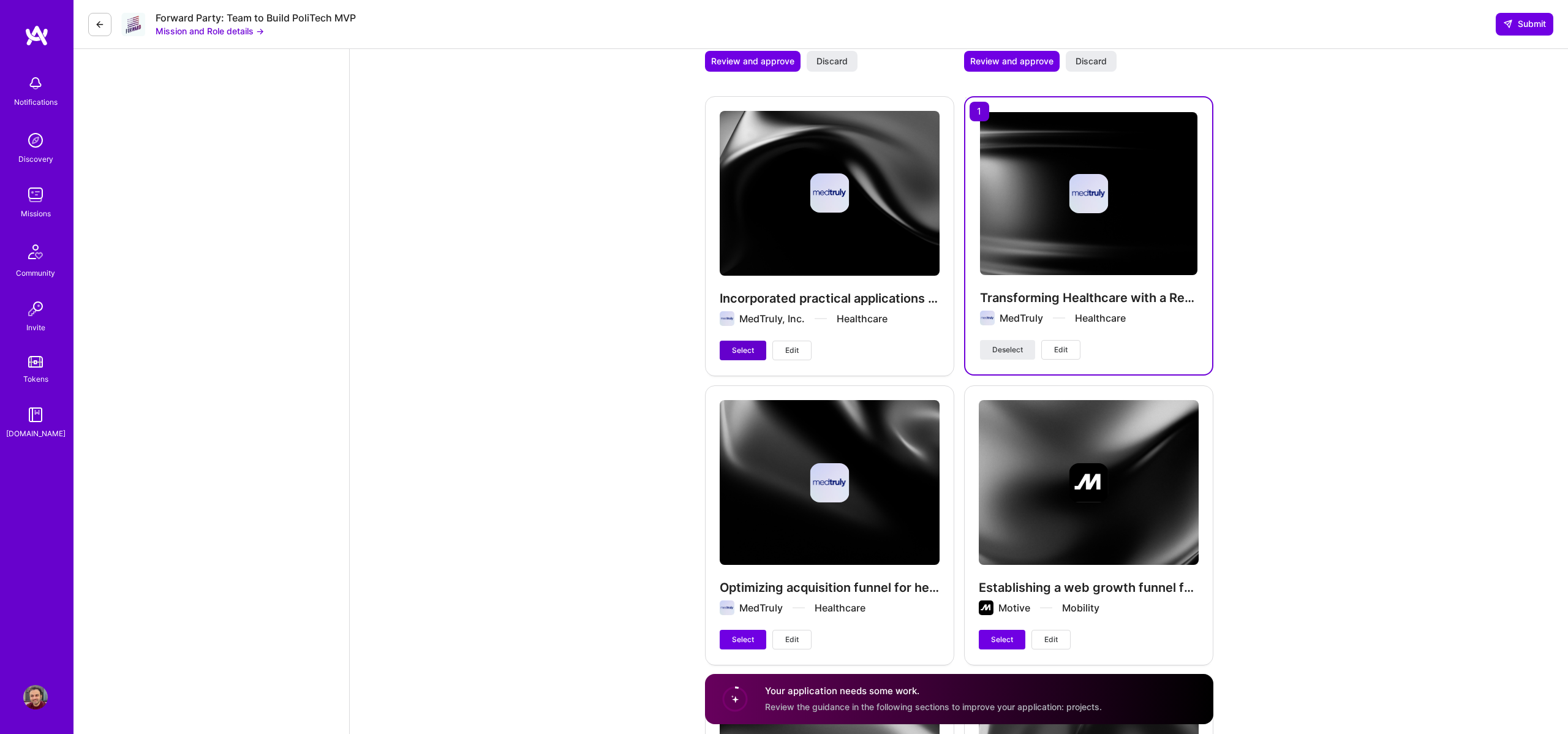
click at [746, 345] on span "Select" at bounding box center [743, 350] width 22 height 11
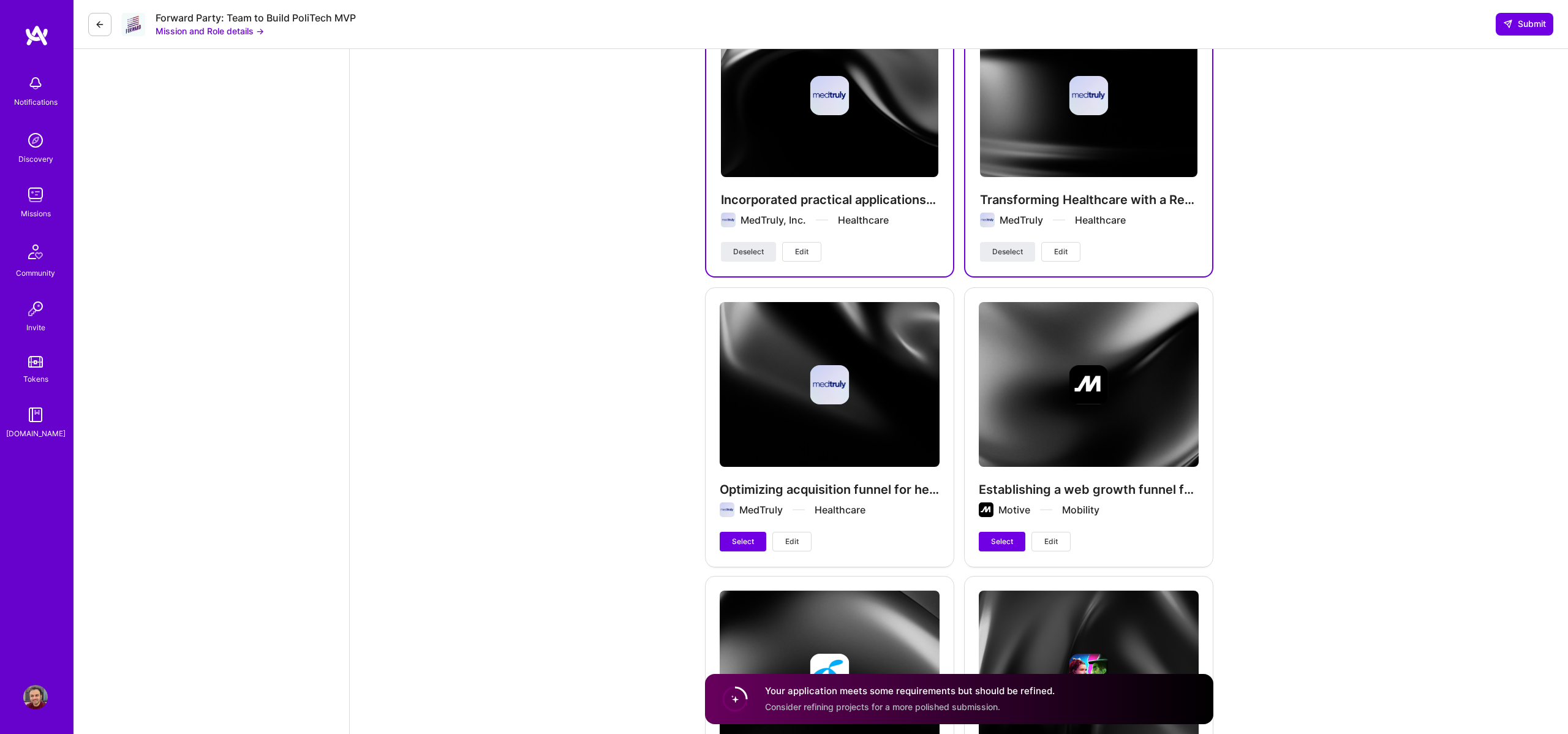
scroll to position [2671, 0]
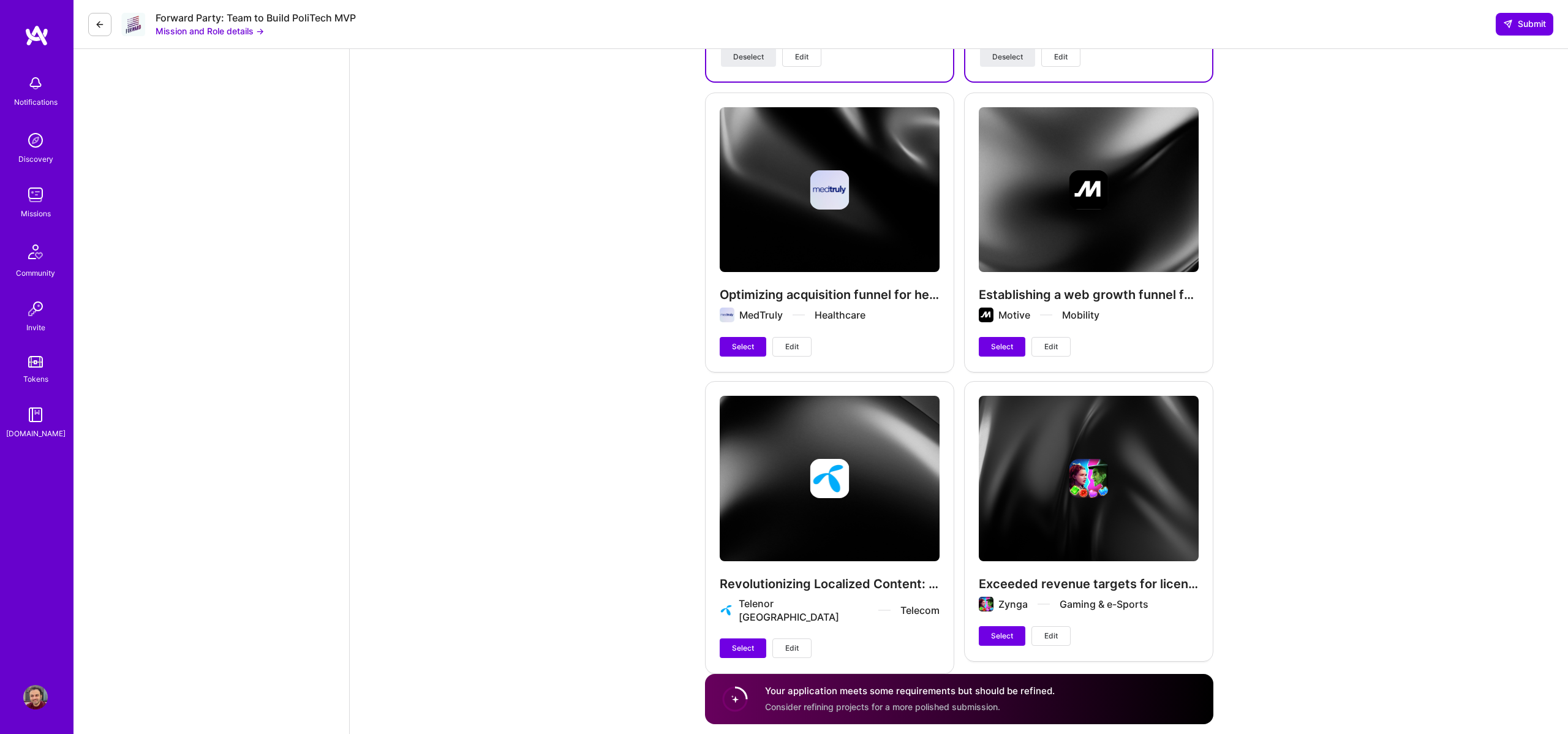
click at [784, 638] on button "Edit" at bounding box center [791, 648] width 39 height 20
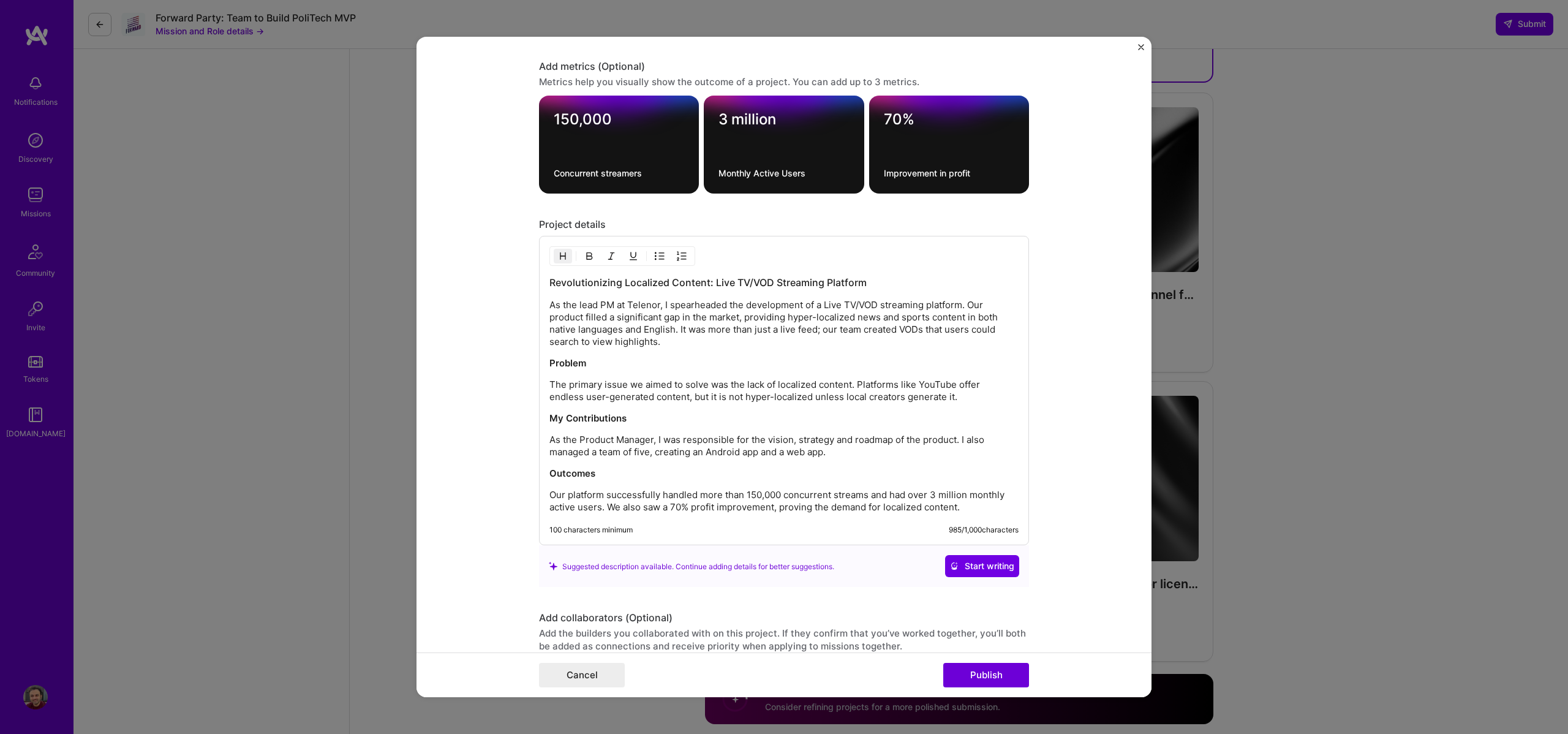
scroll to position [1186, 0]
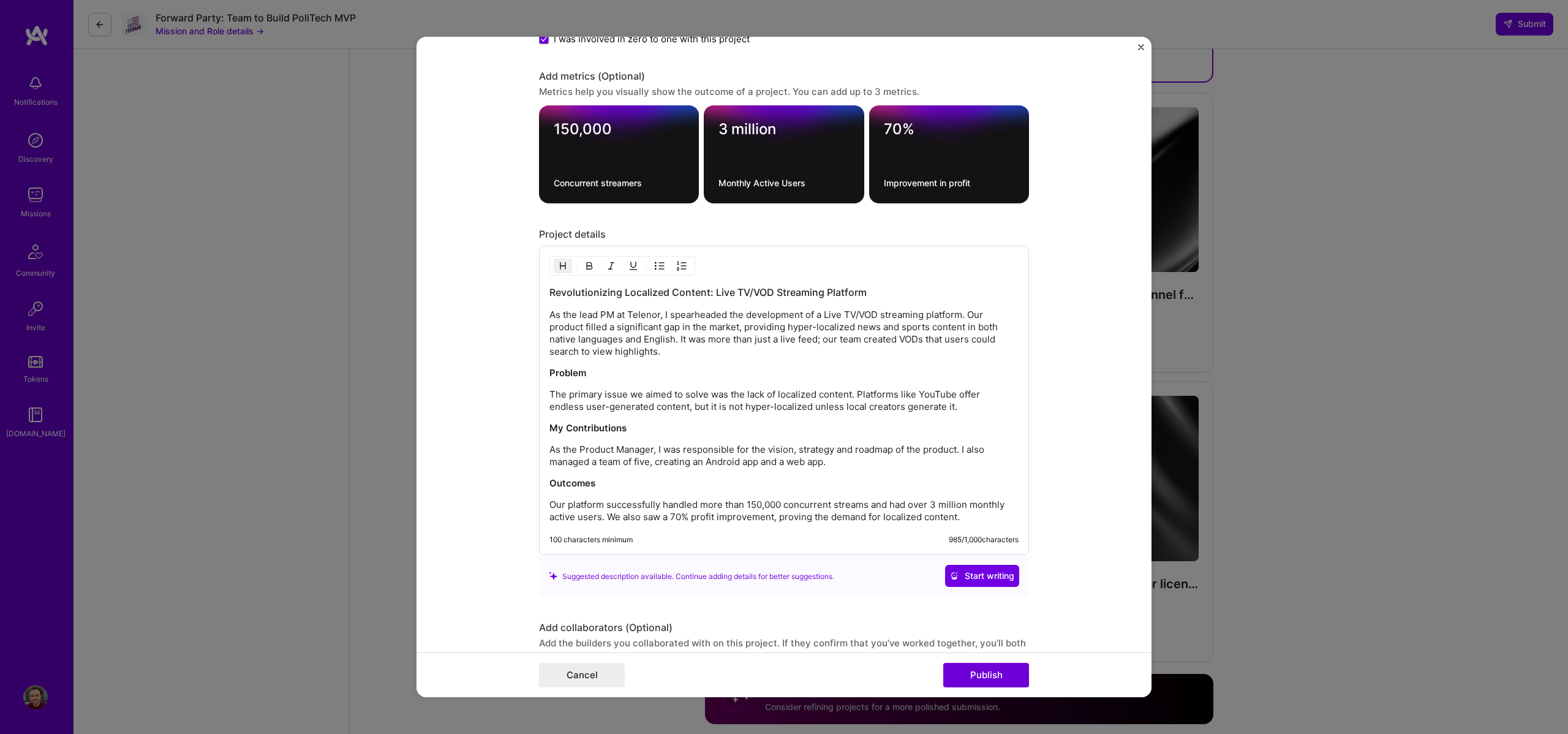
click at [1140, 47] on img "Close" at bounding box center [1141, 47] width 6 height 6
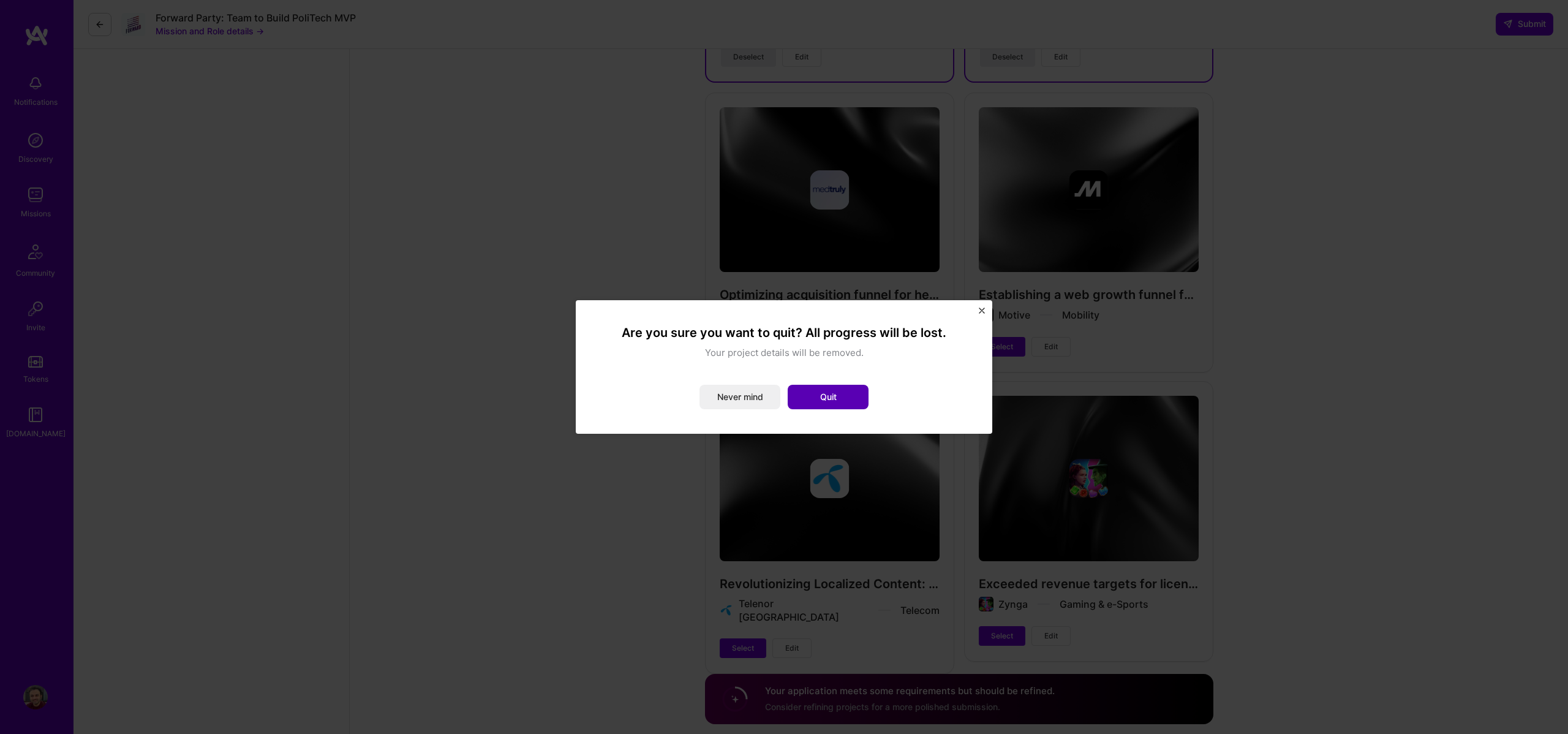
click at [843, 391] on button "Quit" at bounding box center [827, 396] width 81 height 25
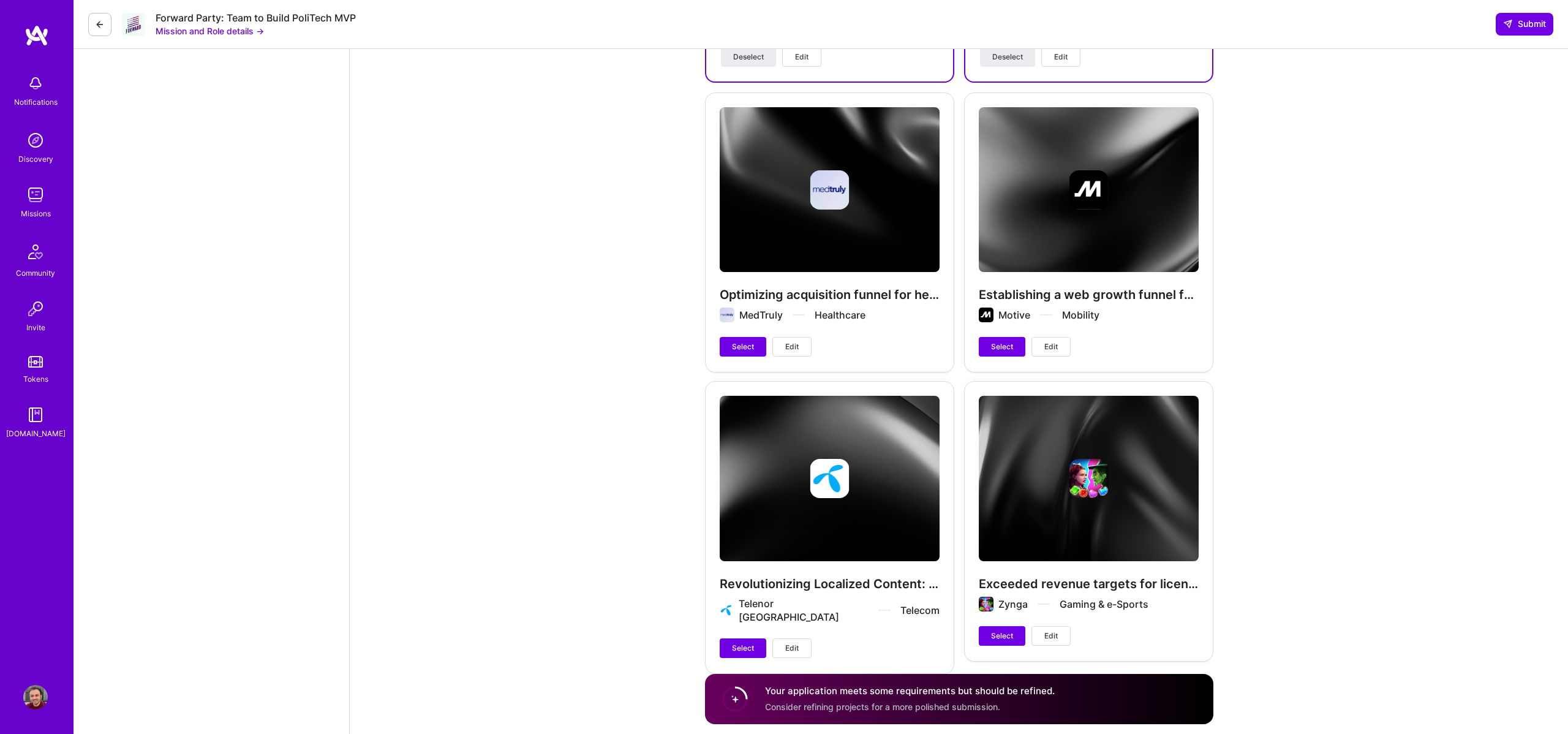
click at [1050, 342] on span "Edit" at bounding box center [1051, 347] width 14 height 11
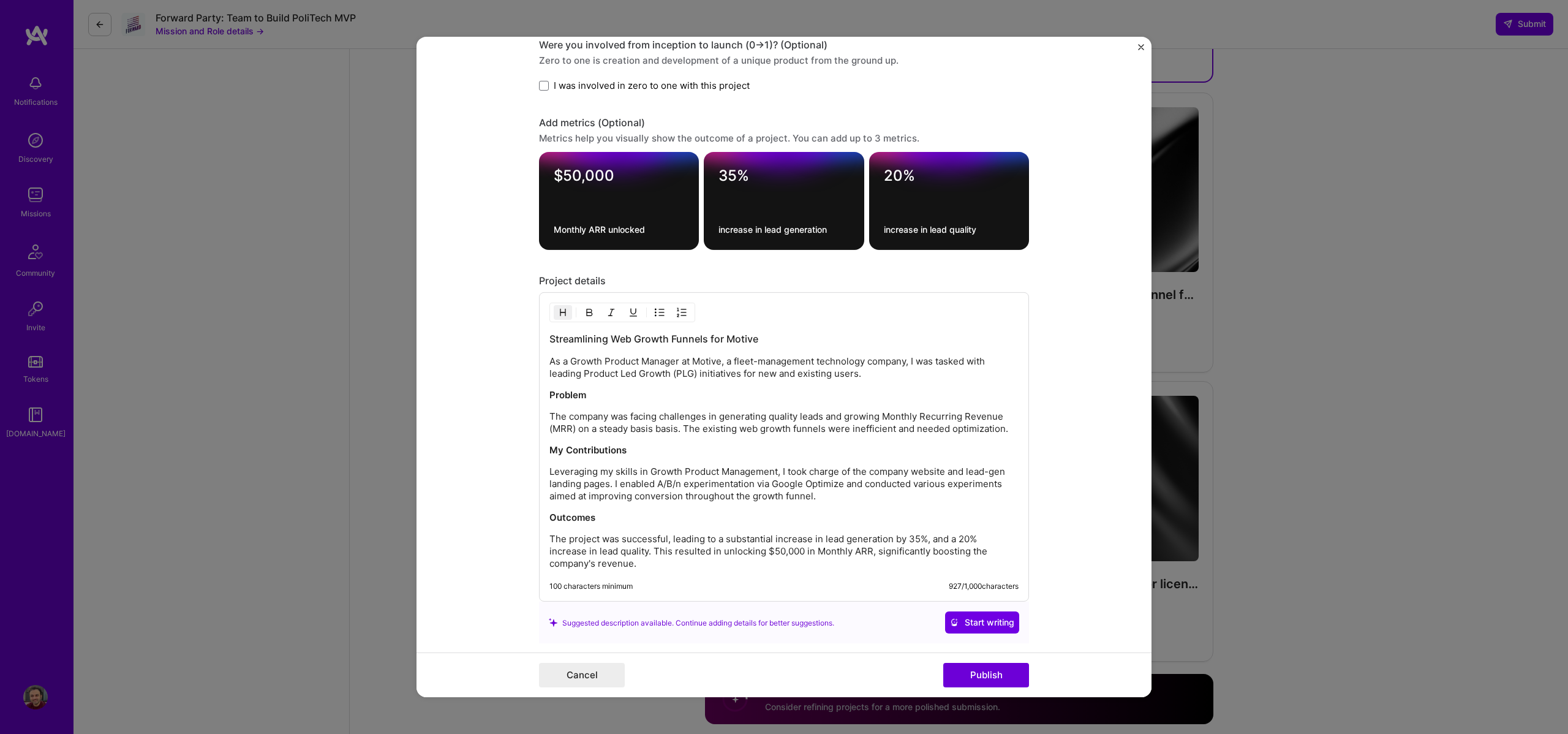
scroll to position [1104, 0]
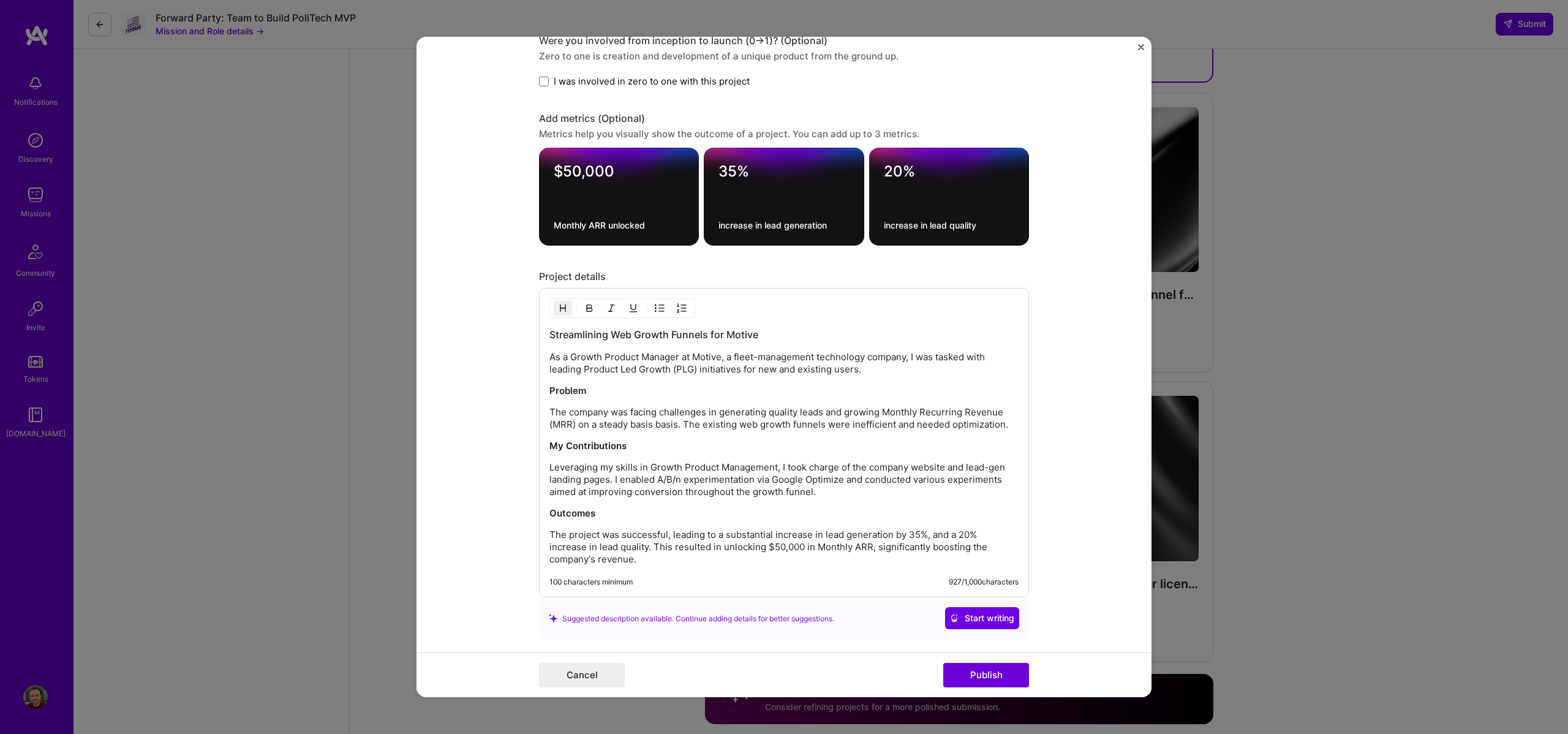
click at [1140, 50] on button "Close" at bounding box center [1141, 50] width 6 height 13
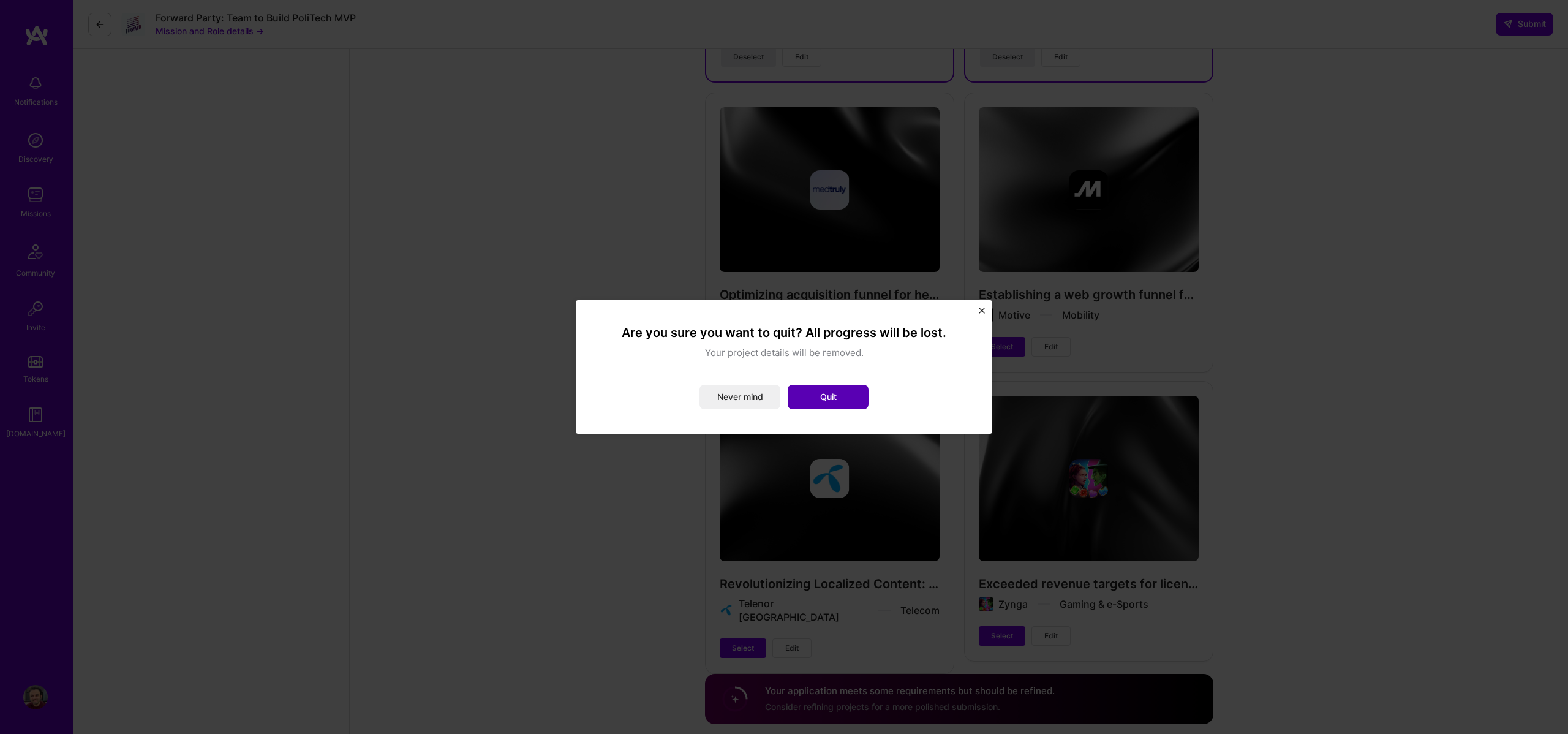
click at [857, 395] on button "Quit" at bounding box center [827, 396] width 81 height 25
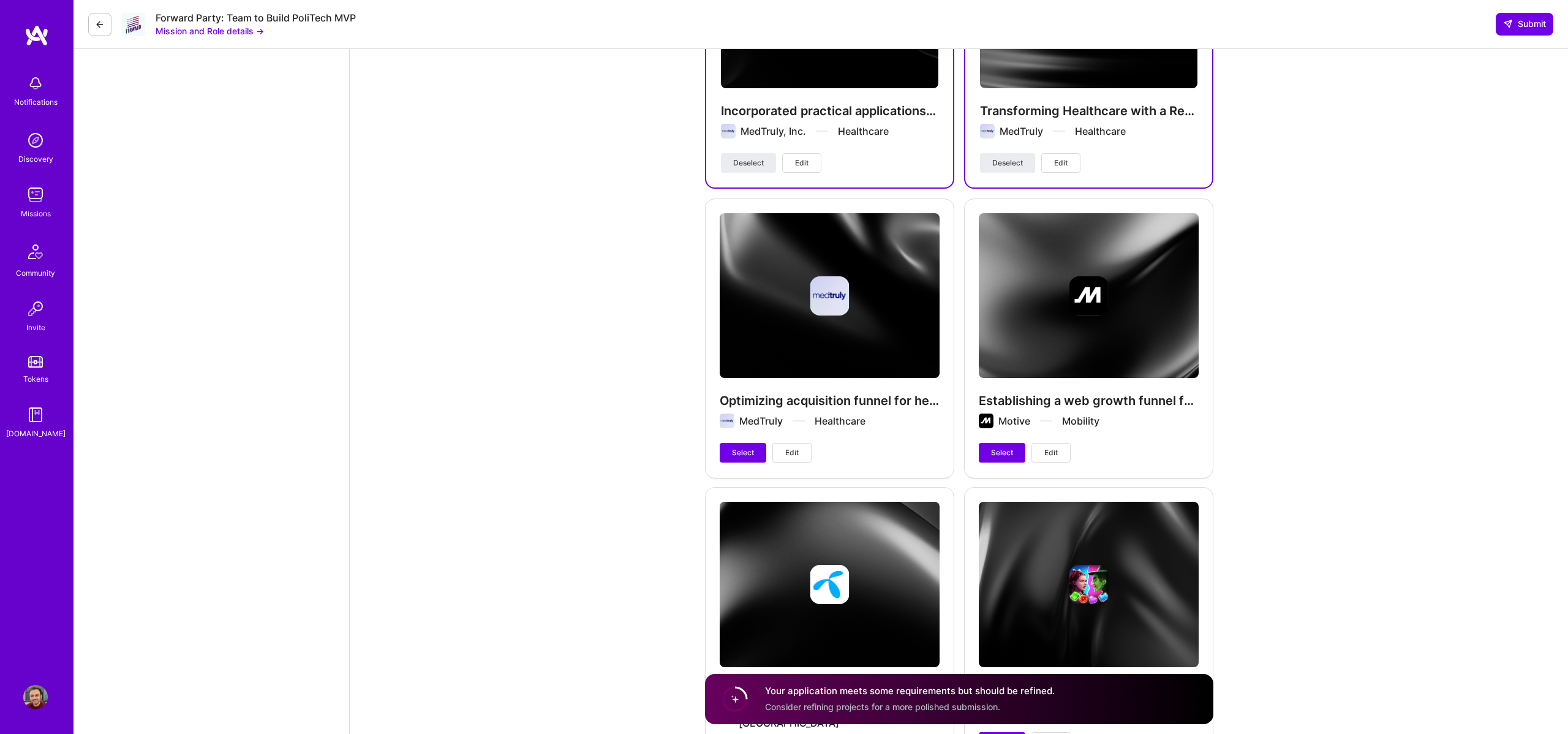
scroll to position [2671, 0]
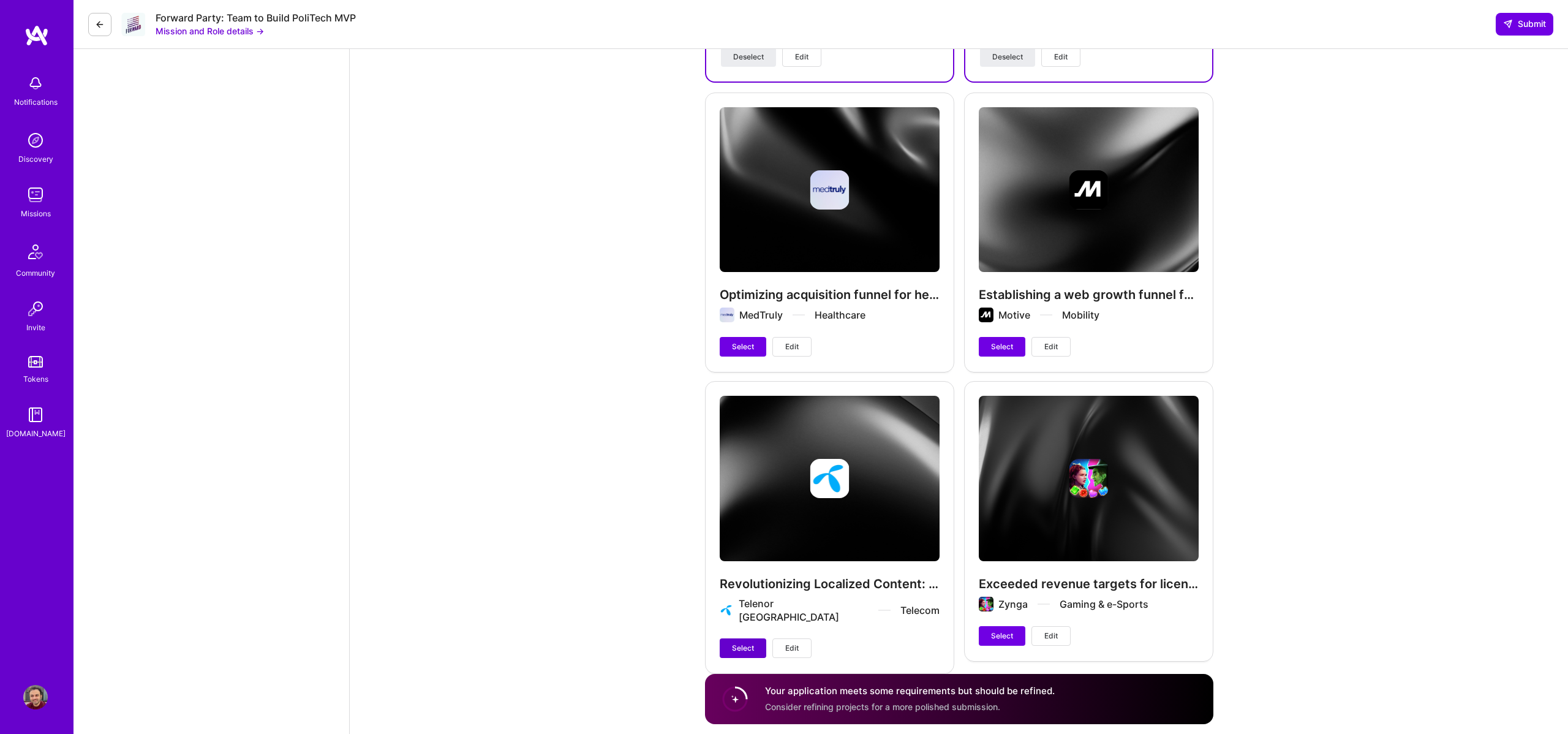
click at [741, 642] on span "Select" at bounding box center [743, 647] width 22 height 11
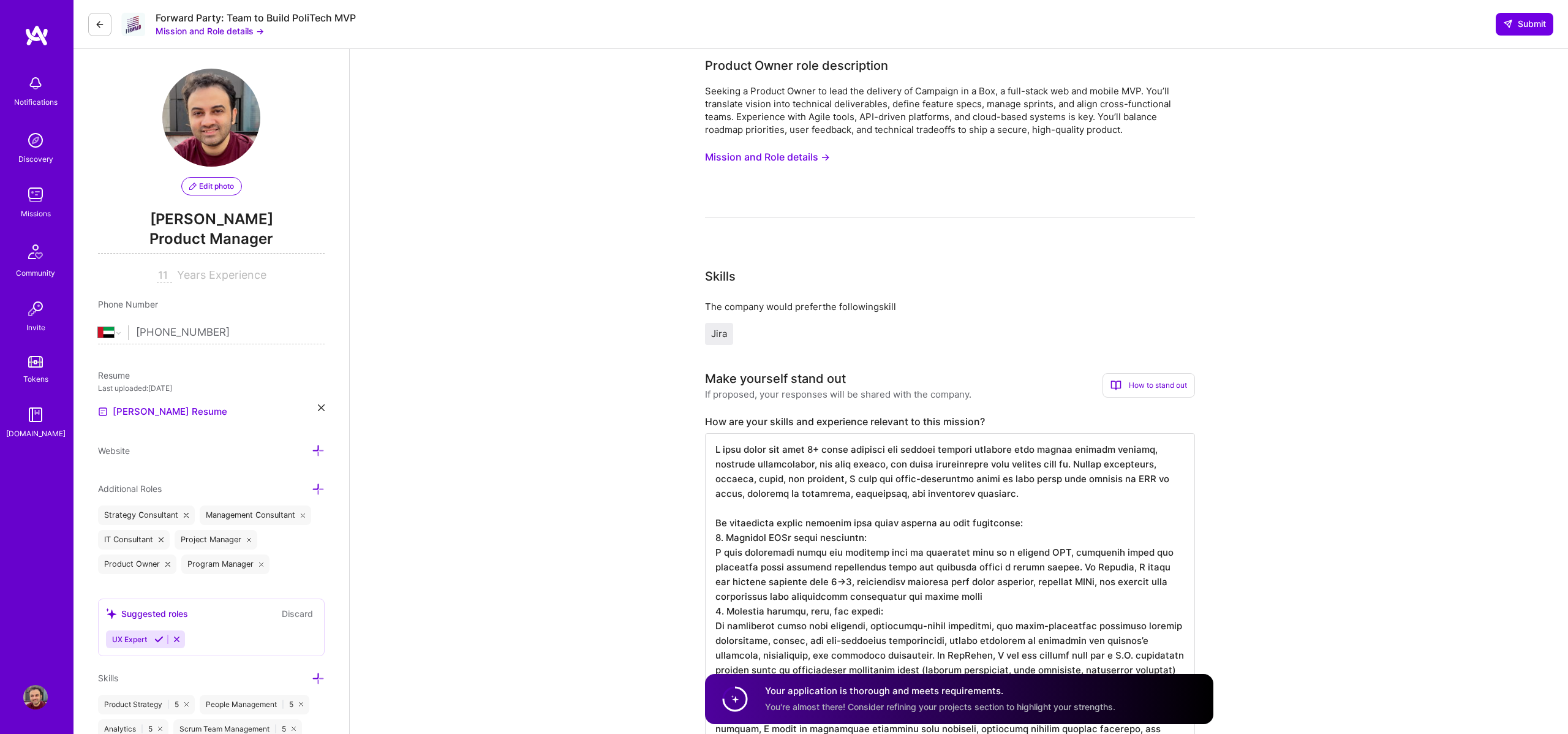
scroll to position [0, 0]
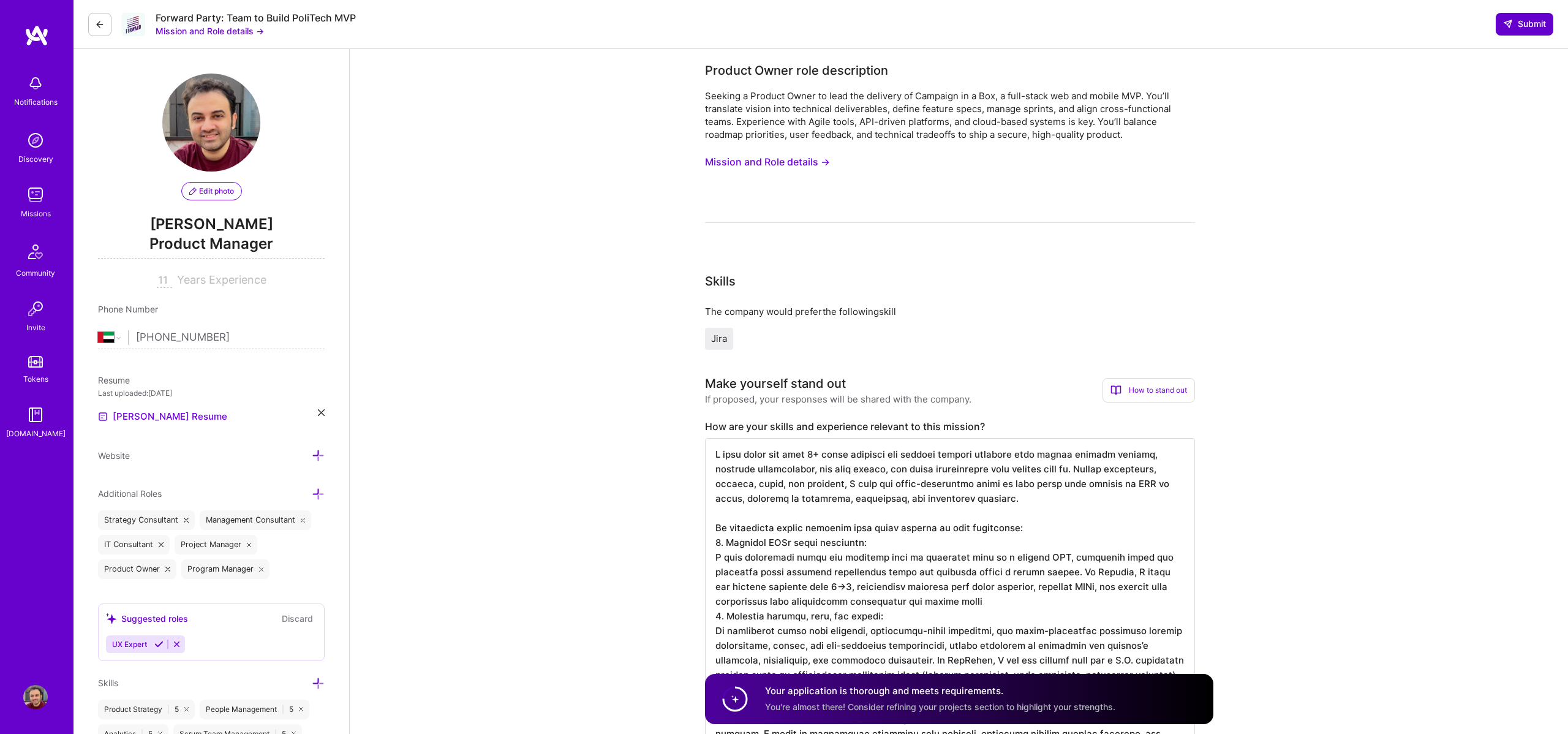
click at [1519, 18] on span "Submit" at bounding box center [1523, 24] width 43 height 12
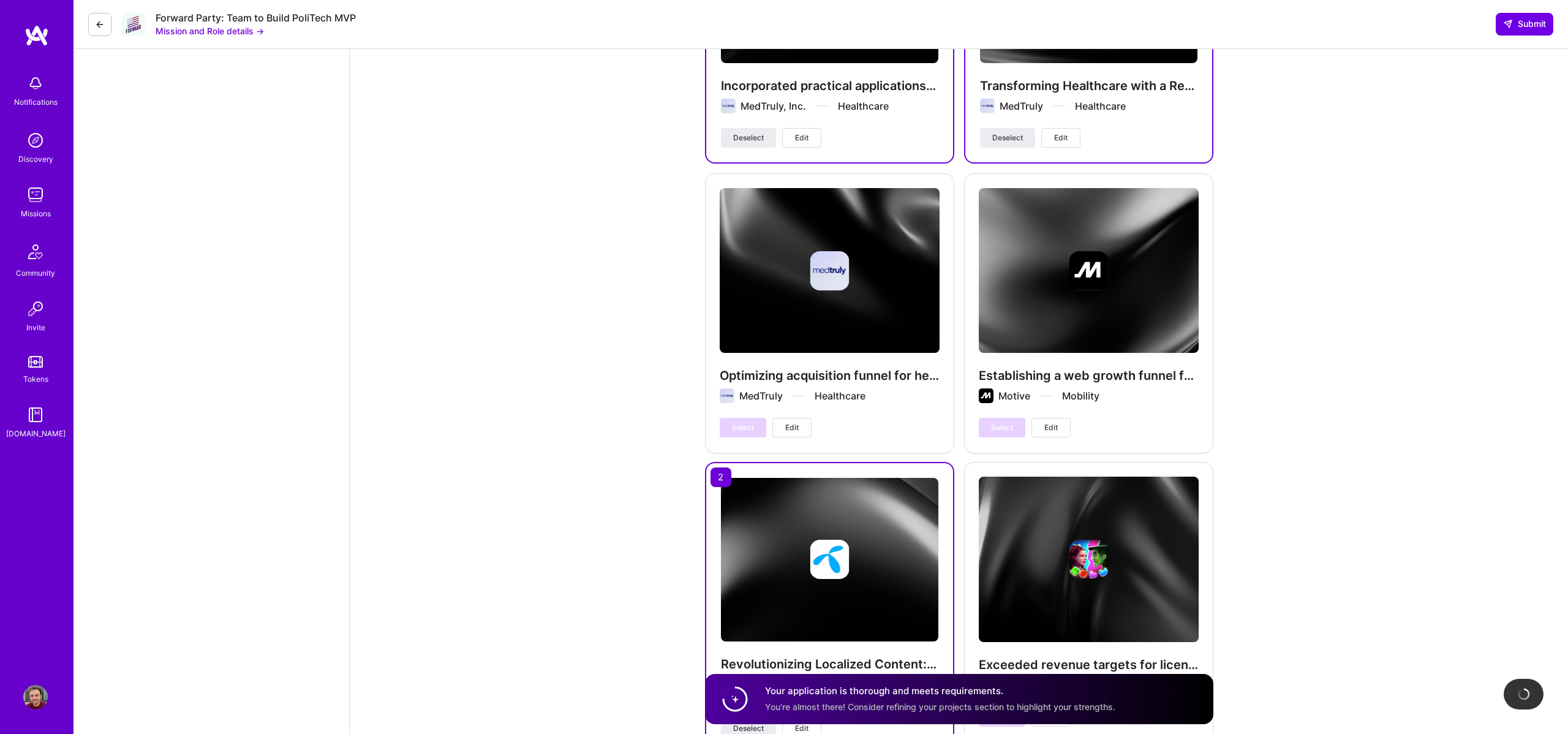
scroll to position [2684, 0]
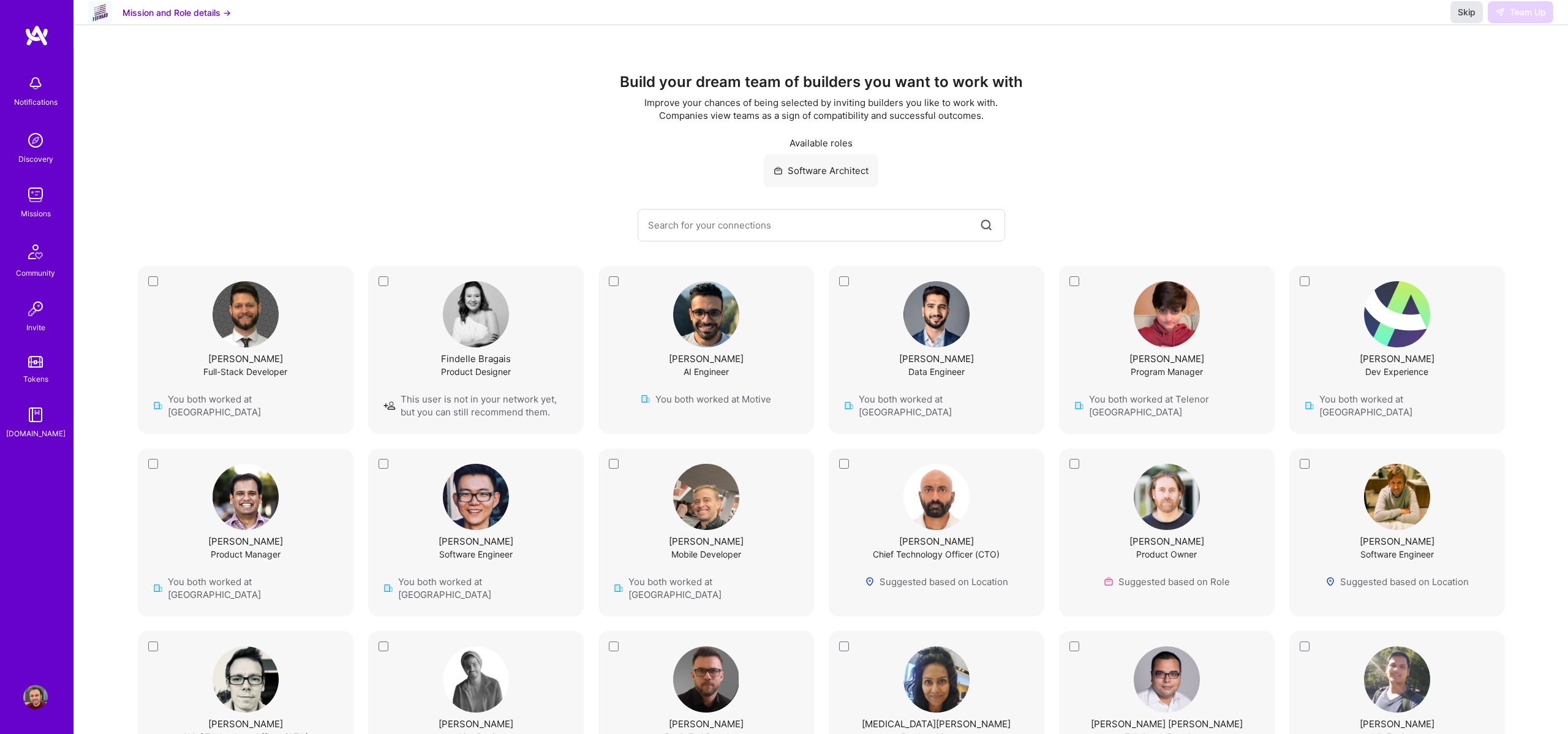
click at [1470, 23] on button "Skip" at bounding box center [1466, 12] width 33 height 22
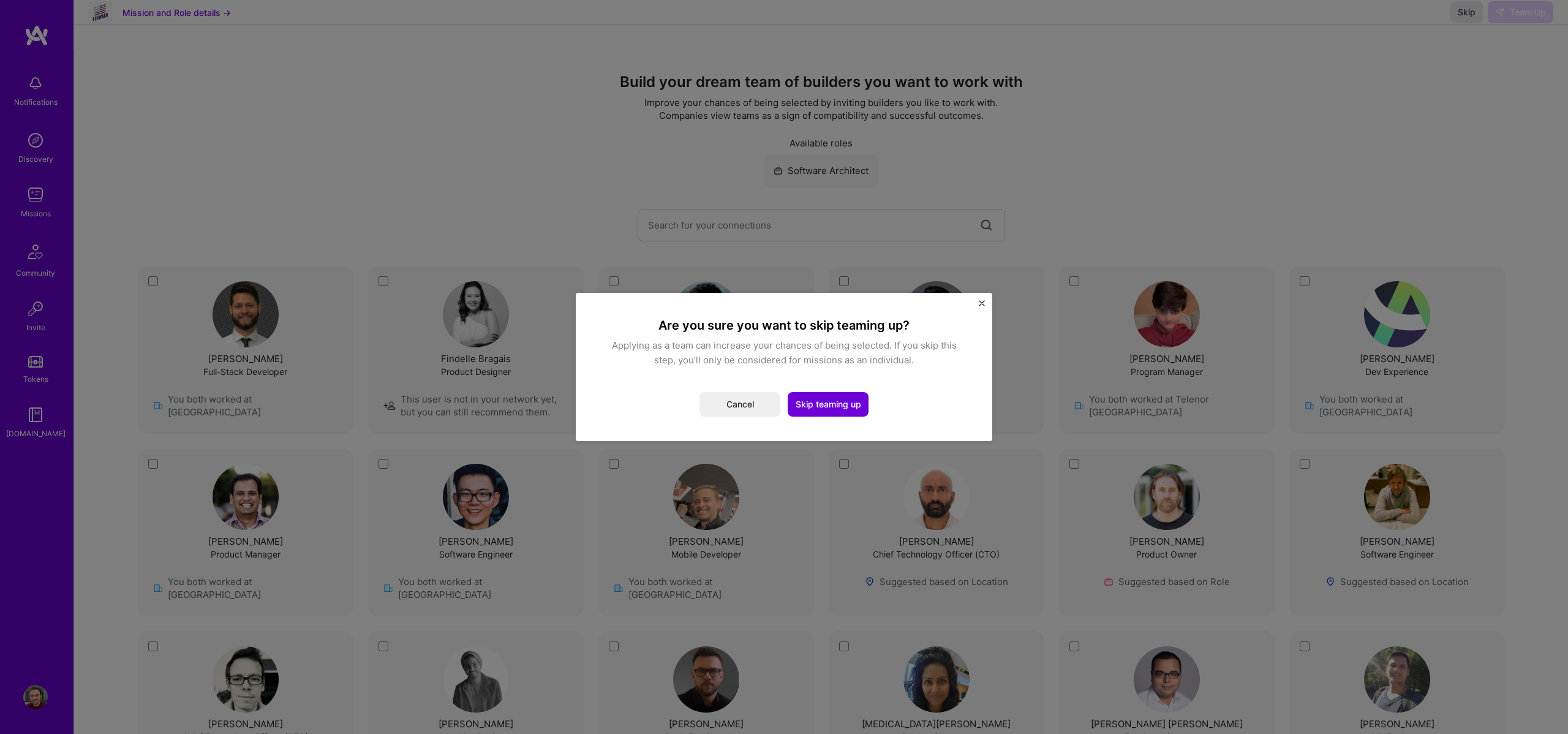
click at [984, 302] on img "Close" at bounding box center [982, 303] width 6 height 6
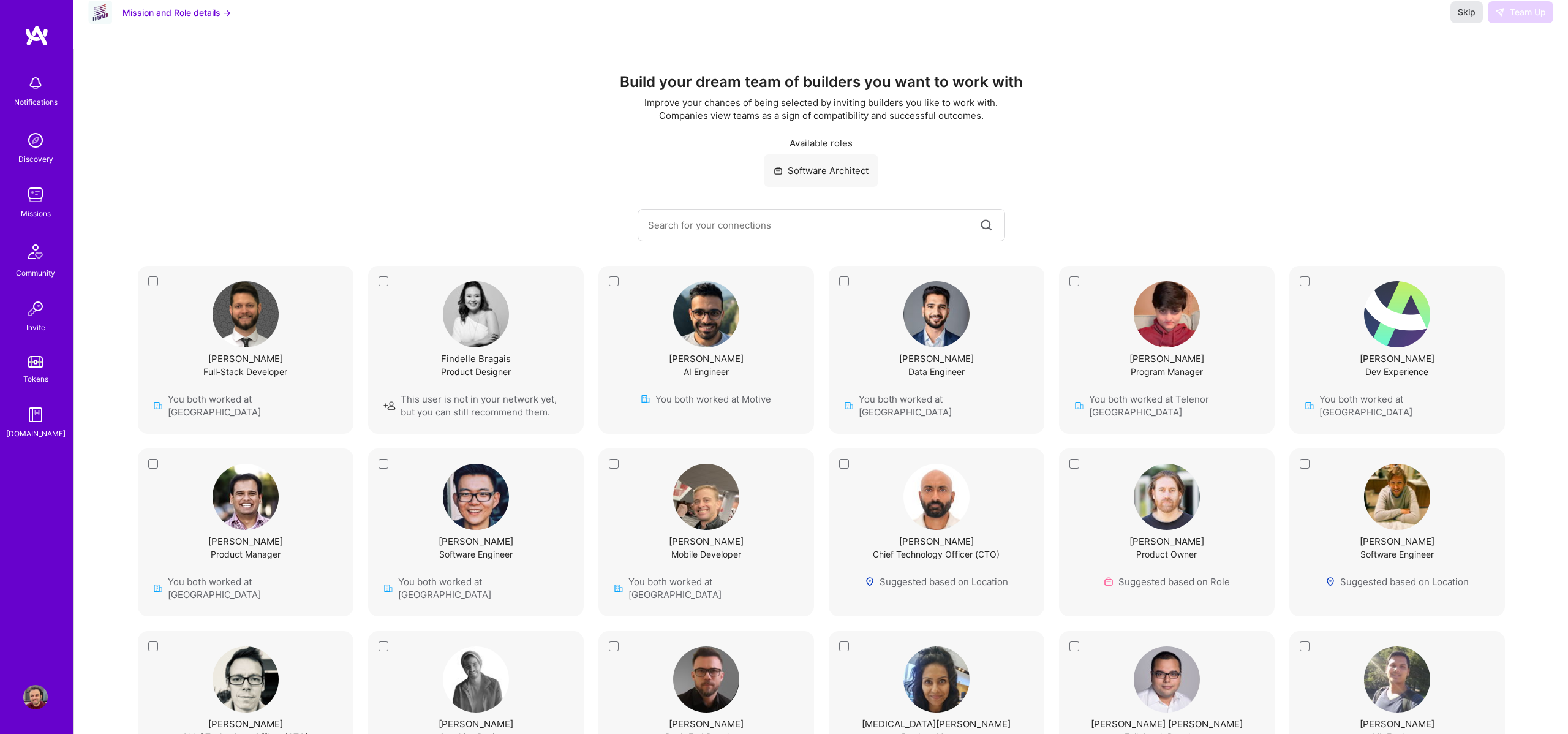
click at [1475, 23] on button "Skip" at bounding box center [1466, 12] width 33 height 22
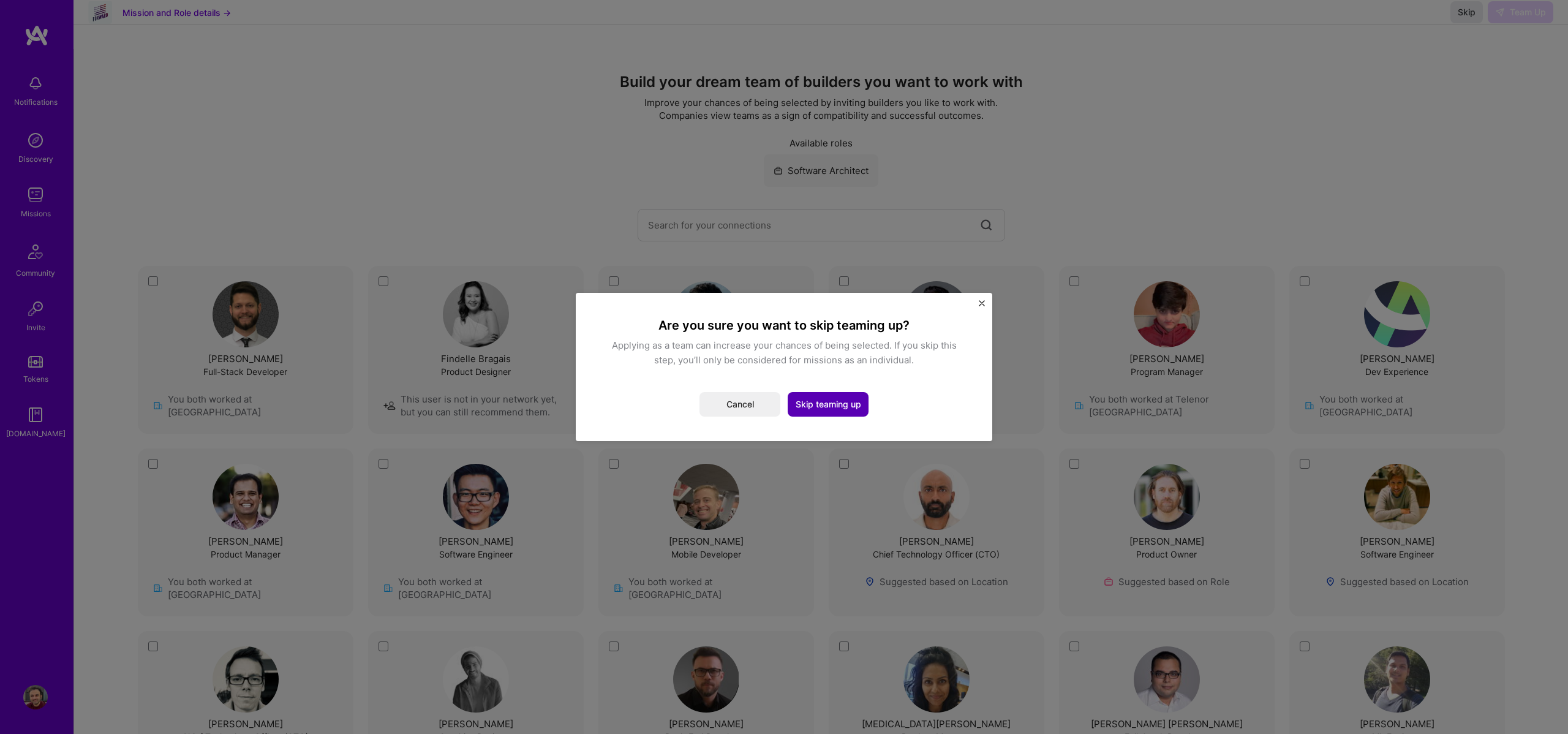
click at [847, 403] on button "Skip teaming up" at bounding box center [827, 404] width 81 height 25
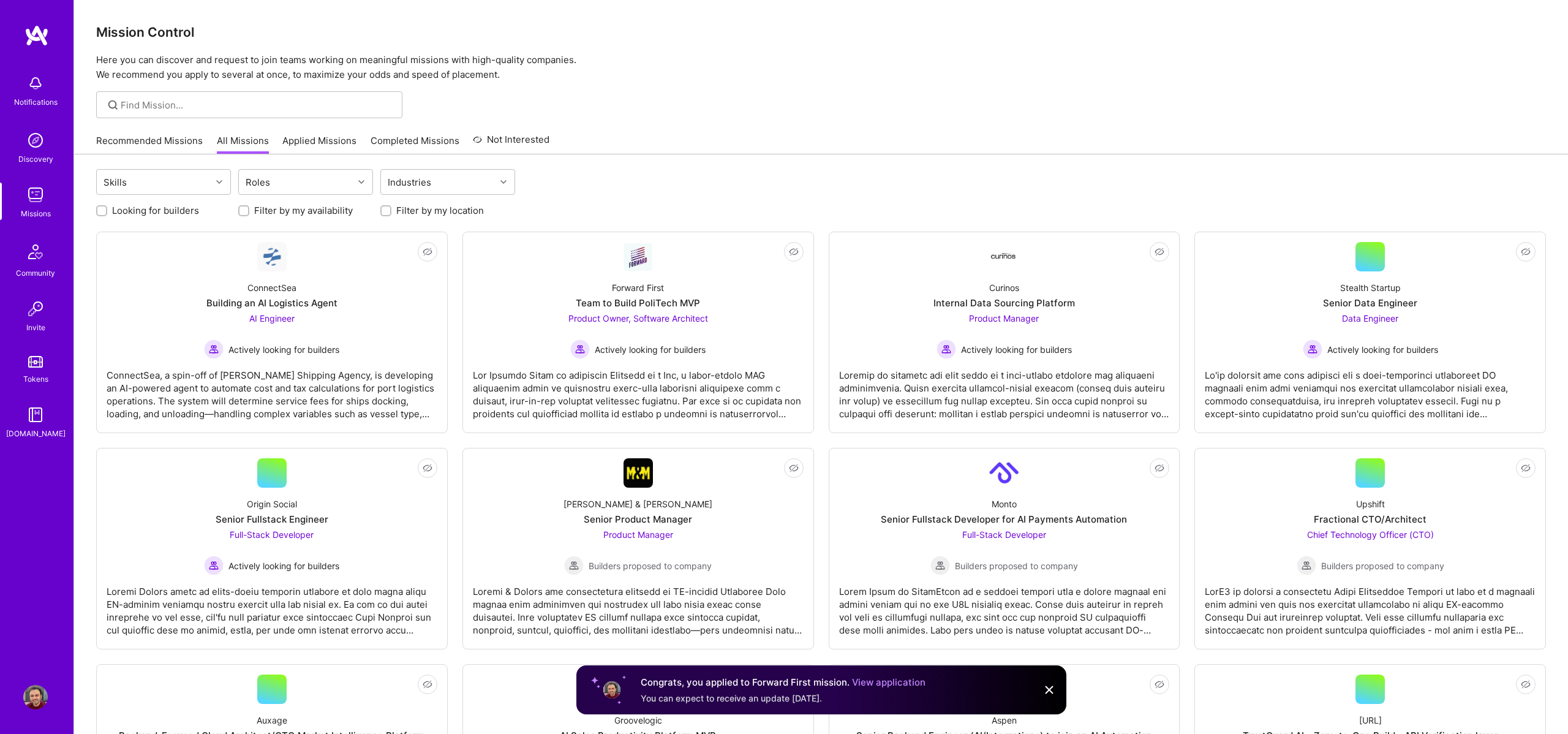
click at [871, 682] on link "View application" at bounding box center [889, 682] width 74 height 12
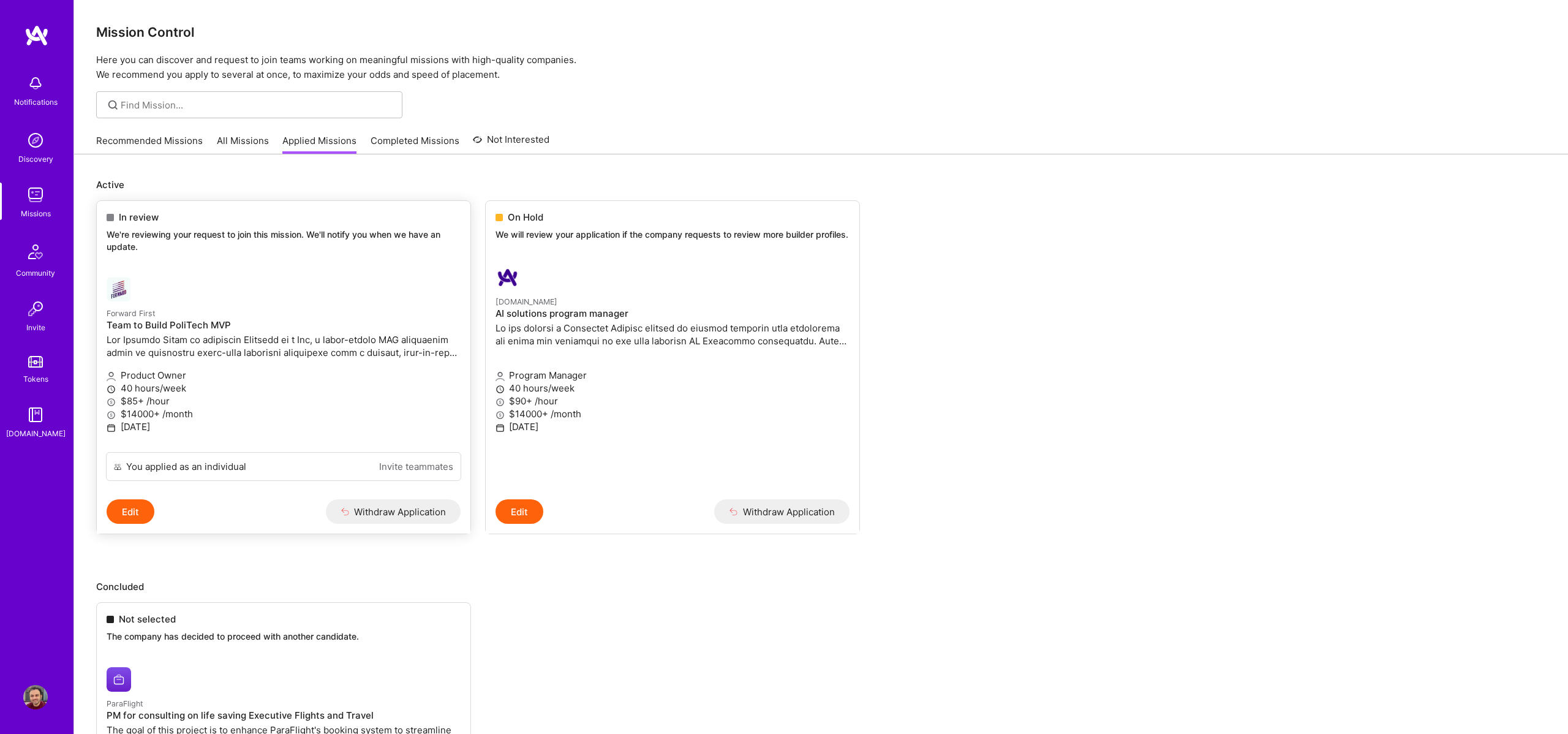
scroll to position [166, 0]
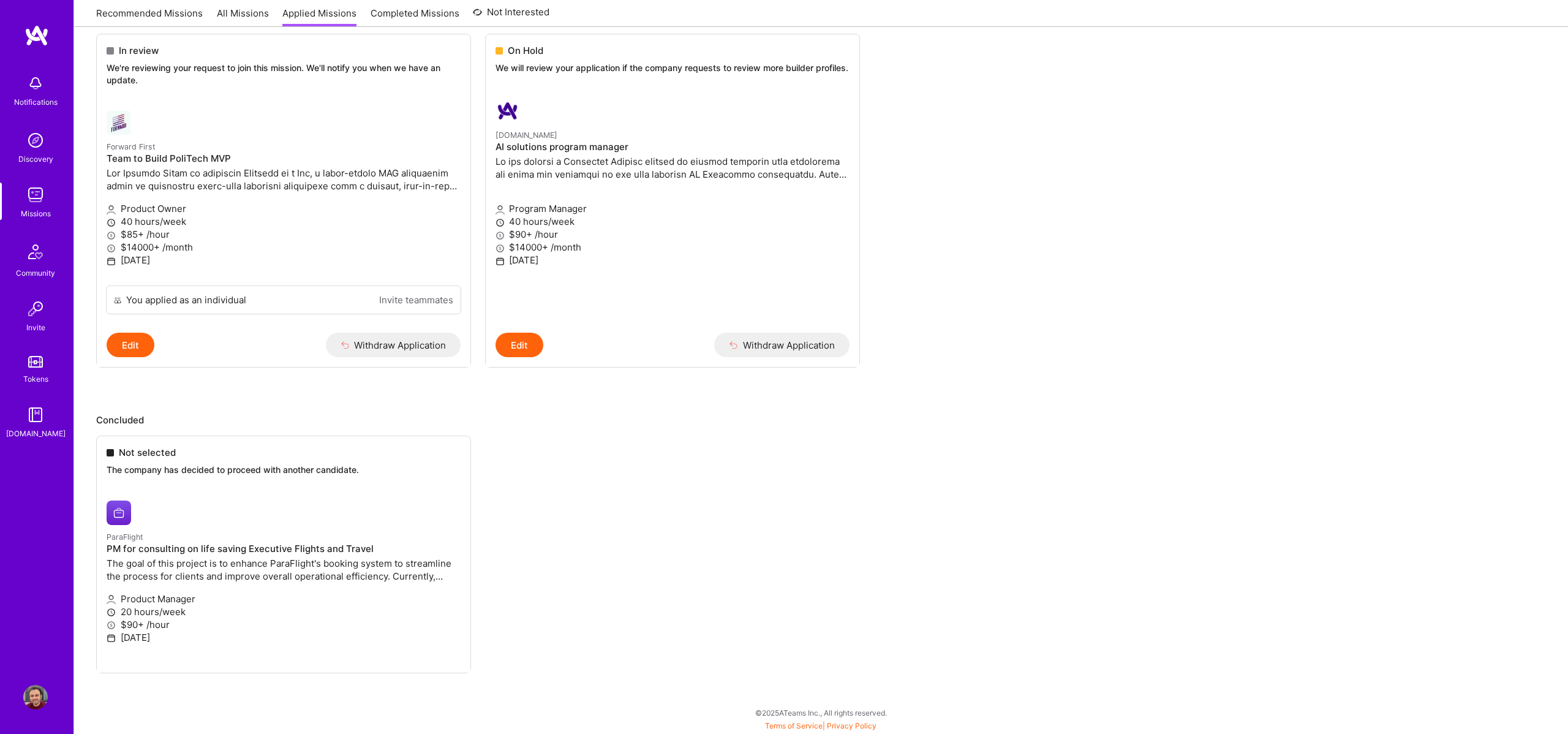
click at [532, 424] on p "Concluded" at bounding box center [821, 419] width 1450 height 13
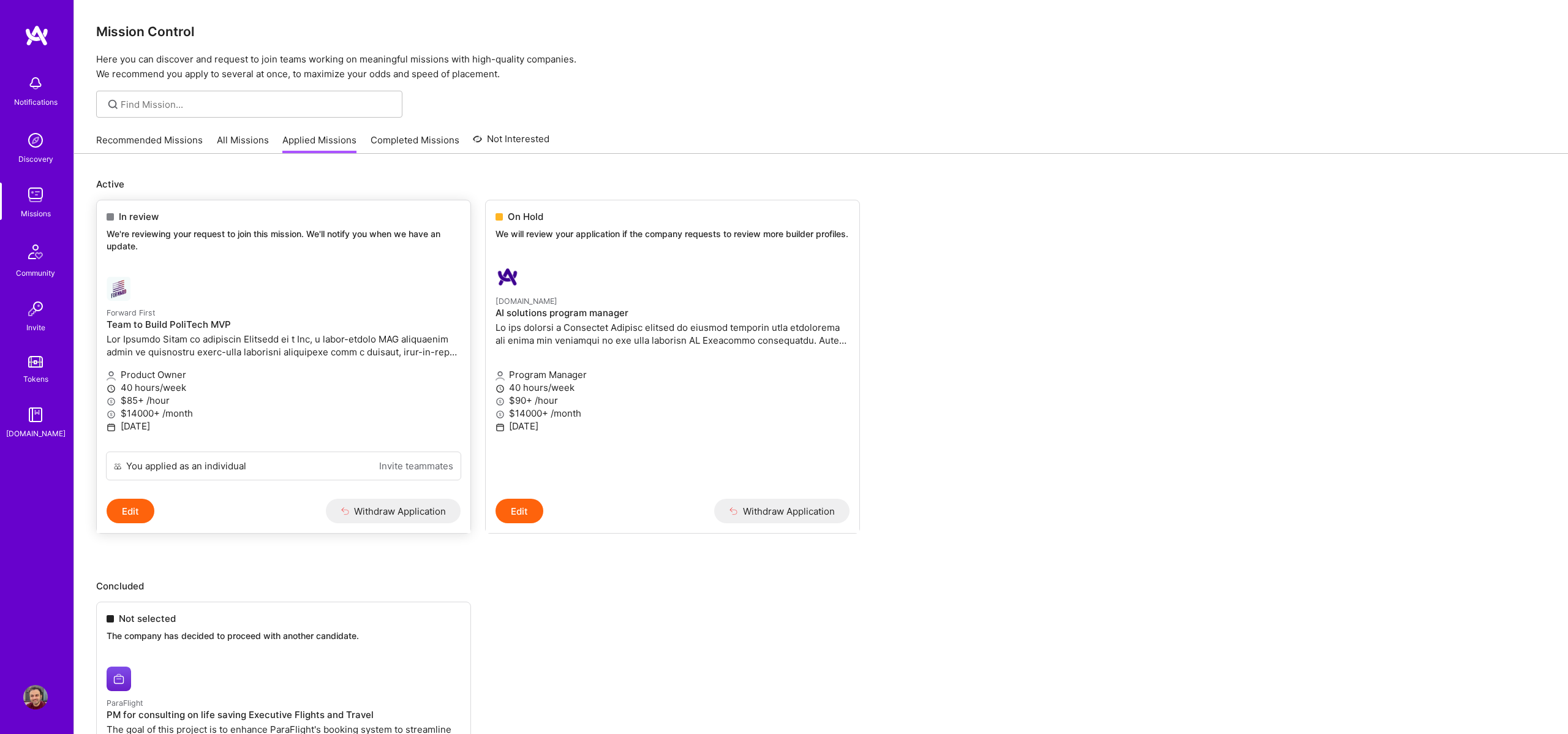
scroll to position [0, 0]
click at [401, 296] on link "Forward First Team to Build PoliTech MVP Product Owner 40 hours/week $85+ /hour…" at bounding box center [283, 360] width 373 height 185
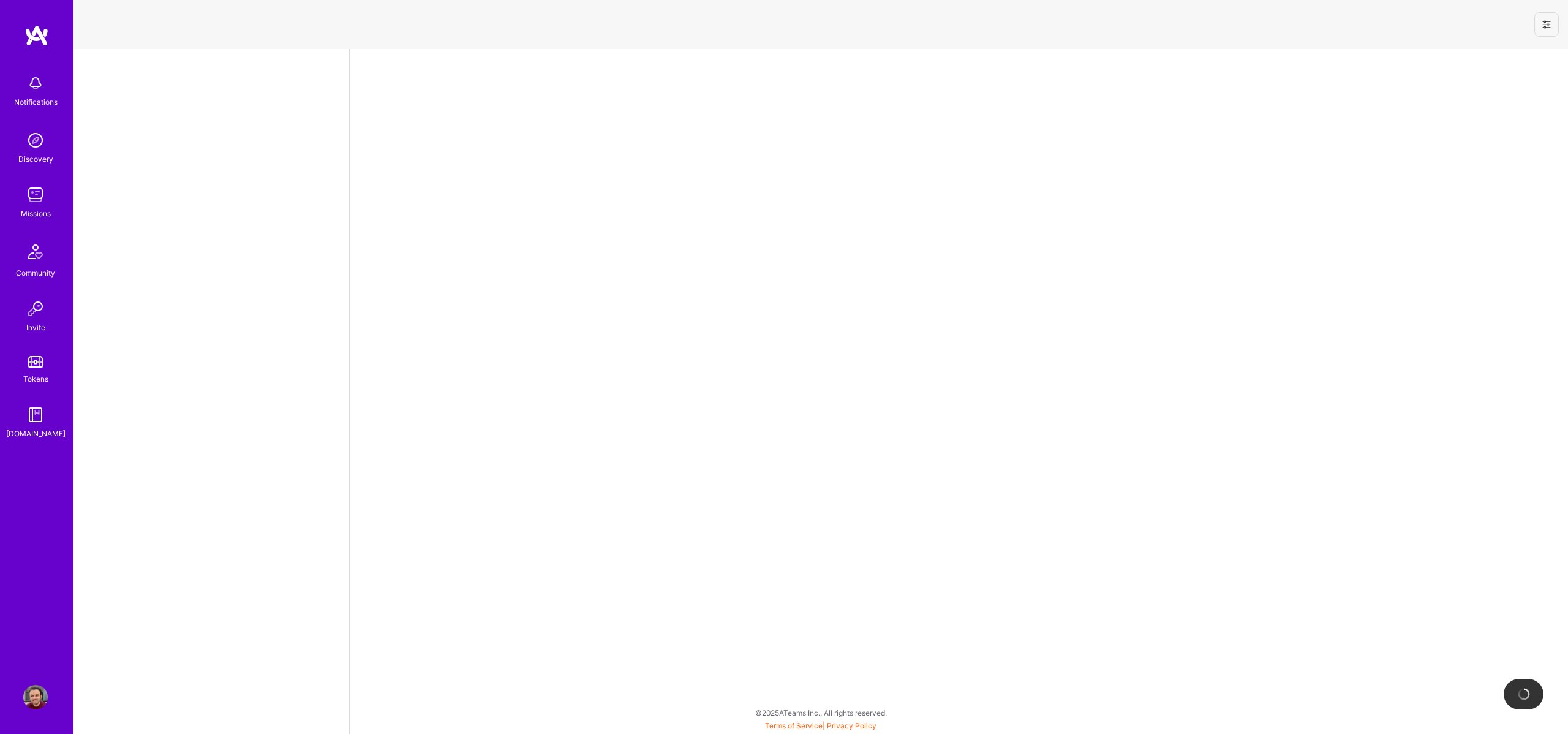
select select "AE"
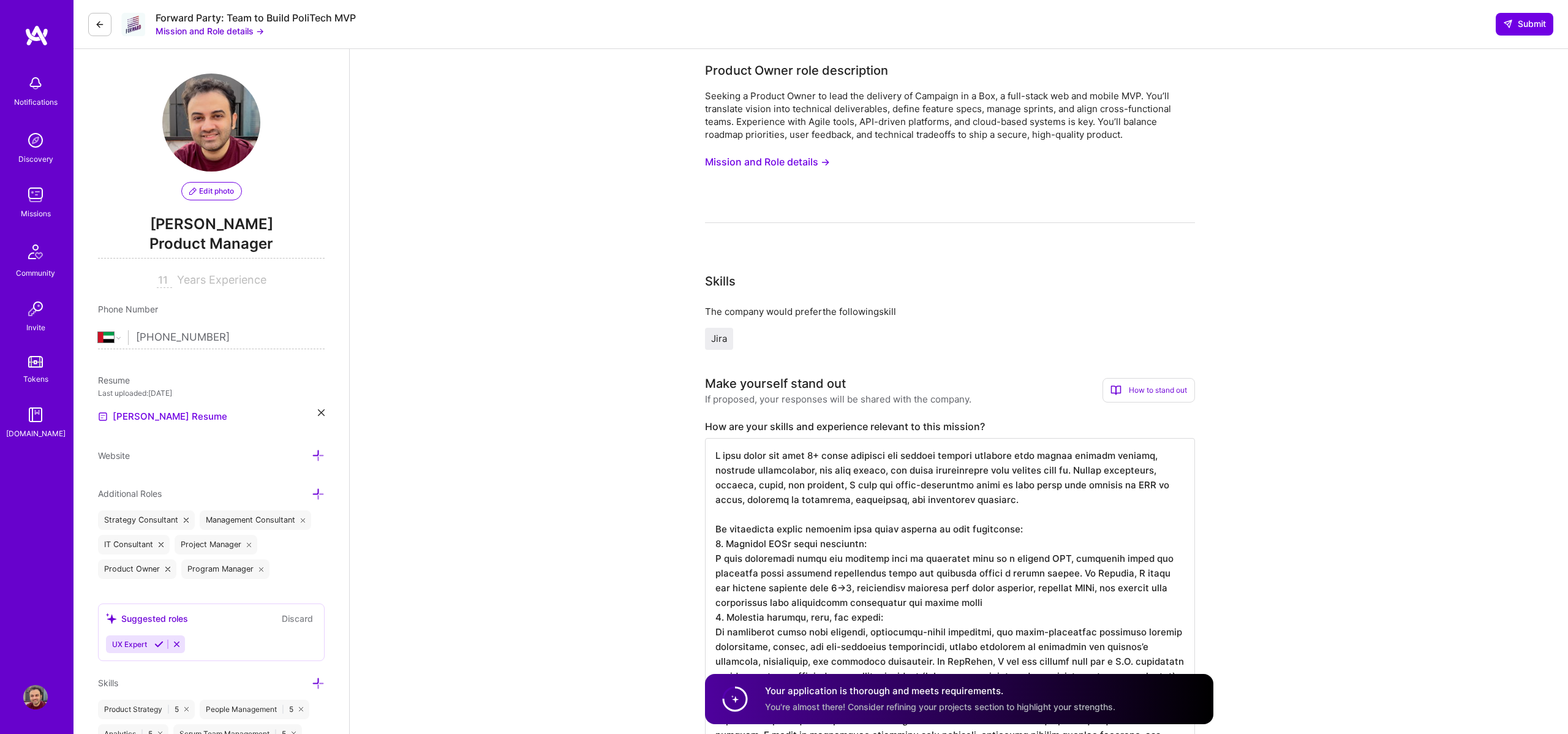
click at [104, 26] on icon at bounding box center [100, 25] width 10 height 10
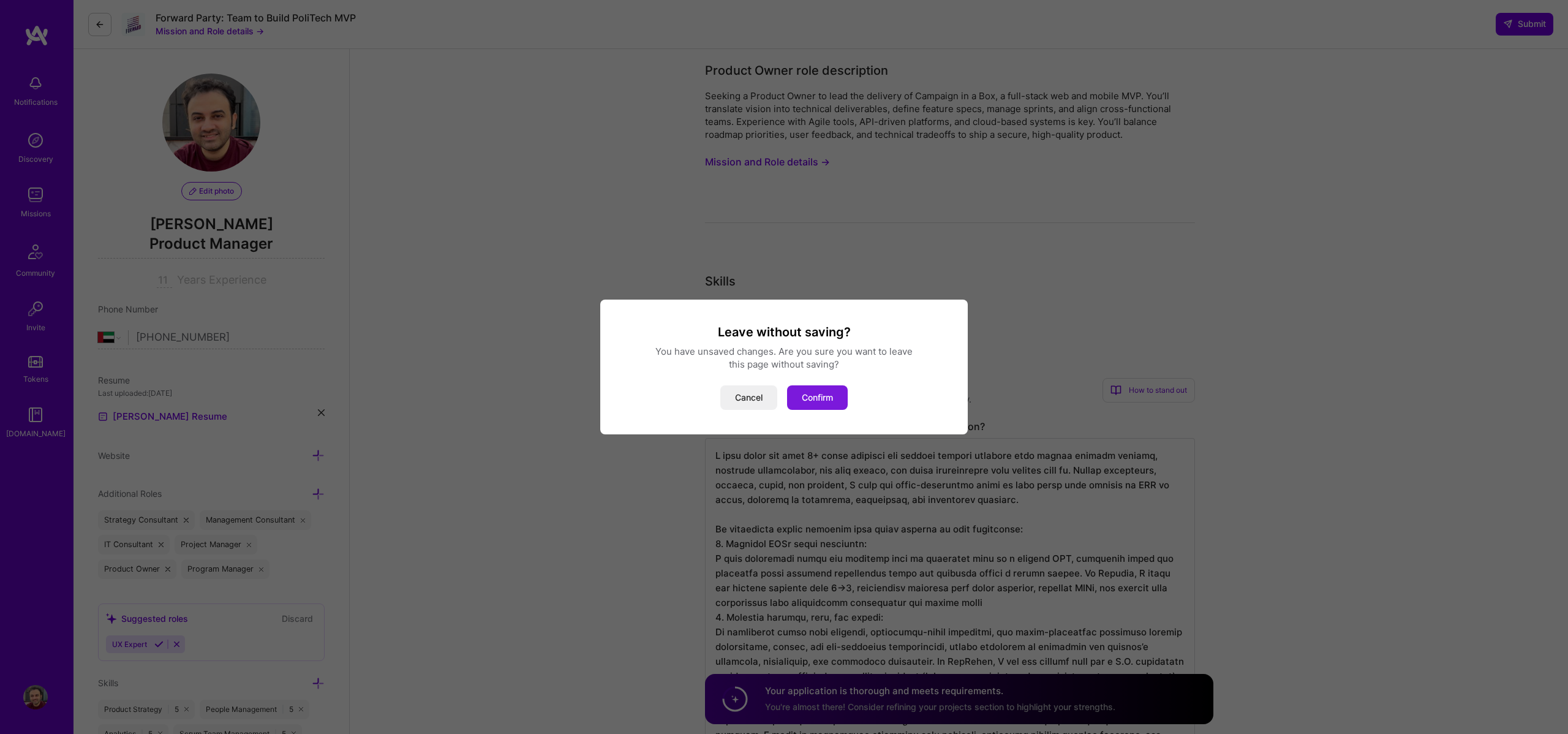
click at [825, 397] on button "Confirm" at bounding box center [816, 397] width 61 height 25
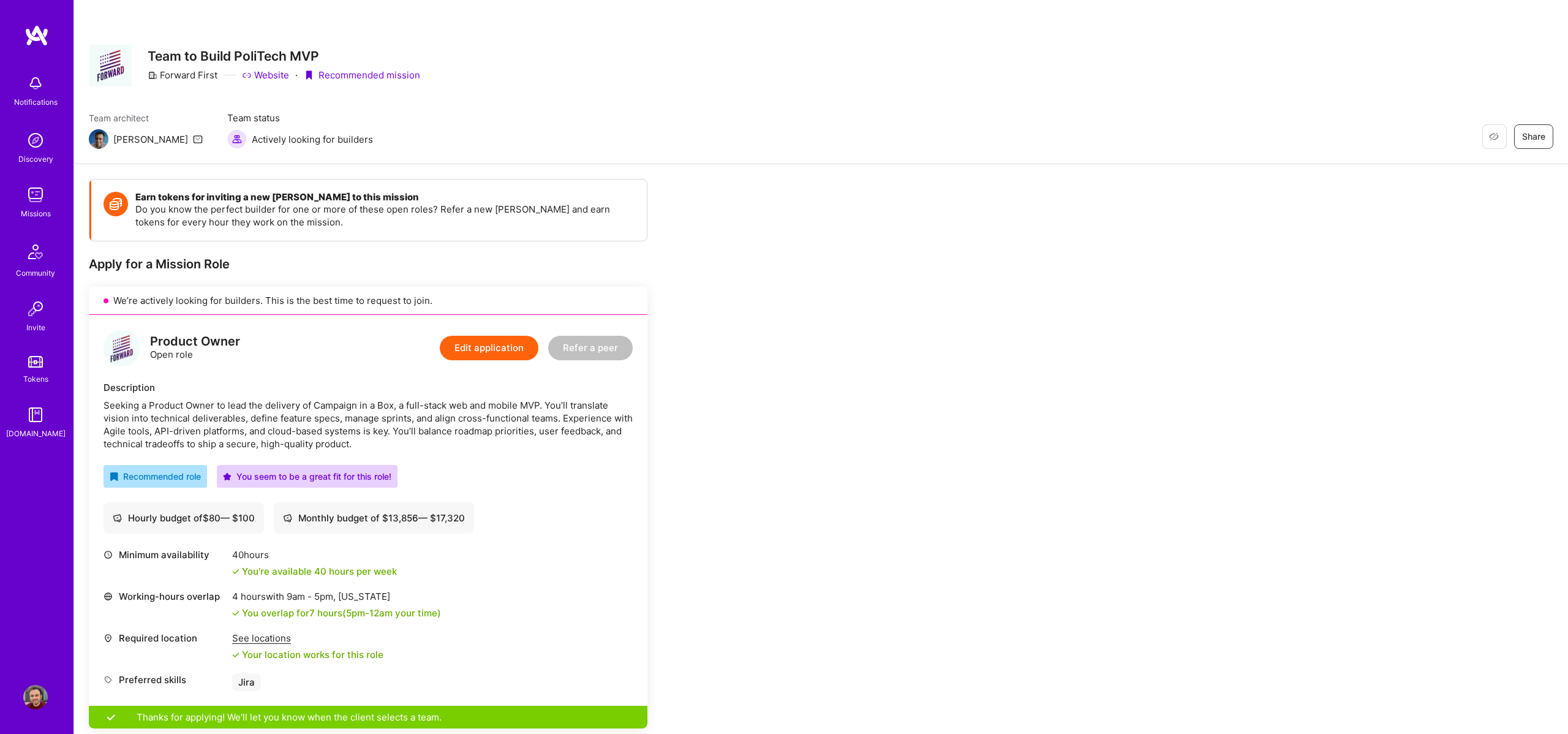
click at [45, 189] on img at bounding box center [35, 194] width 25 height 25
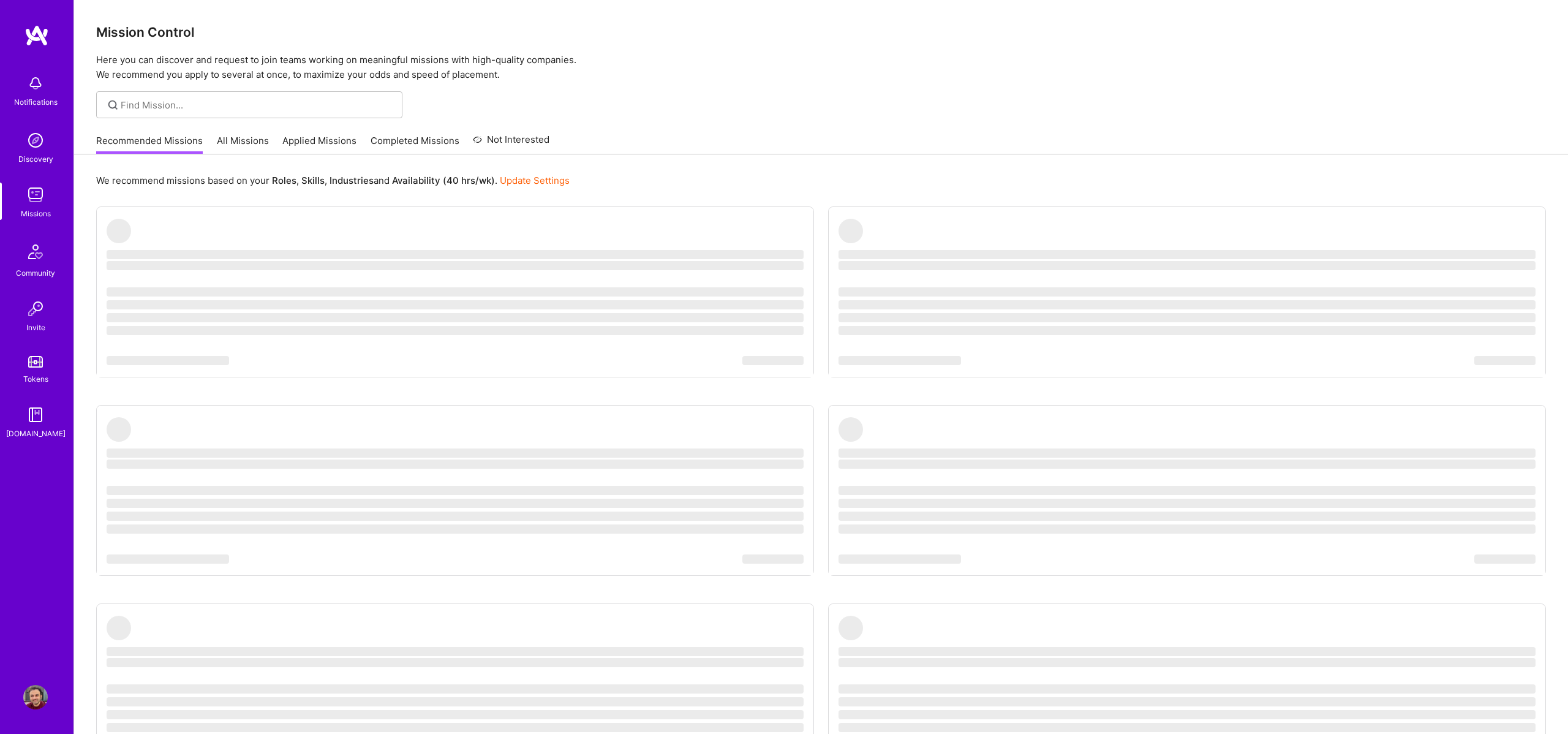
click at [331, 140] on link "Applied Missions" at bounding box center [320, 144] width 74 height 20
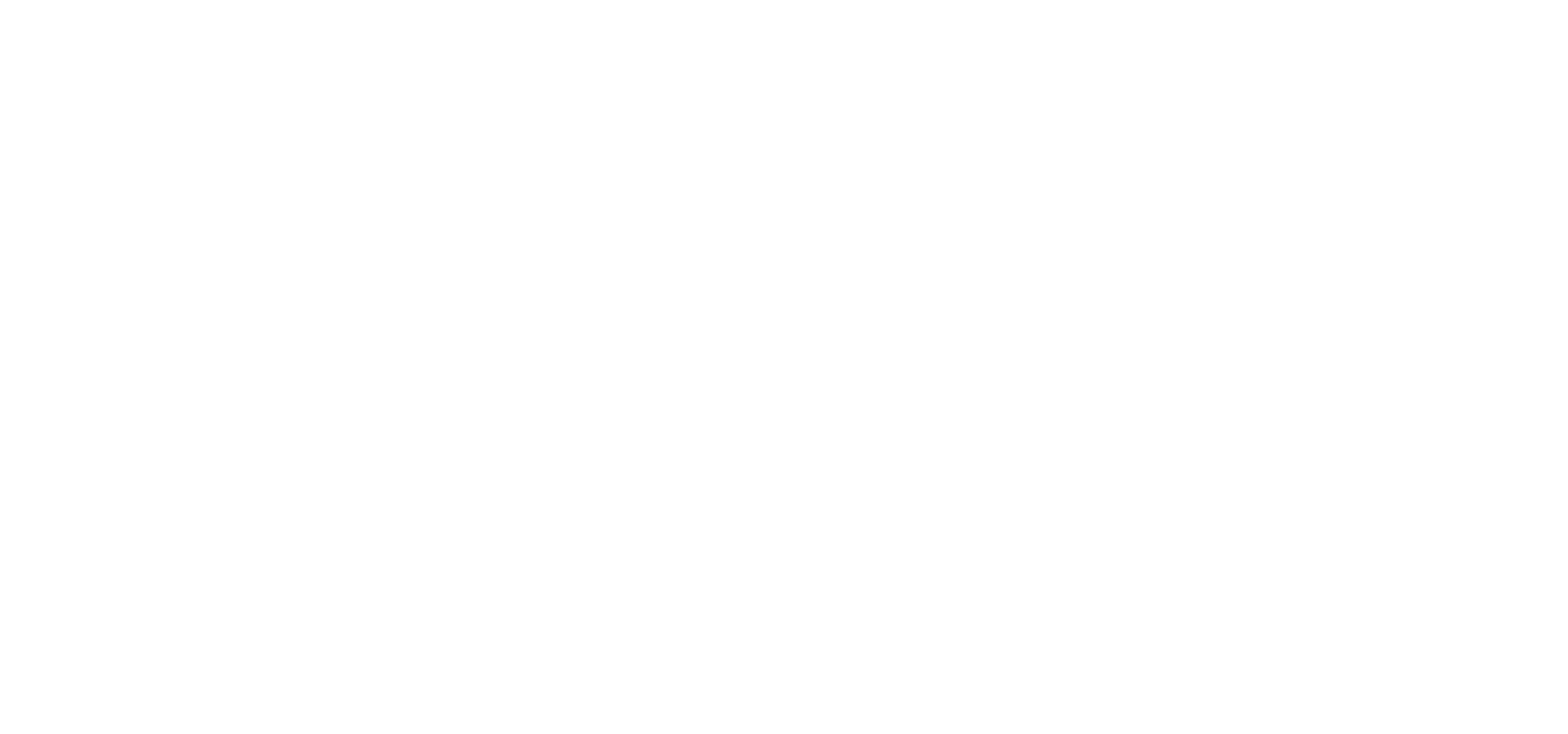
click at [0, 0] on ul "In review We're reviewing your request to join this mission. We'll notify you w…" at bounding box center [0, 0] width 0 height 0
click at [0, 0] on link "Recommended Missions" at bounding box center [0, 0] width 0 height 0
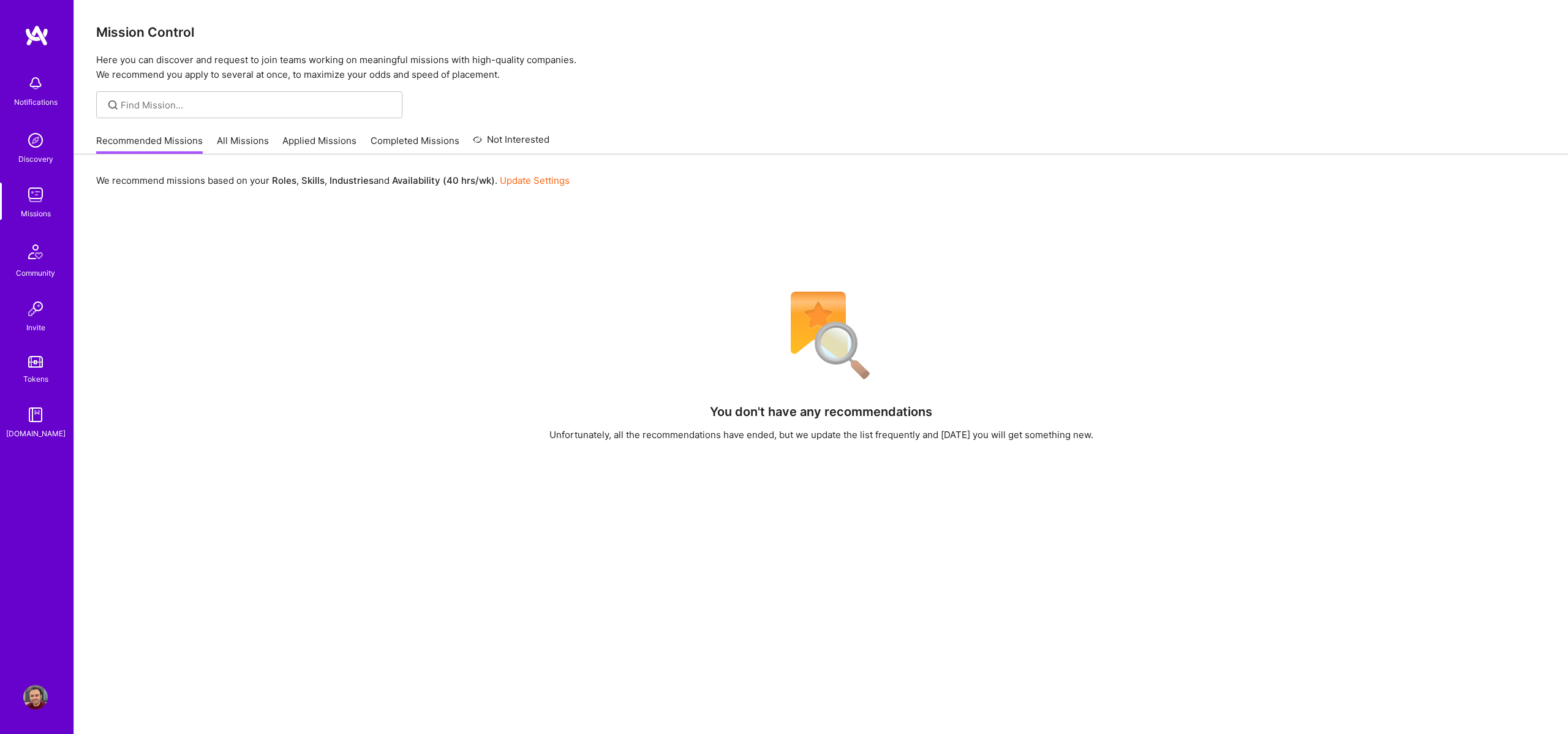
click at [246, 140] on link "All Missions" at bounding box center [243, 144] width 52 height 20
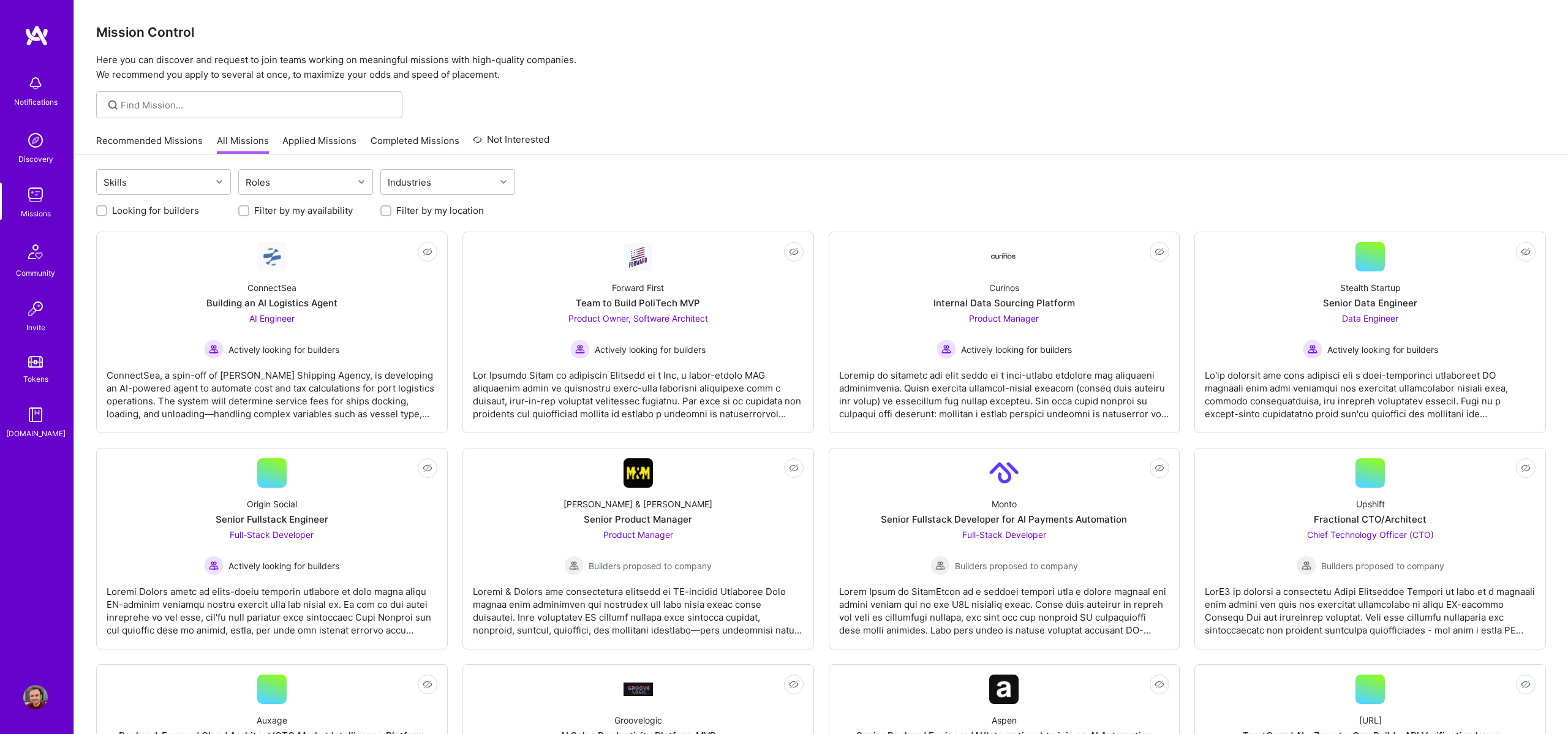
click at [313, 137] on link "Applied Missions" at bounding box center [320, 144] width 74 height 20
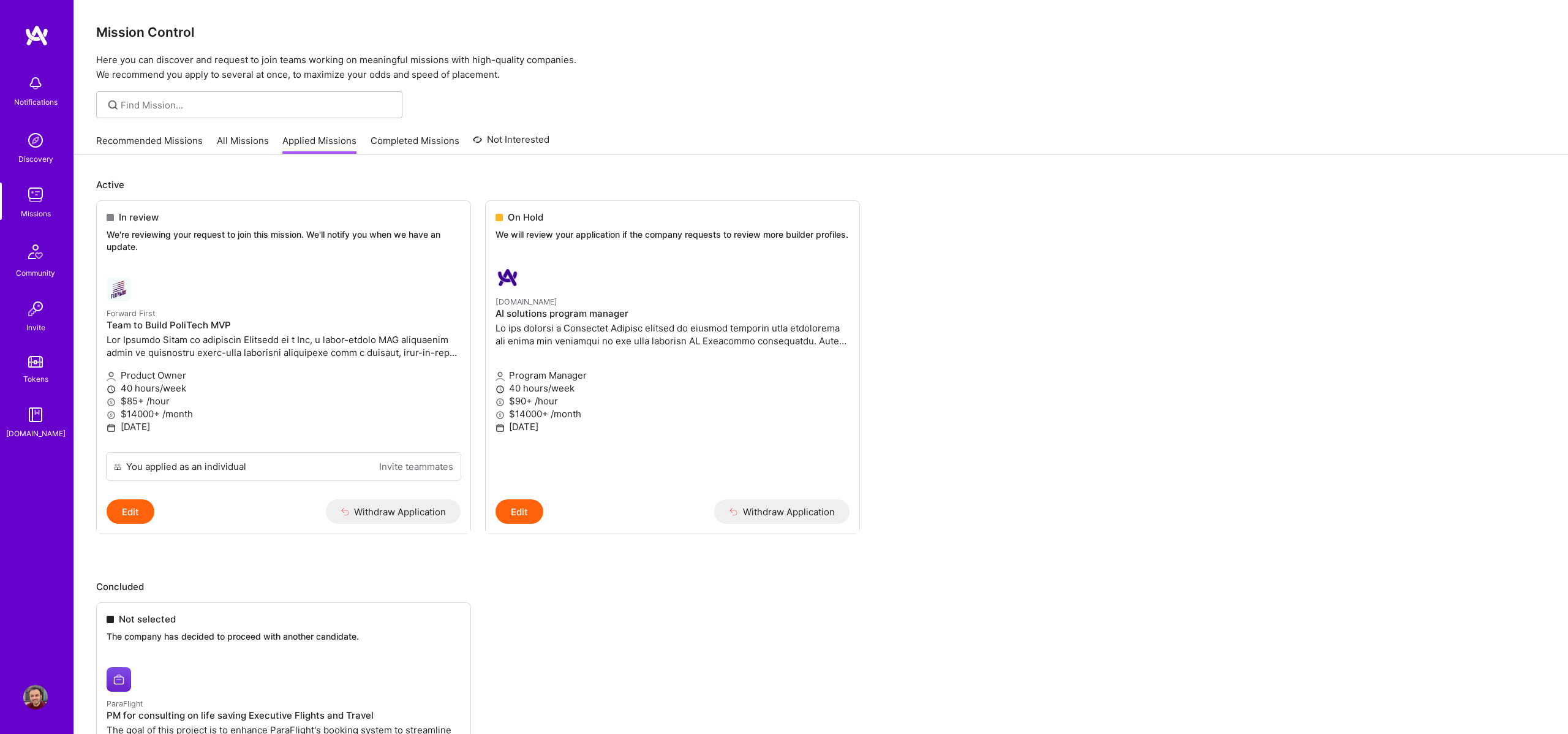
click at [598, 606] on ul "Not selected The company has decided to proceed with another candidate. ParaFli…" at bounding box center [821, 740] width 1450 height 275
click at [432, 148] on link "Completed Missions" at bounding box center [414, 144] width 89 height 20
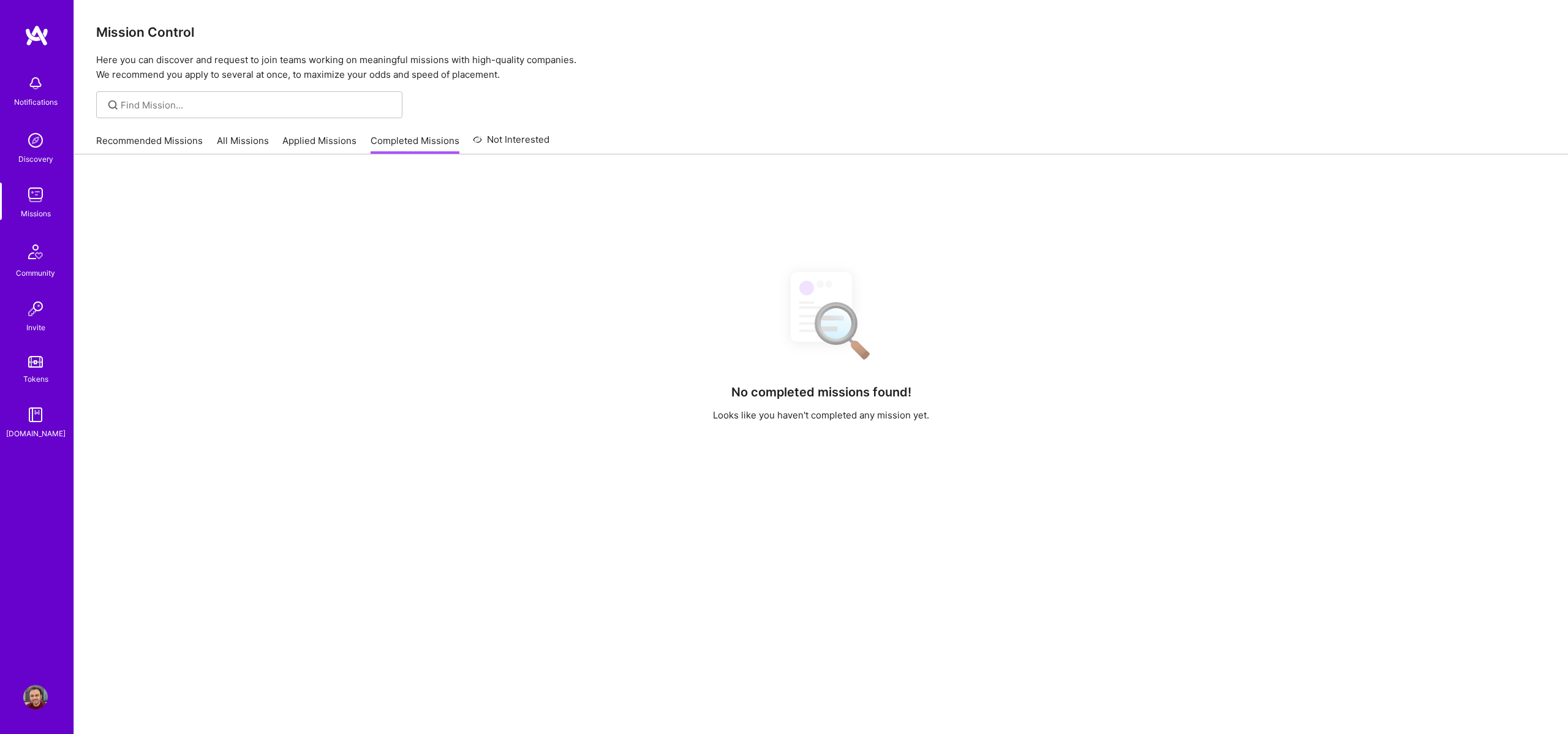
click at [332, 140] on link "Applied Missions" at bounding box center [320, 144] width 74 height 20
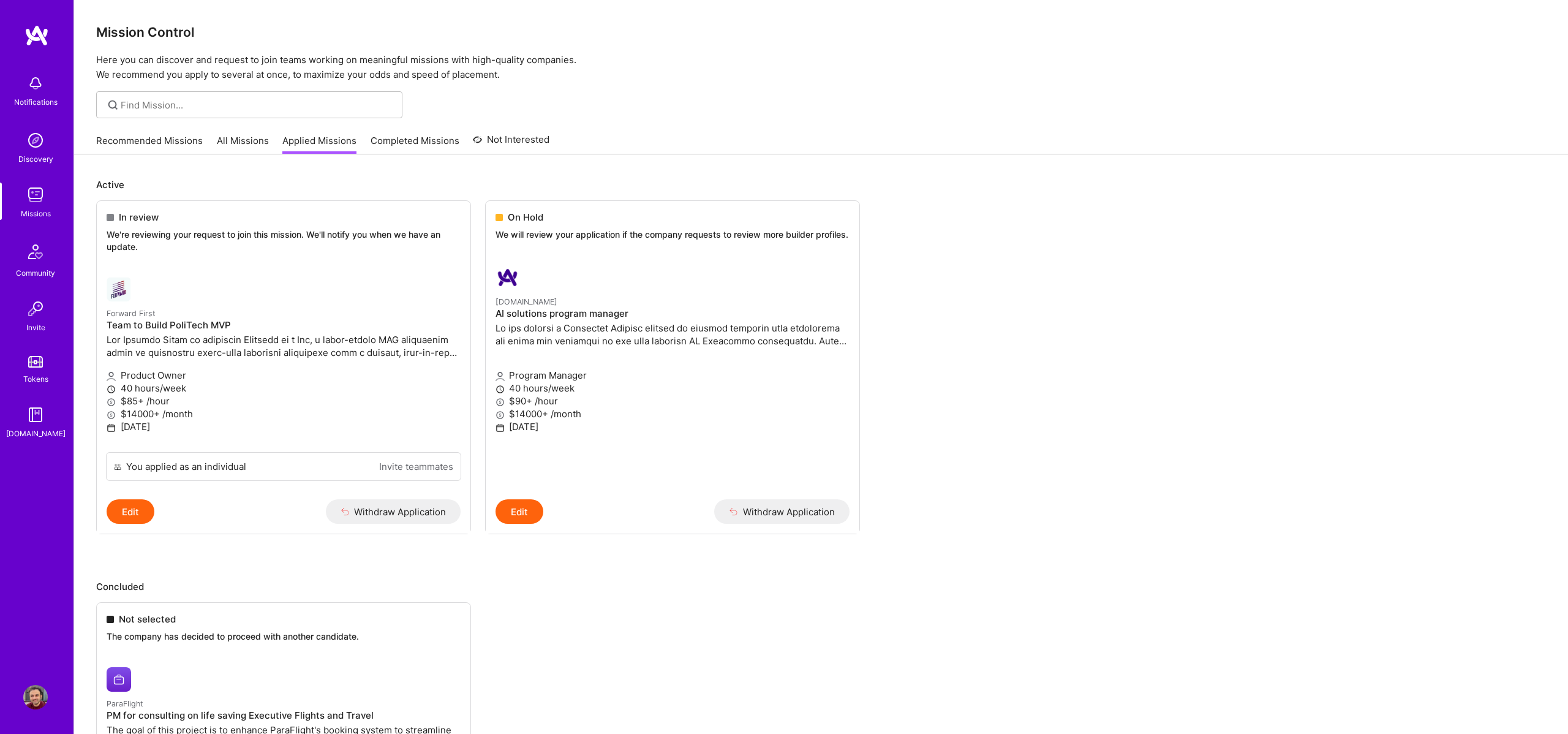
click at [524, 147] on link "Not Interested" at bounding box center [511, 143] width 77 height 22
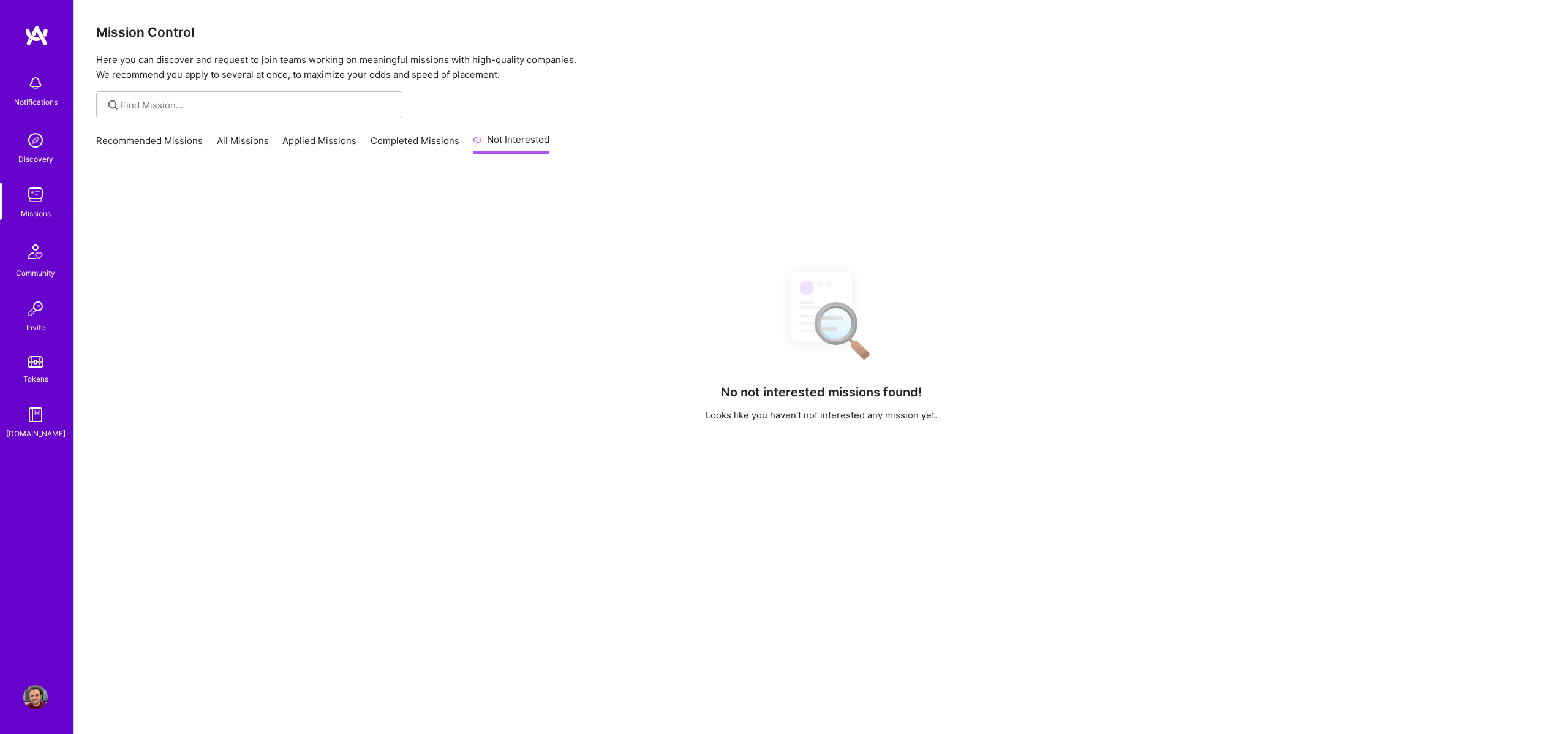
click at [246, 145] on link "All Missions" at bounding box center [243, 144] width 52 height 20
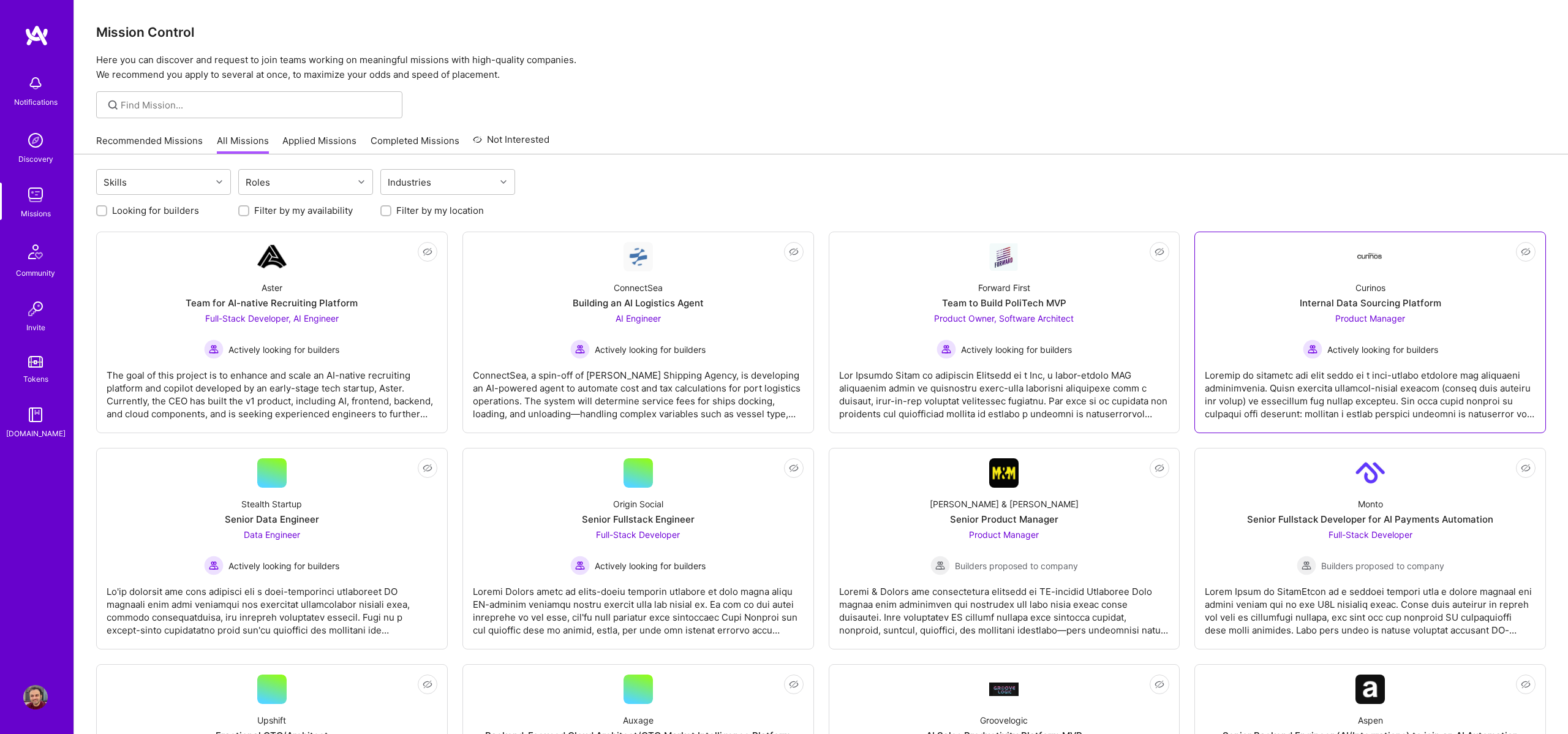
click at [1275, 369] on div at bounding box center [1370, 389] width 331 height 62
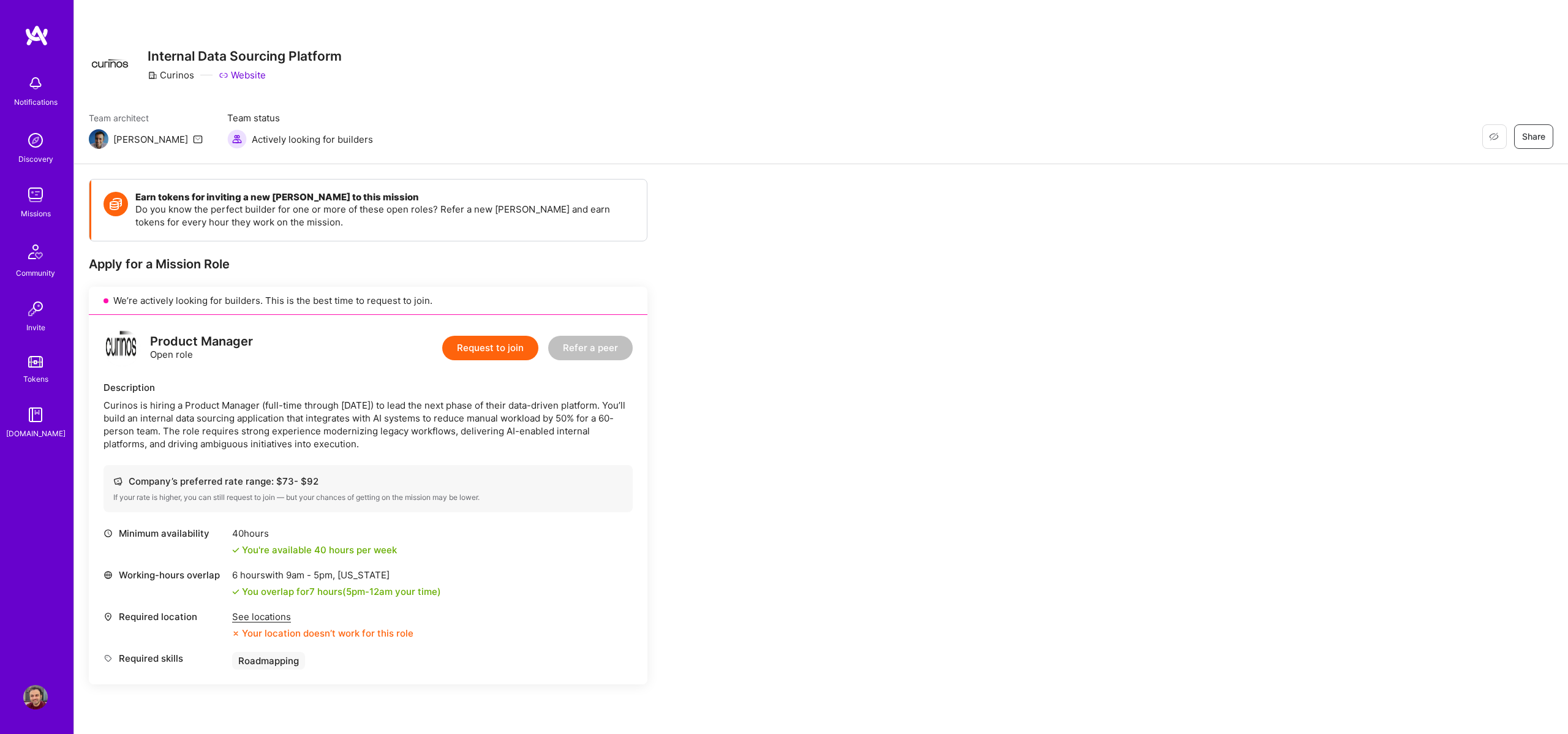
click at [45, 200] on img at bounding box center [35, 194] width 25 height 25
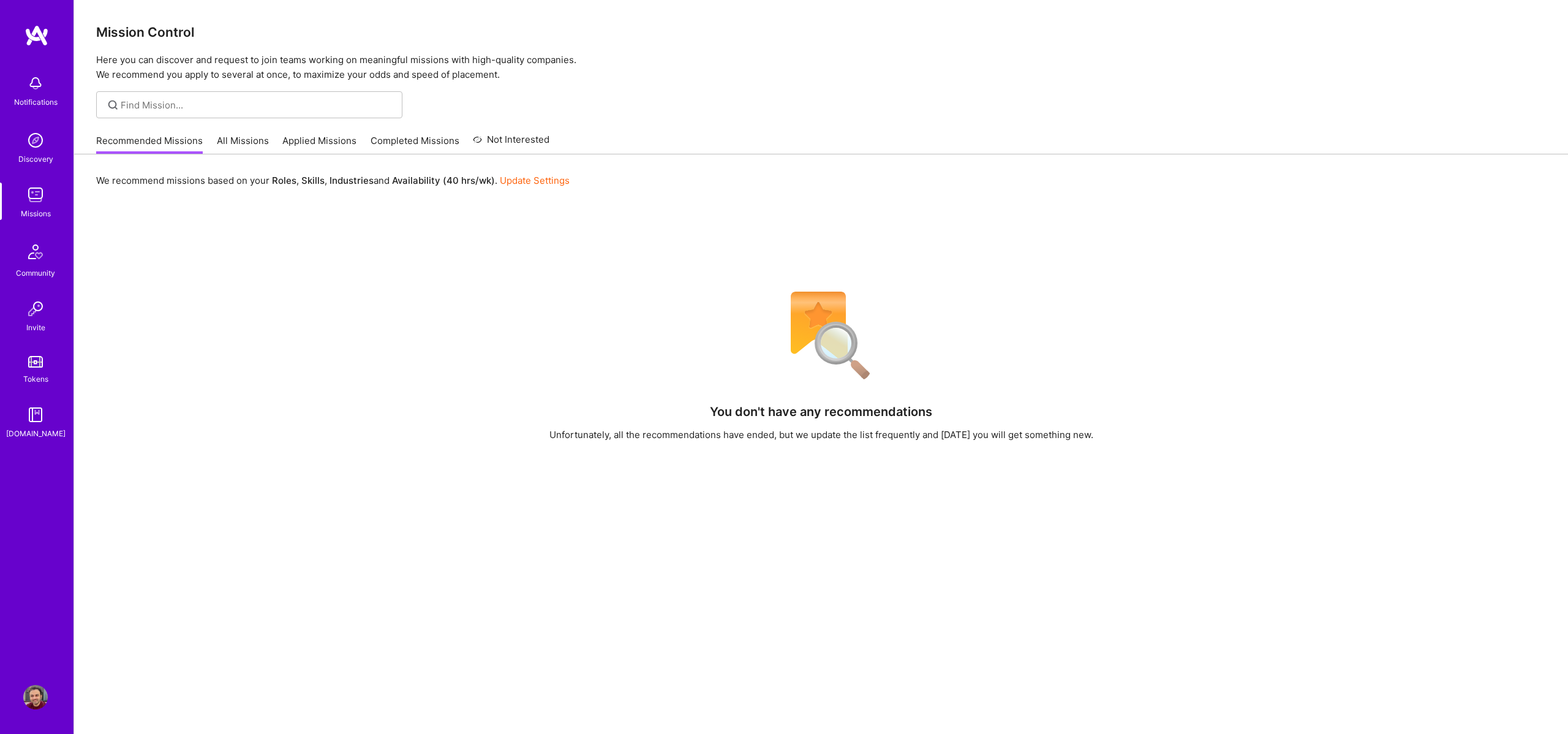
click at [283, 136] on link "Applied Missions" at bounding box center [320, 144] width 74 height 20
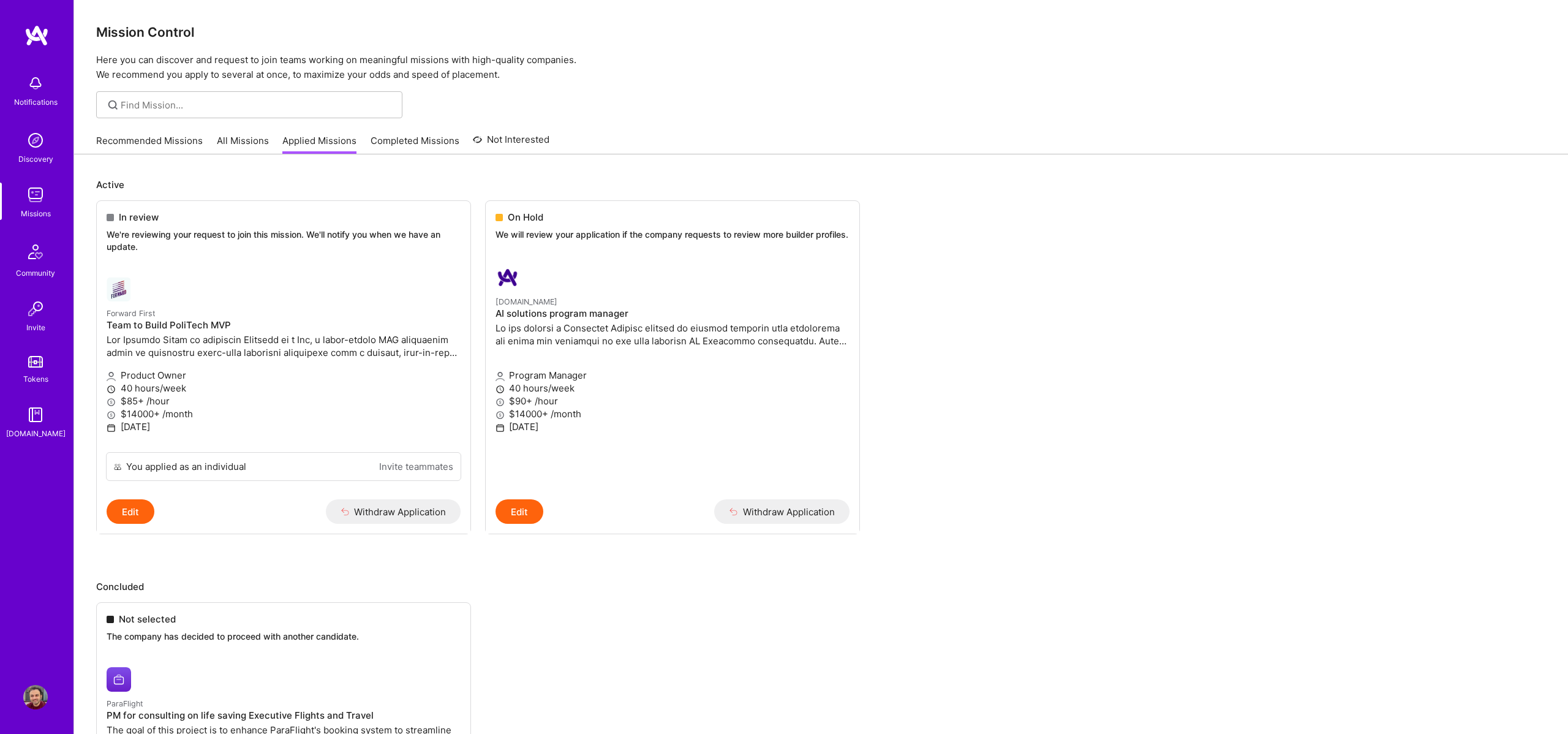
click at [249, 145] on link "All Missions" at bounding box center [243, 144] width 52 height 20
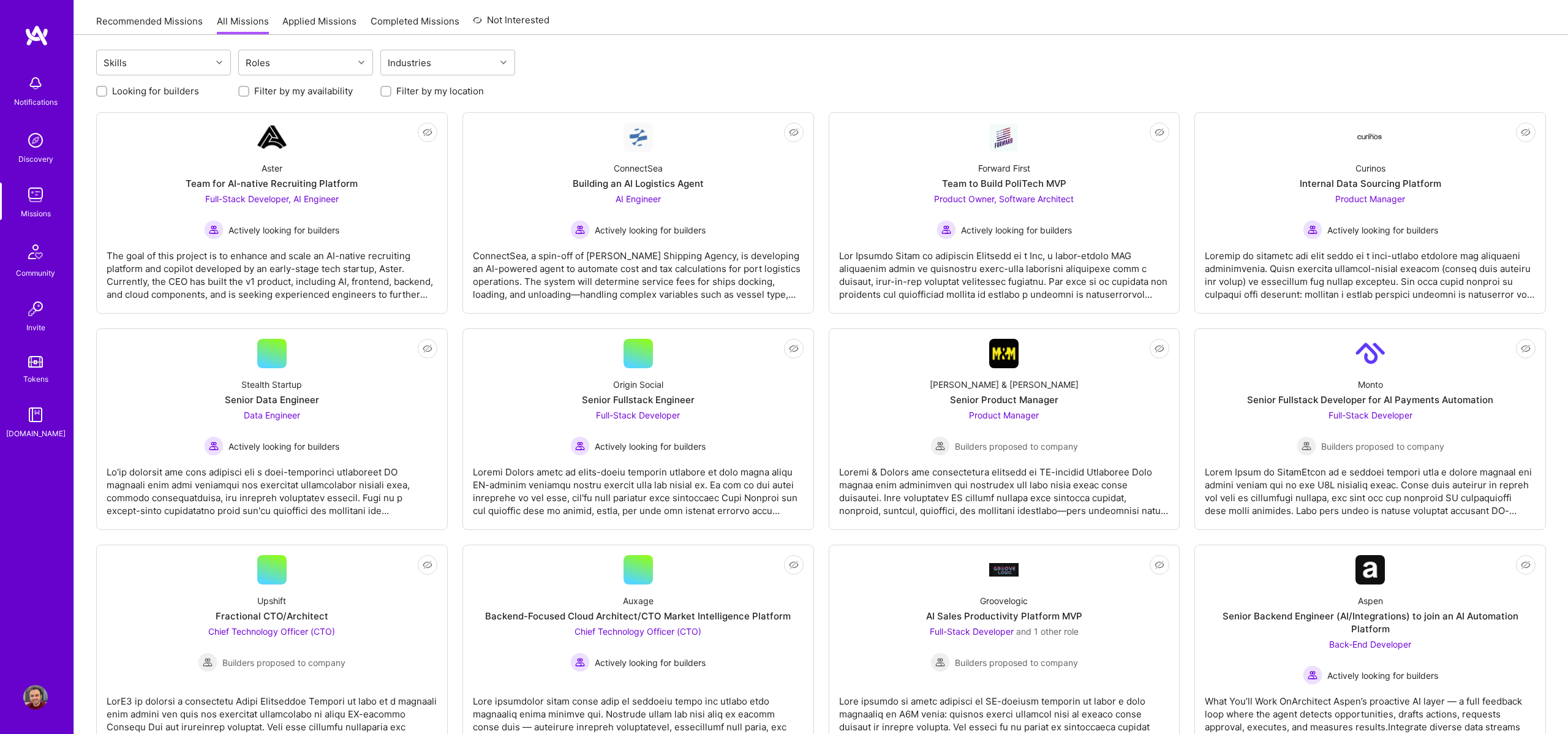
scroll to position [121, 0]
click at [869, 366] on link "Not Interested [PERSON_NAME] & [PERSON_NAME] Senior Product Manager Product Man…" at bounding box center [1005, 428] width 331 height 180
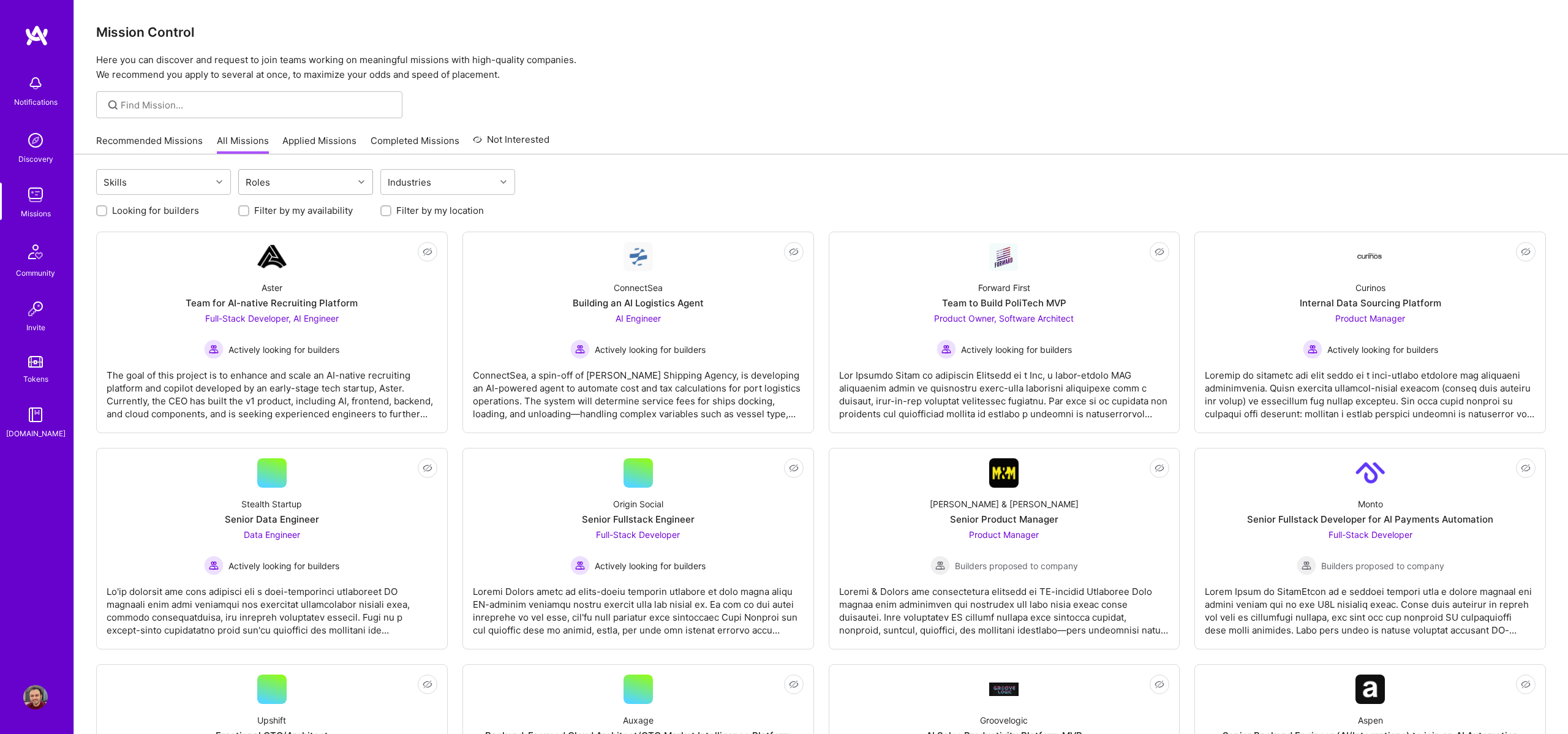
click at [355, 183] on div at bounding box center [362, 182] width 19 height 16
click at [271, 263] on div "Product Manager" at bounding box center [306, 259] width 120 height 13
checkbox input "true"
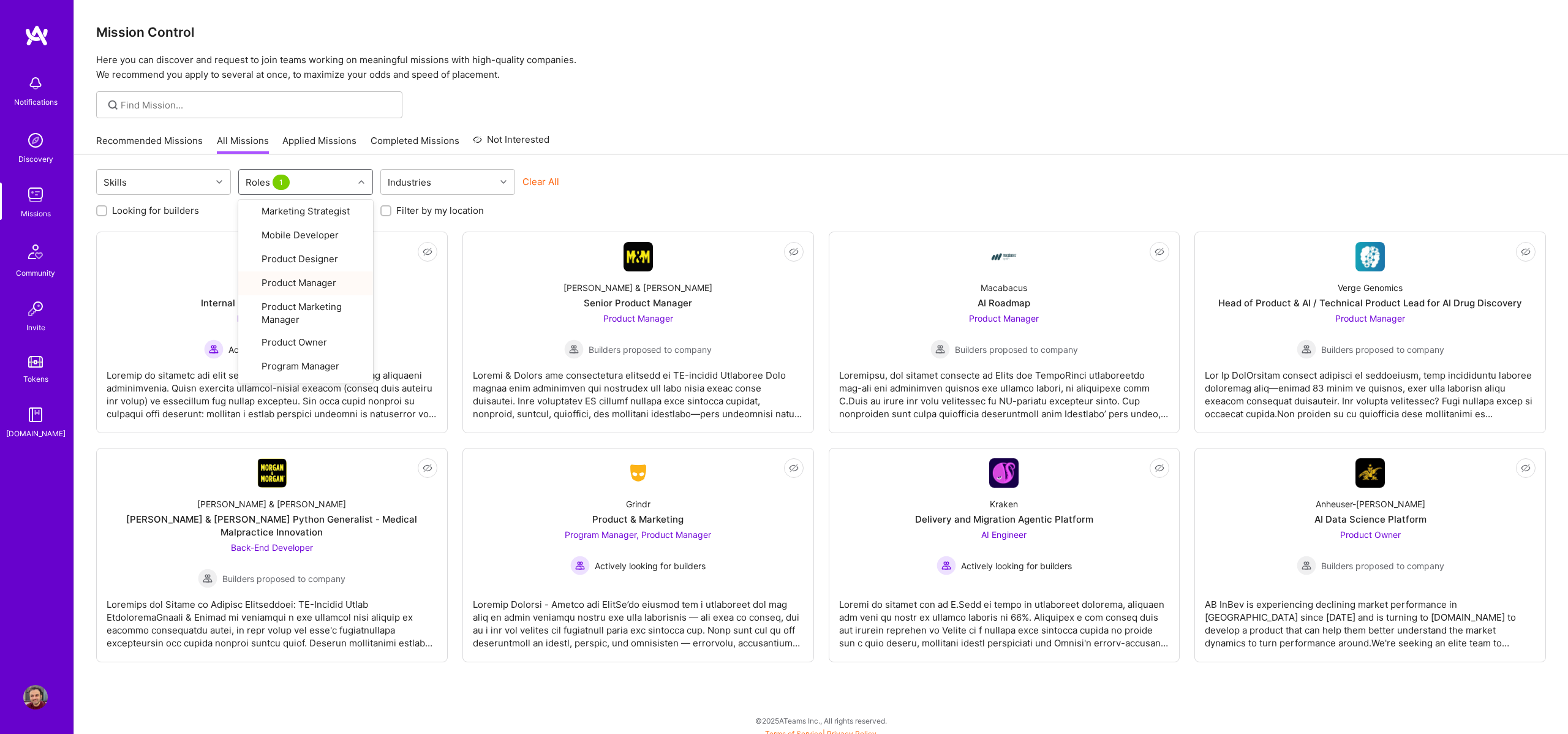
click at [795, 150] on div "Recommended Missions All Missions Applied Missions Completed Missions Not Inter…" at bounding box center [821, 140] width 1450 height 26
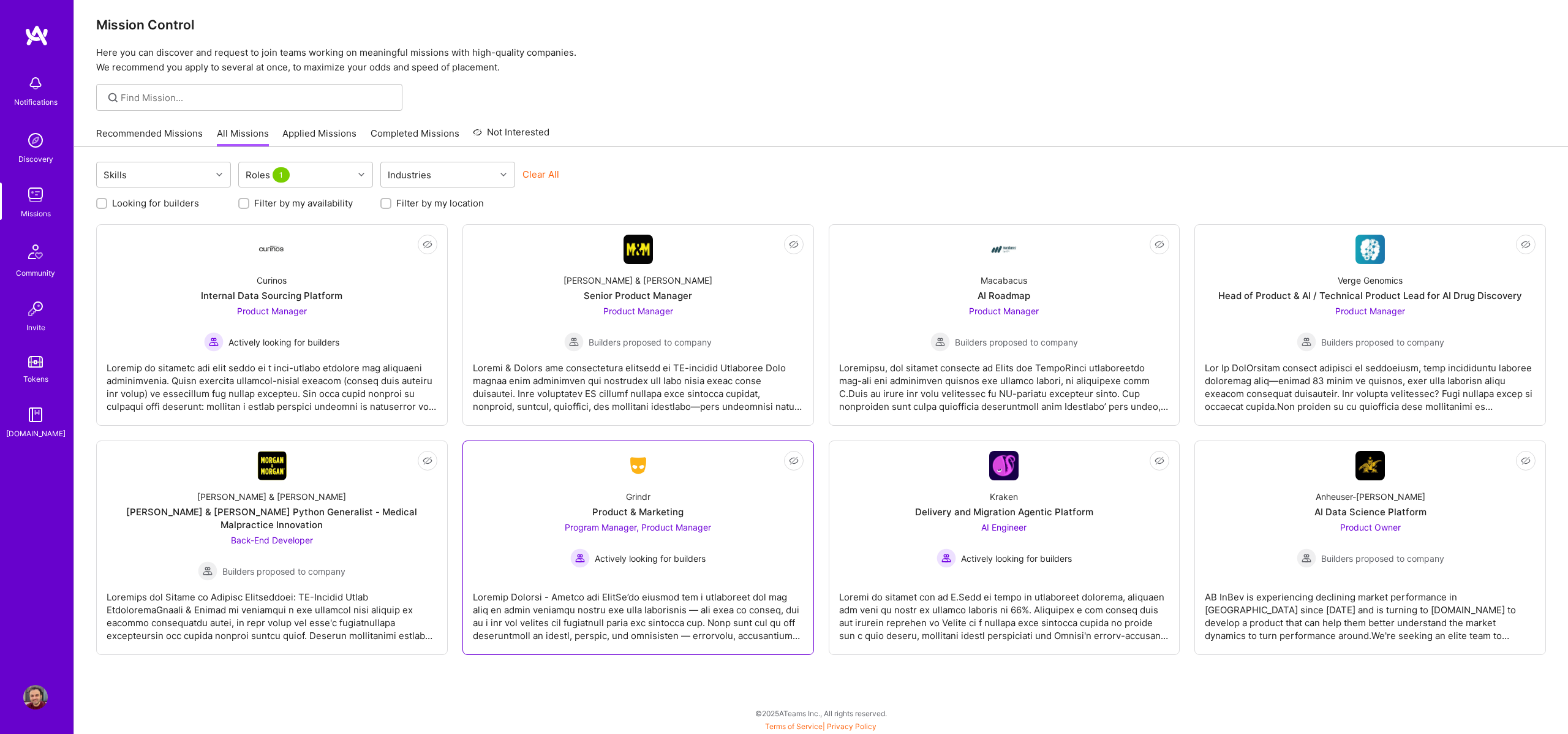
scroll to position [7, 0]
click at [865, 300] on div "Macabacus AI Roadmap Product Manager Builders proposed to company" at bounding box center [1005, 308] width 331 height 88
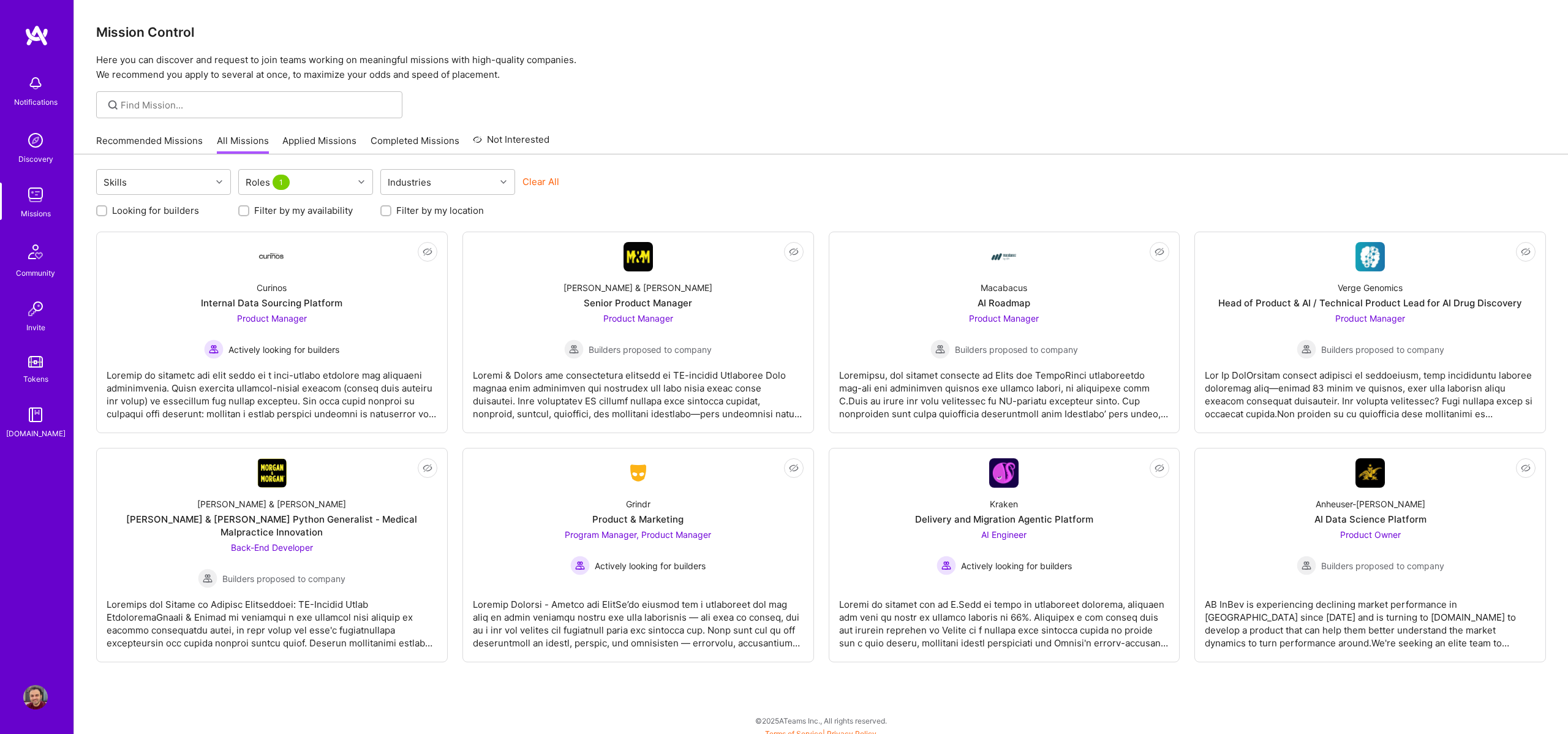
scroll to position [7, 0]
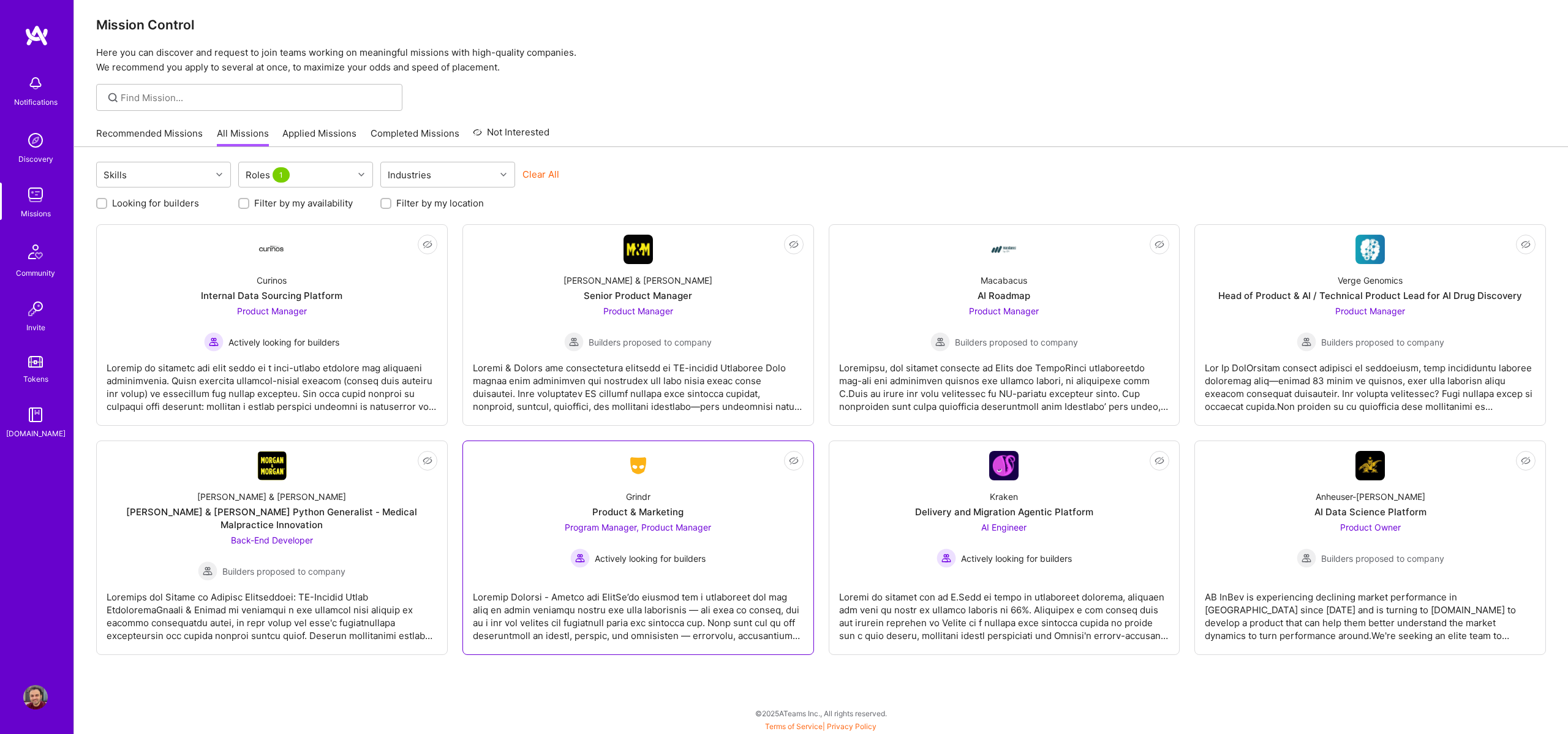
click at [542, 518] on div "Grindr Product & Marketing Program Manager, Product Manager Actively looking fo…" at bounding box center [638, 524] width 331 height 88
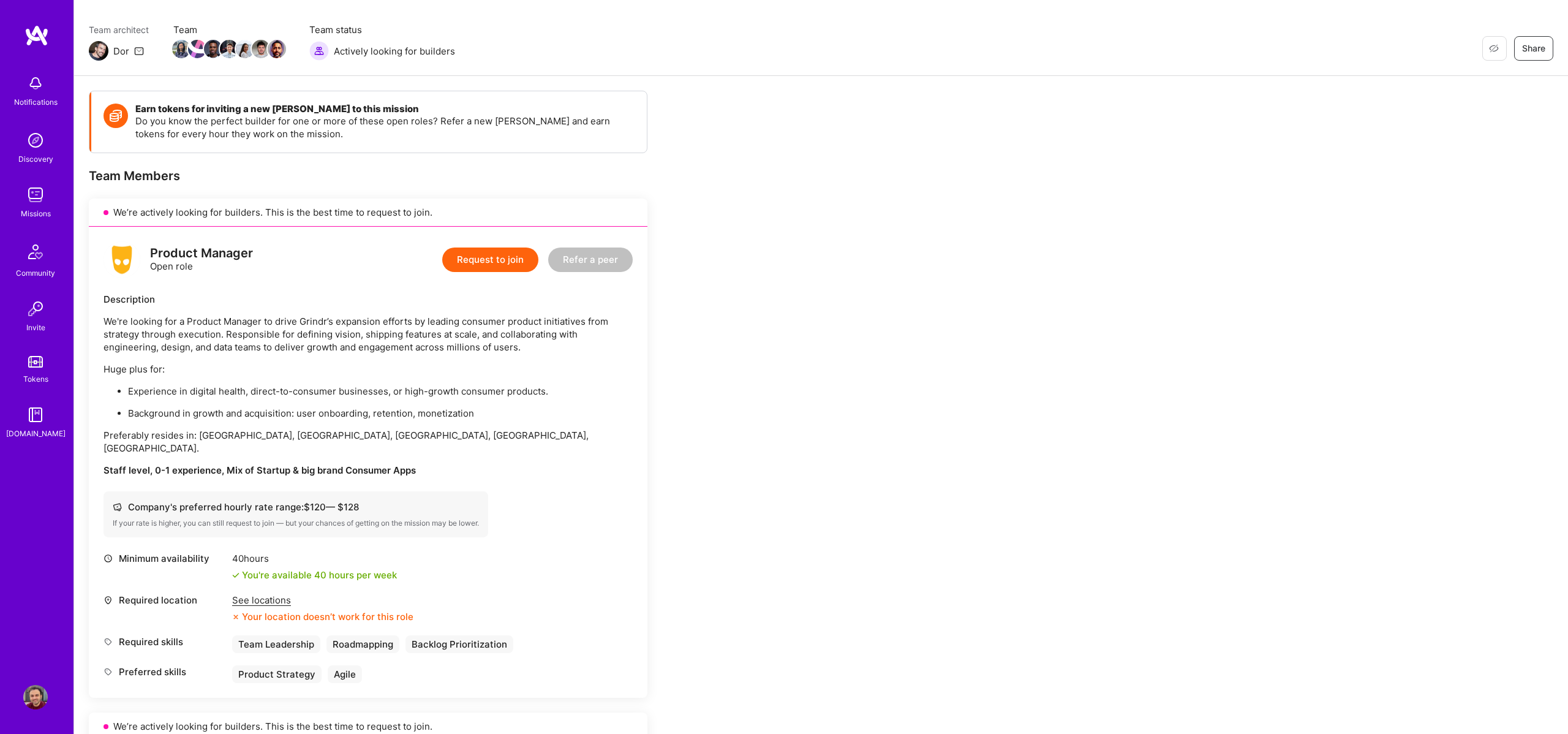
scroll to position [92, 0]
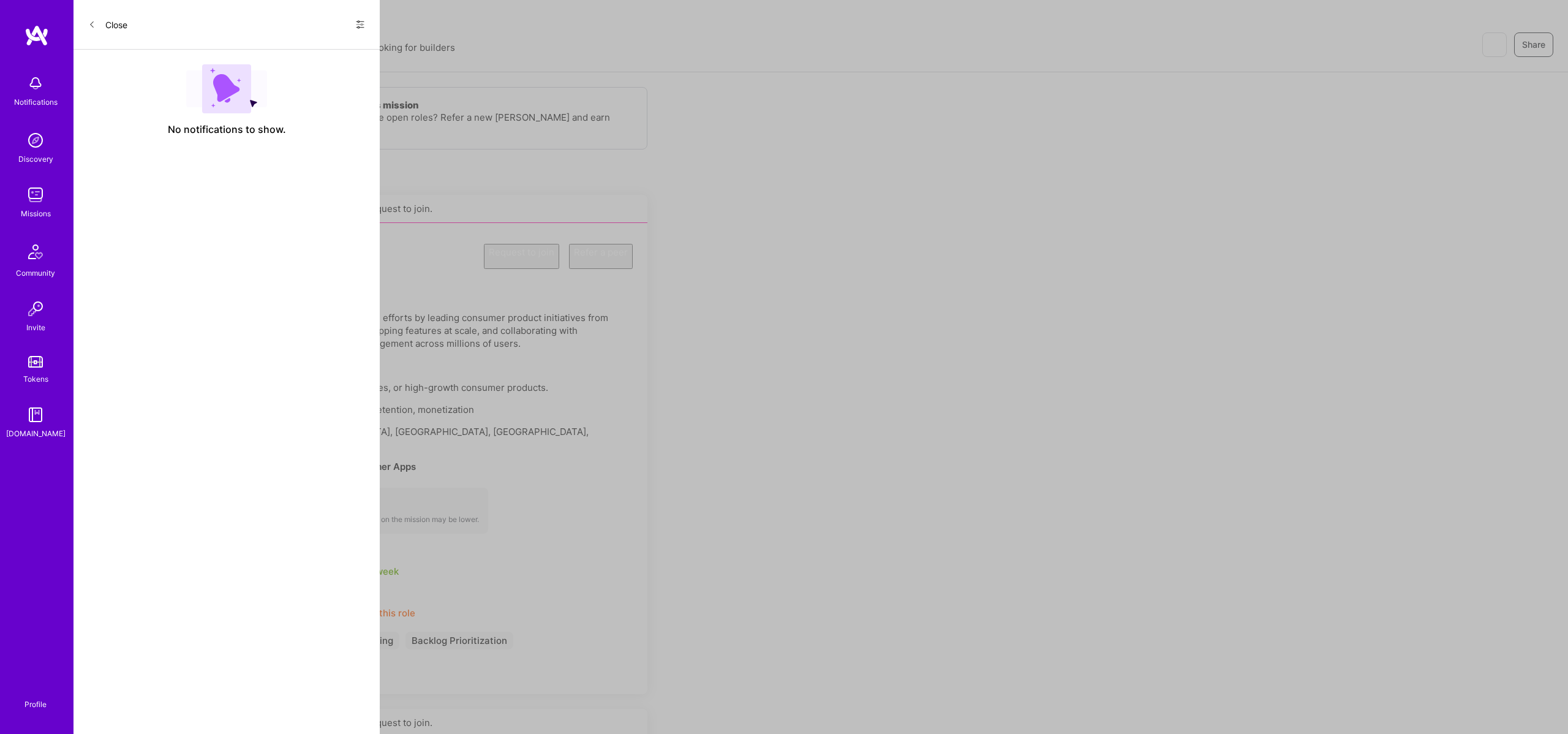
scroll to position [7, 0]
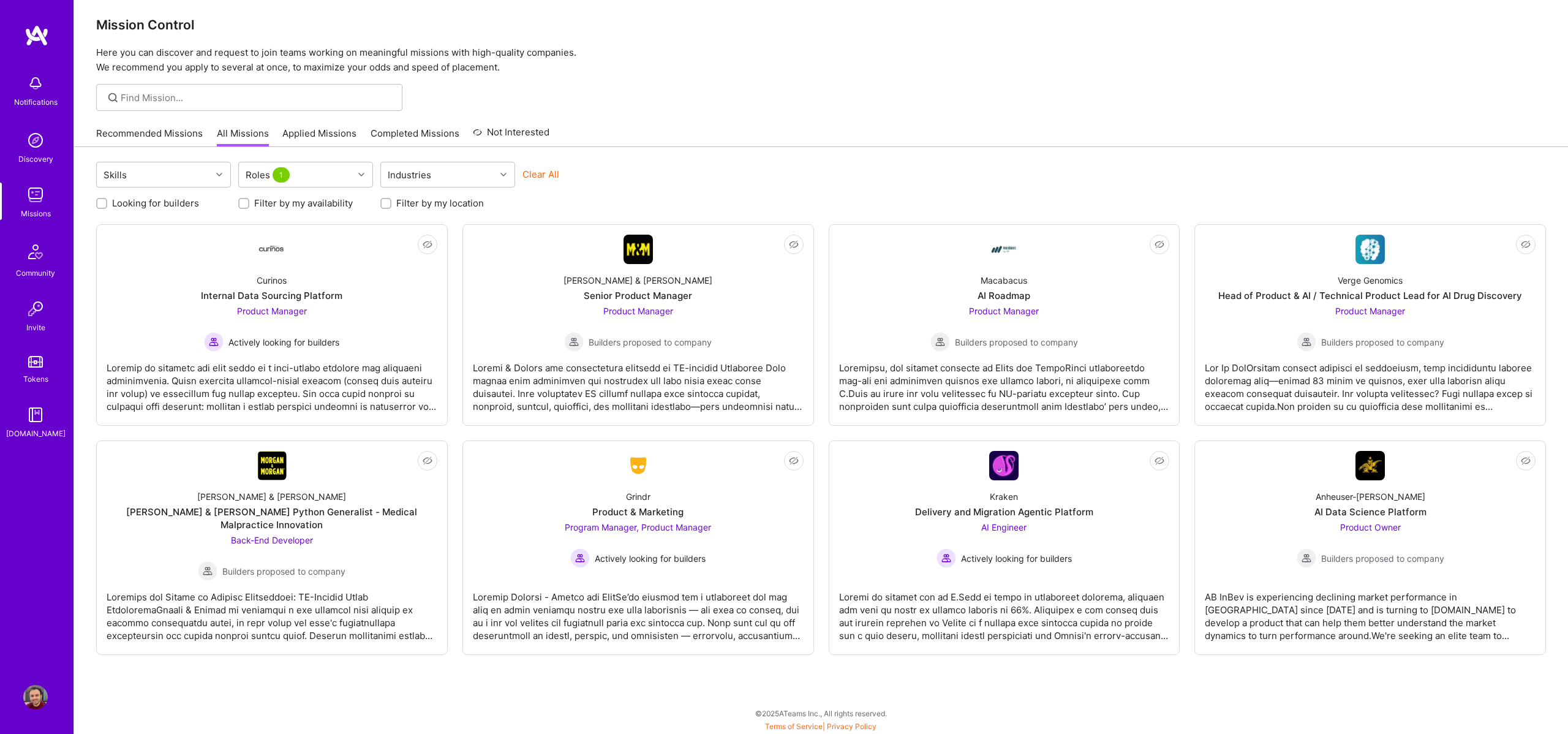
click at [155, 130] on link "Recommended Missions" at bounding box center [149, 136] width 107 height 20
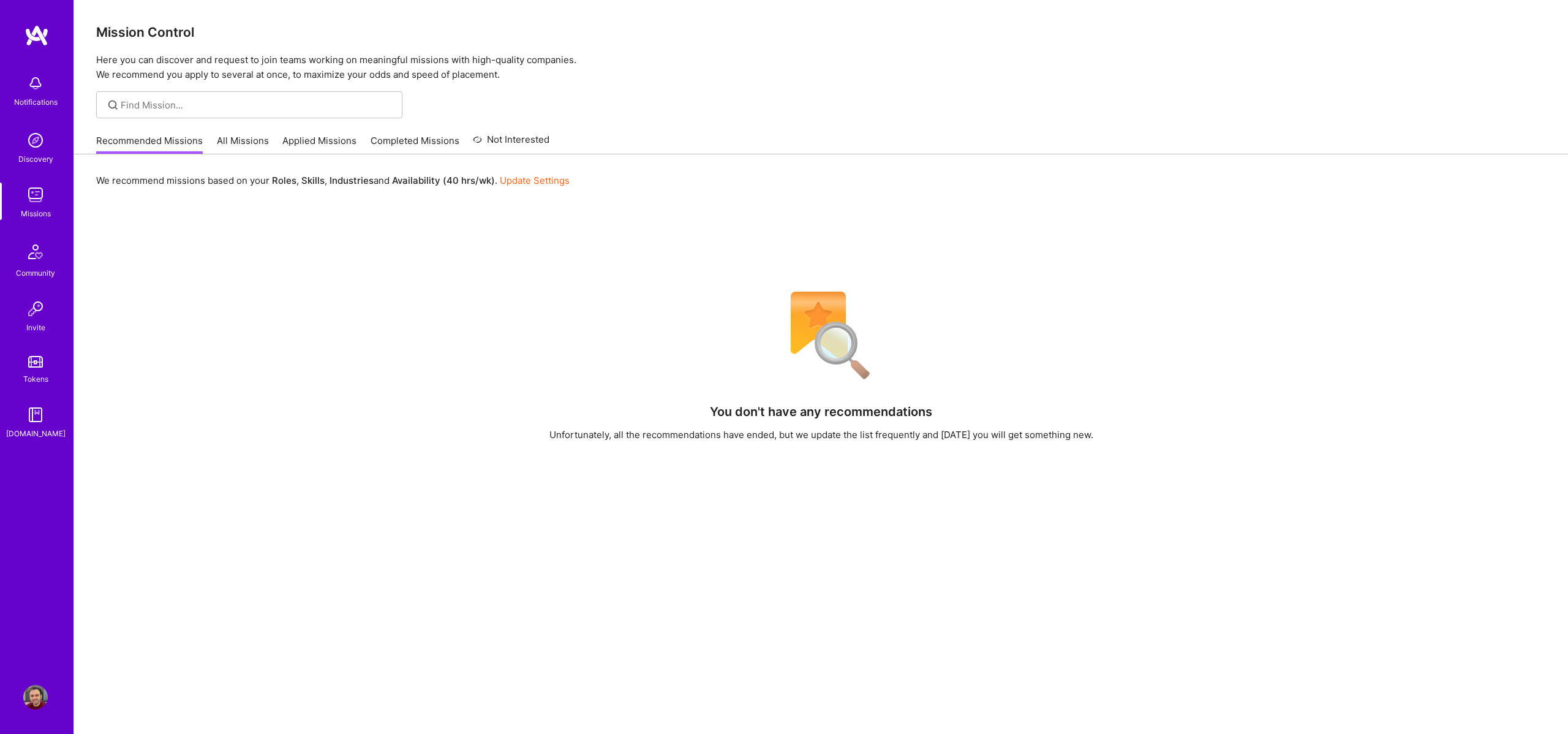
click at [320, 143] on link "Applied Missions" at bounding box center [320, 144] width 74 height 20
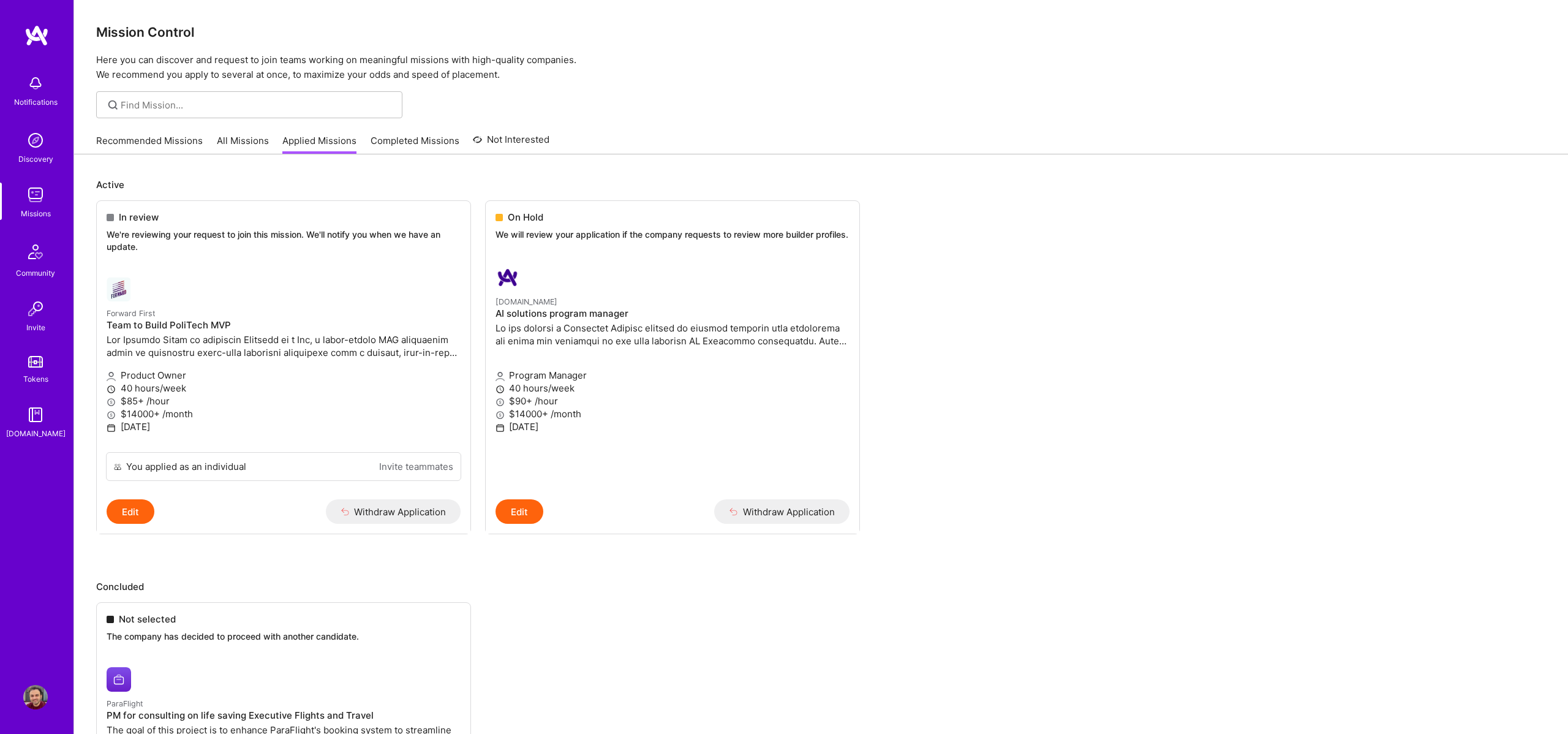
click at [26, 695] on img at bounding box center [35, 697] width 25 height 25
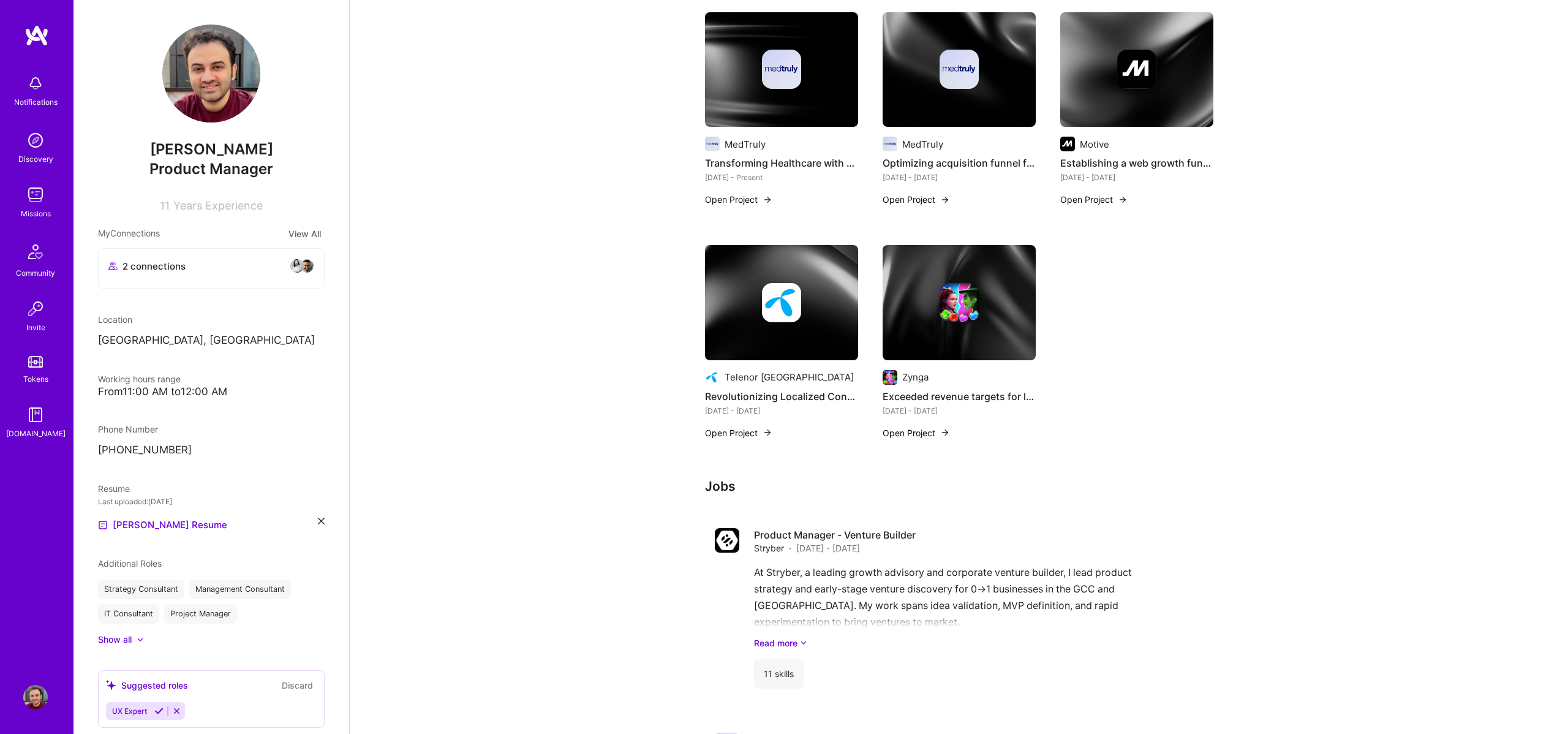
scroll to position [927, 0]
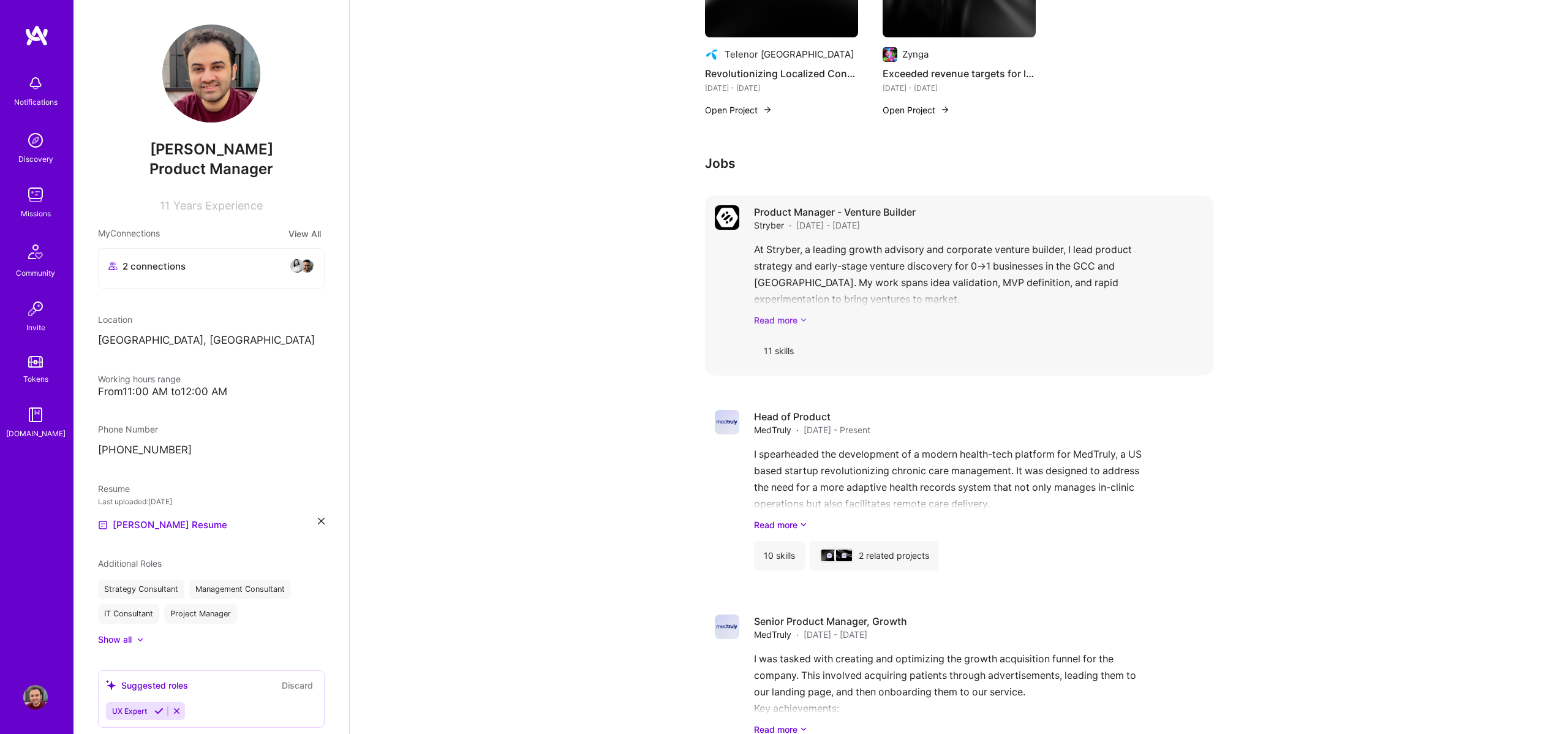
click at [778, 319] on link "Read more" at bounding box center [978, 320] width 449 height 13
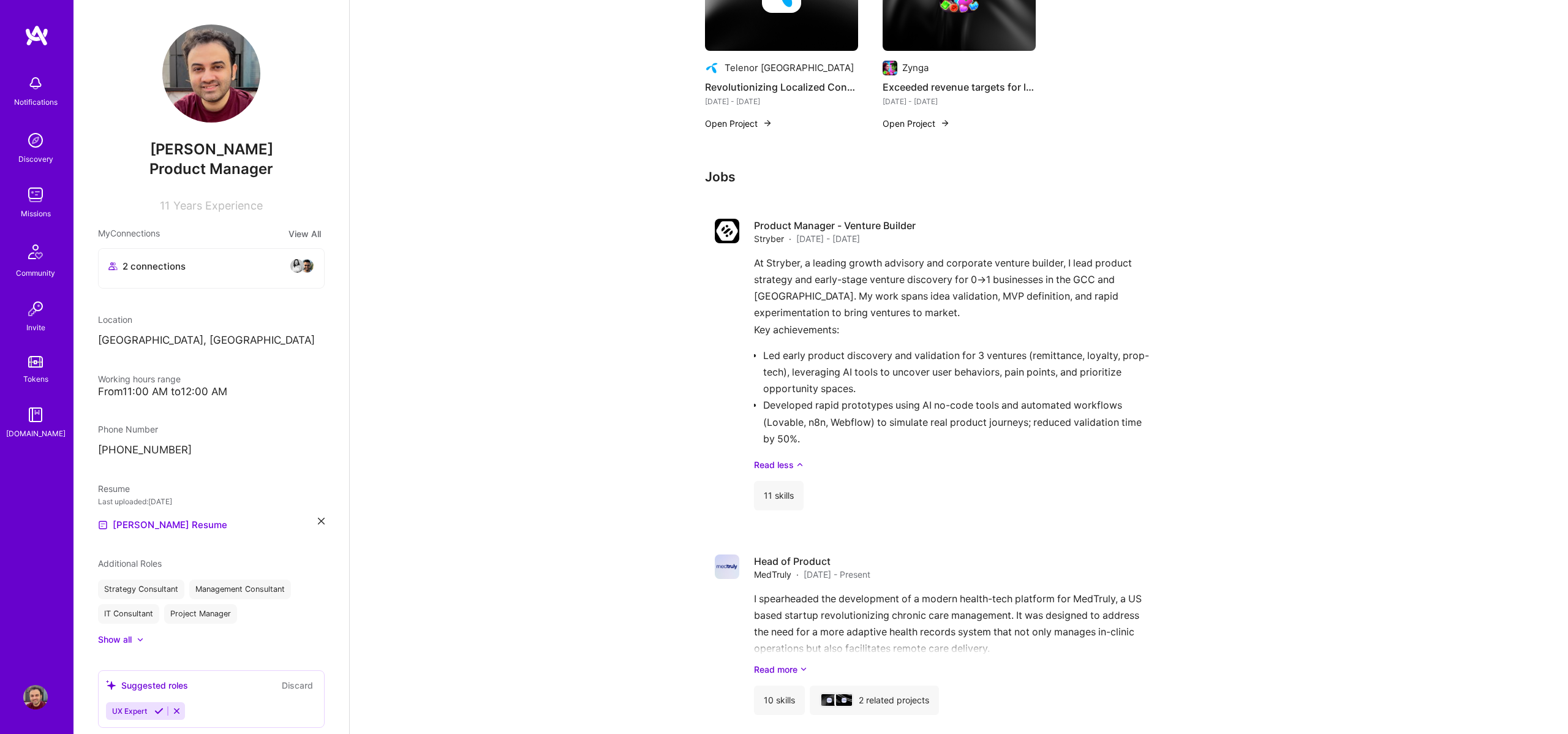
scroll to position [0, 0]
